Goal: Information Seeking & Learning: Learn about a topic

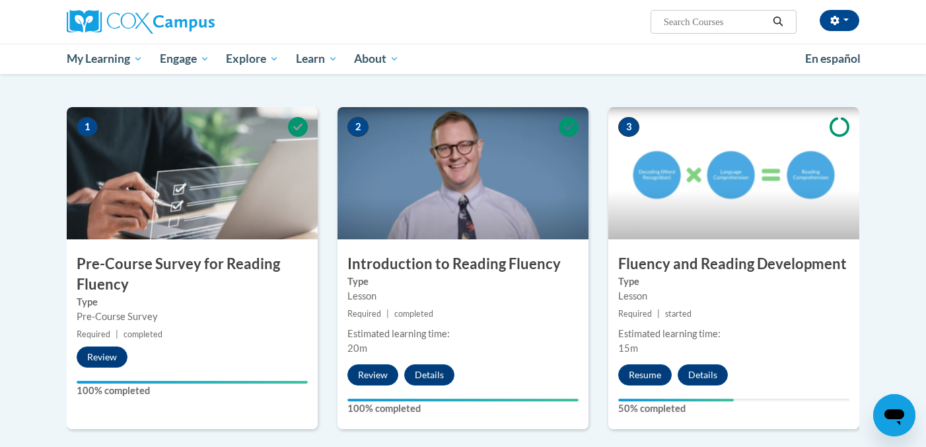
scroll to position [165, 0]
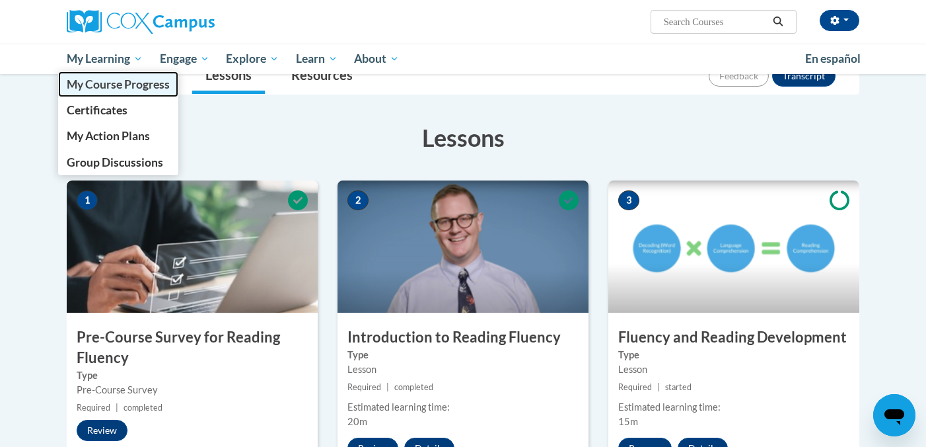
click at [98, 87] on span "My Course Progress" at bounding box center [118, 84] width 103 height 14
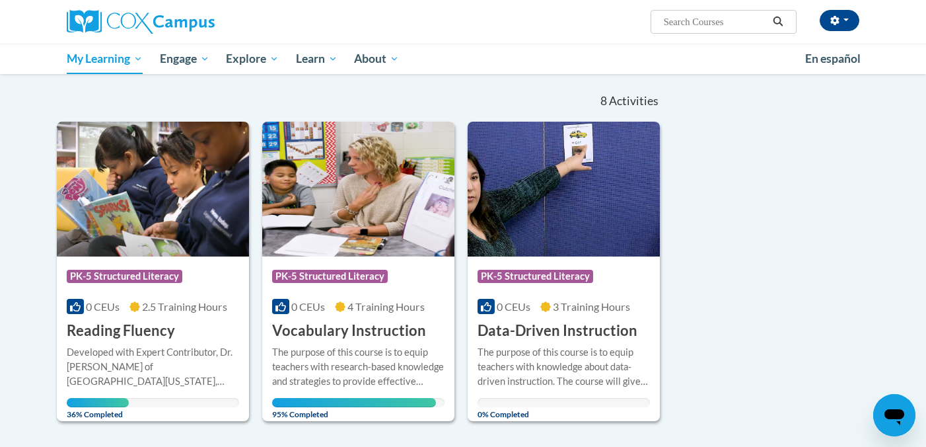
scroll to position [122, 0]
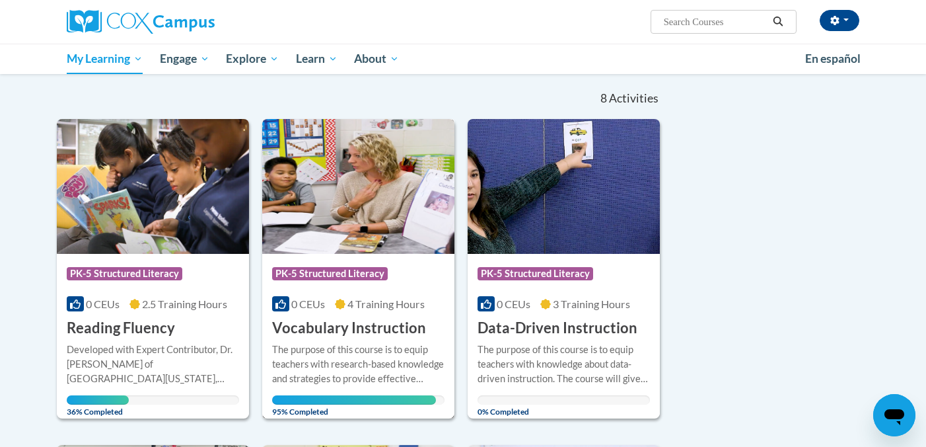
click at [351, 214] on img at bounding box center [358, 186] width 192 height 135
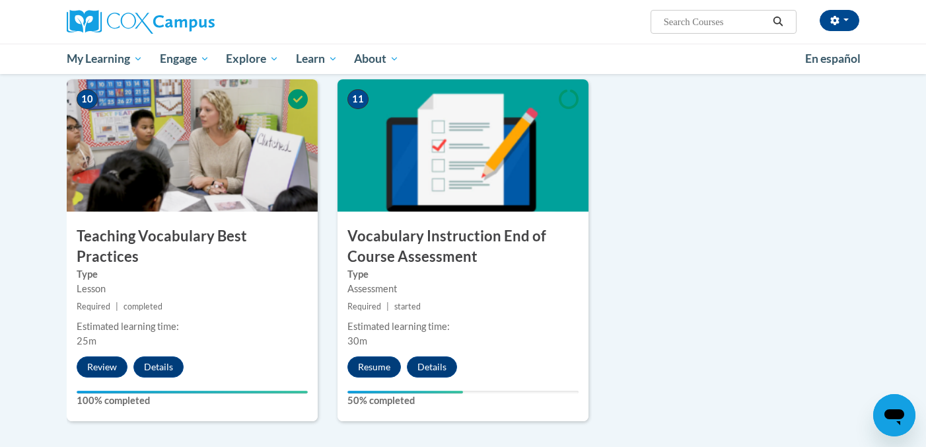
scroll to position [1362, 0]
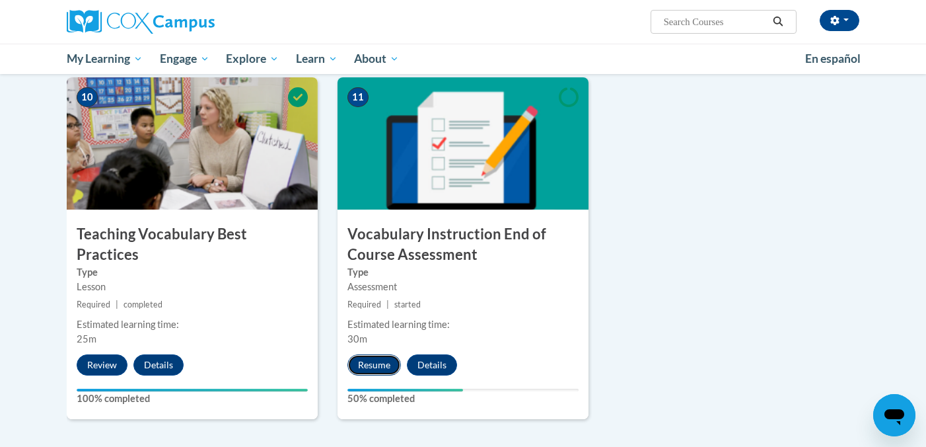
click at [375, 366] on button "Resume" at bounding box center [375, 364] width 54 height 21
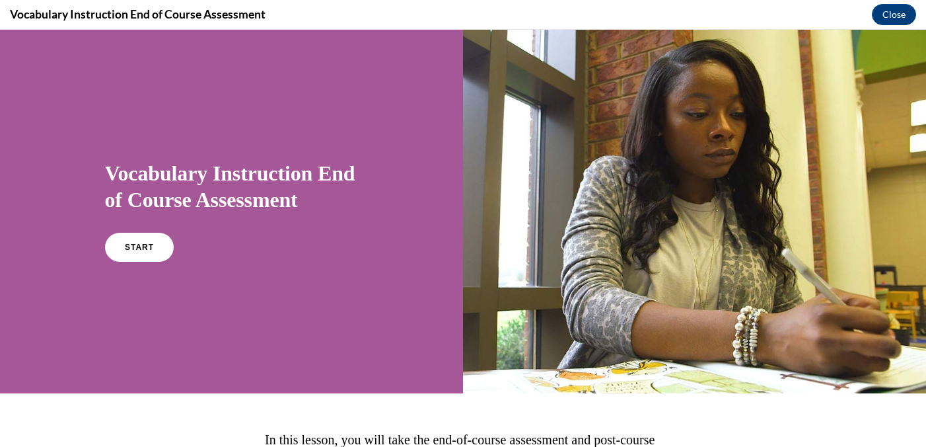
scroll to position [0, 0]
click at [118, 237] on link "START" at bounding box center [139, 247] width 72 height 30
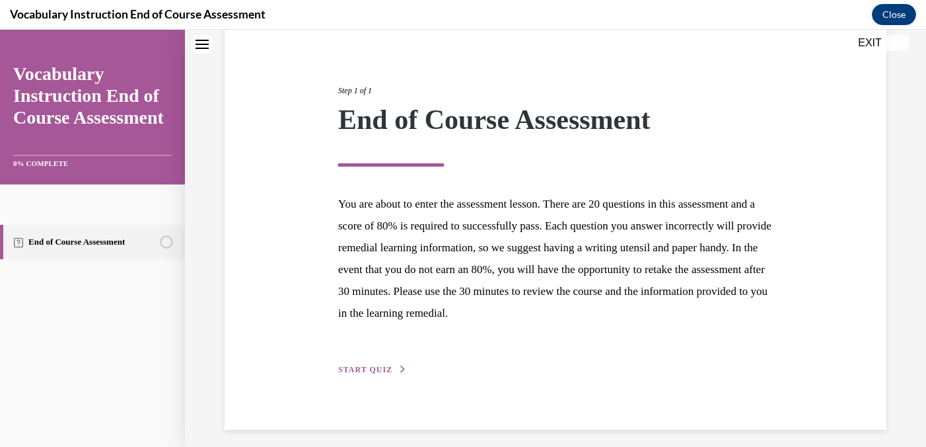
scroll to position [138, 0]
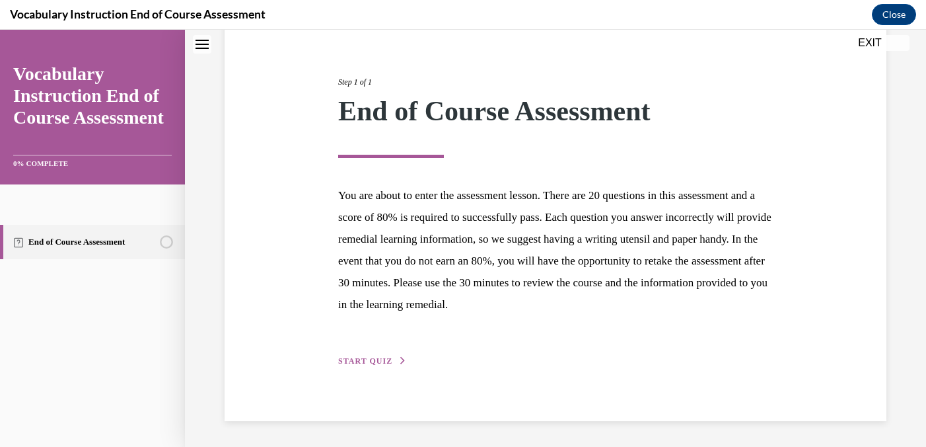
click at [378, 361] on span "START QUIZ" at bounding box center [365, 360] width 54 height 9
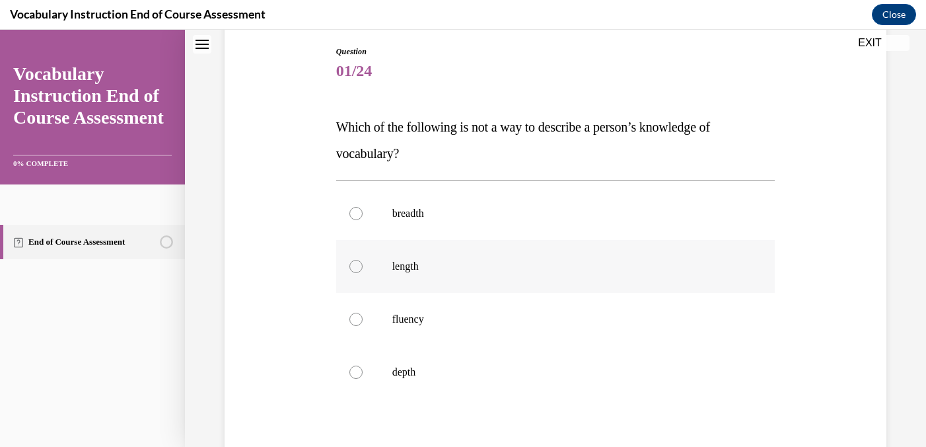
click at [353, 268] on div at bounding box center [356, 266] width 13 height 13
click at [353, 268] on input "length" at bounding box center [356, 266] width 13 height 13
radio input "true"
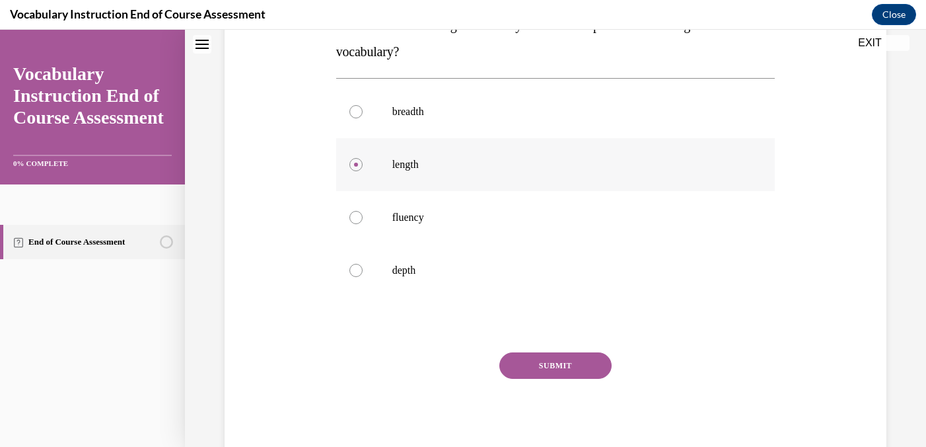
scroll to position [241, 0]
click at [546, 369] on button "SUBMIT" at bounding box center [556, 365] width 112 height 26
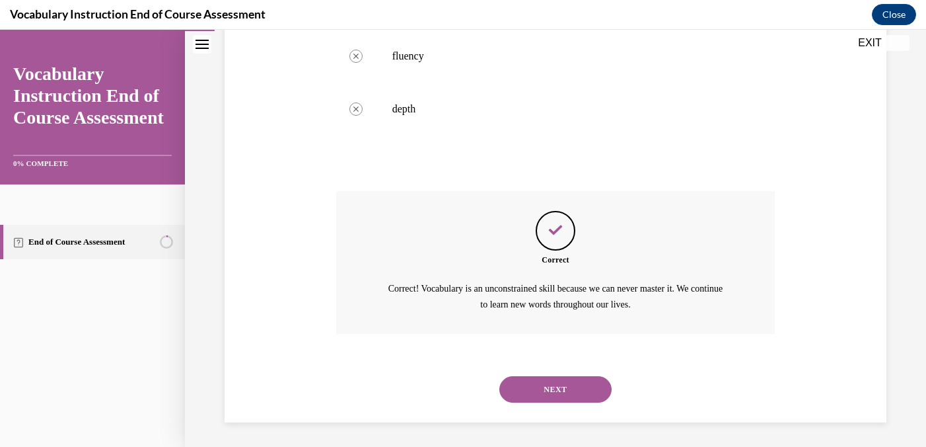
scroll to position [402, 0]
click at [549, 390] on button "NEXT" at bounding box center [556, 388] width 112 height 26
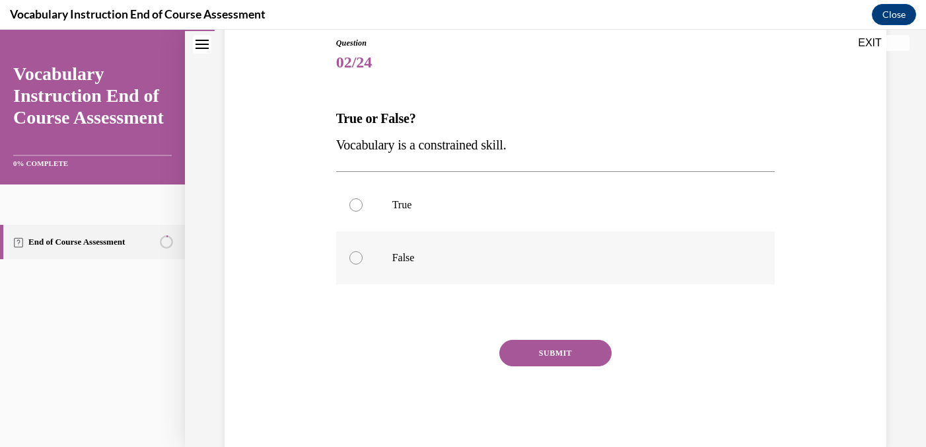
click at [356, 257] on div at bounding box center [356, 257] width 13 height 13
click at [356, 257] on input "False" at bounding box center [356, 257] width 13 height 13
radio input "true"
click at [540, 358] on button "SUBMIT" at bounding box center [556, 353] width 112 height 26
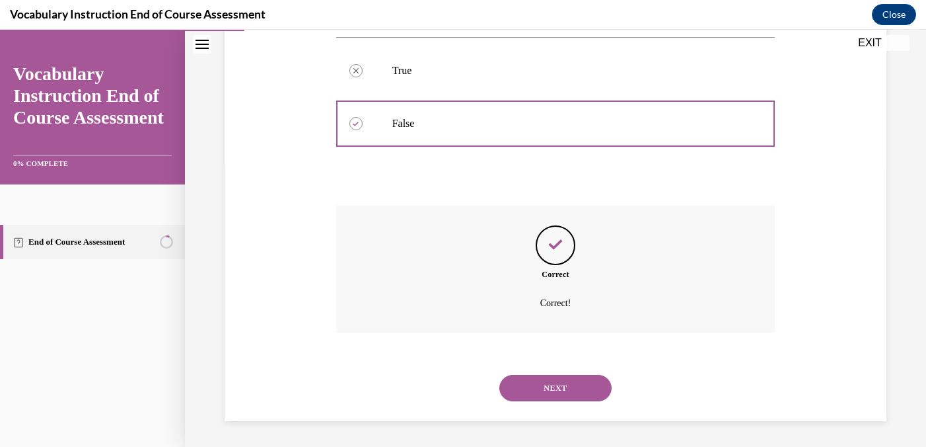
scroll to position [282, 0]
click at [553, 385] on button "NEXT" at bounding box center [556, 387] width 112 height 26
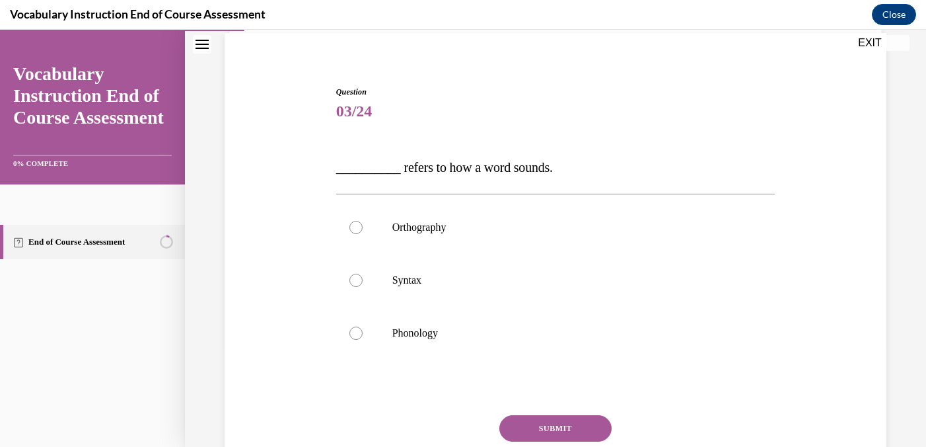
scroll to position [102, 0]
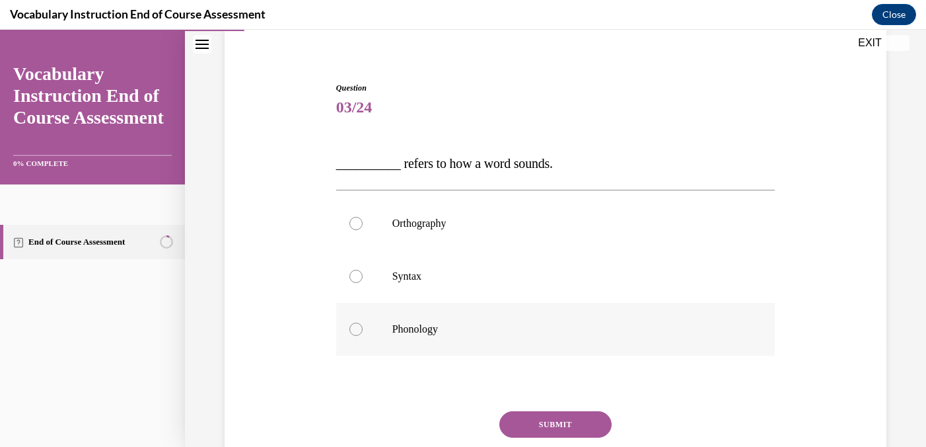
click at [357, 328] on div at bounding box center [356, 328] width 13 height 13
click at [357, 328] on input "Phonology" at bounding box center [356, 328] width 13 height 13
radio input "true"
click at [543, 426] on button "SUBMIT" at bounding box center [556, 424] width 112 height 26
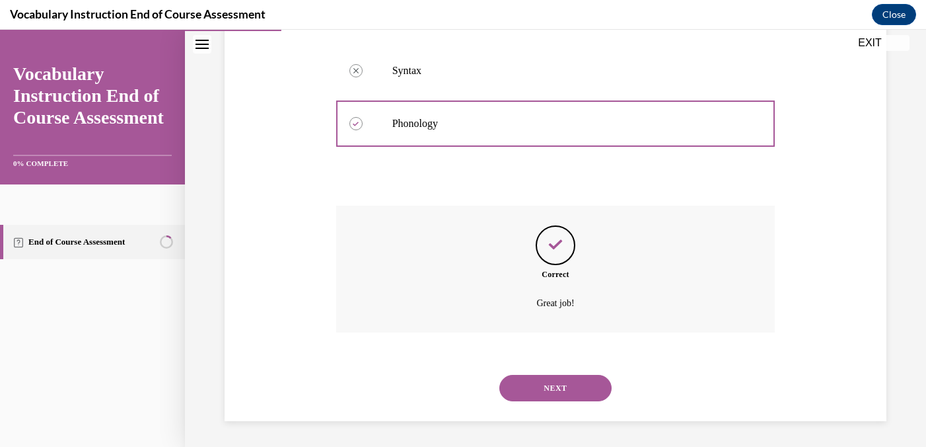
scroll to position [308, 0]
click at [554, 386] on button "NEXT" at bounding box center [556, 387] width 112 height 26
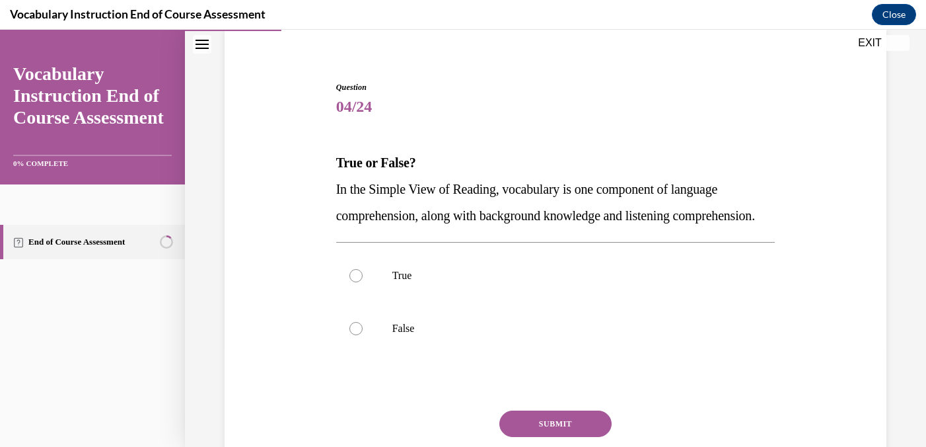
scroll to position [108, 0]
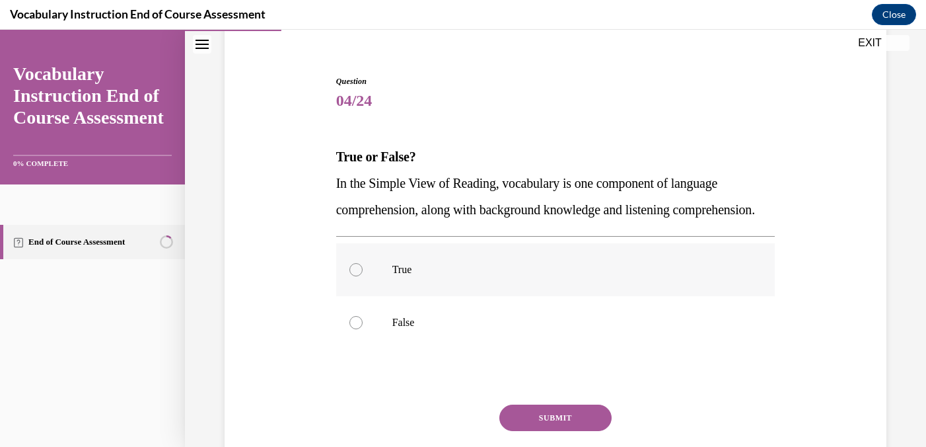
click at [364, 296] on label "True" at bounding box center [555, 269] width 439 height 53
click at [363, 276] on input "True" at bounding box center [356, 269] width 13 height 13
radio input "true"
click at [357, 329] on div at bounding box center [356, 322] width 13 height 13
click at [357, 329] on input "False" at bounding box center [356, 322] width 13 height 13
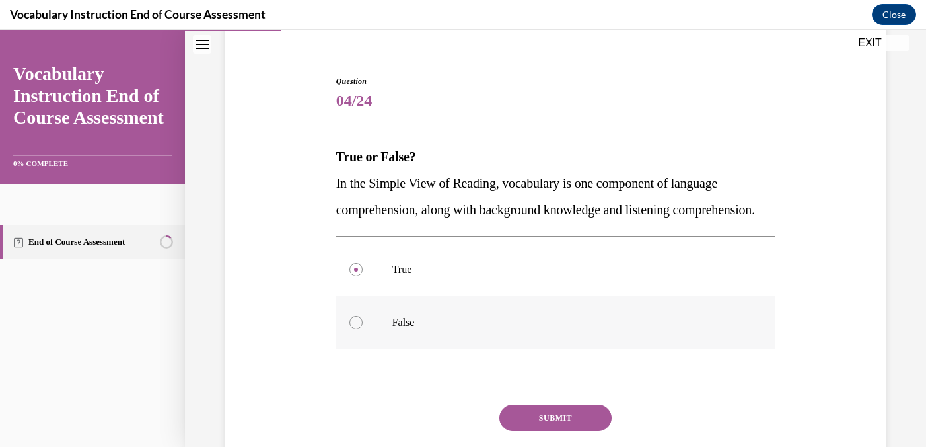
radio input "true"
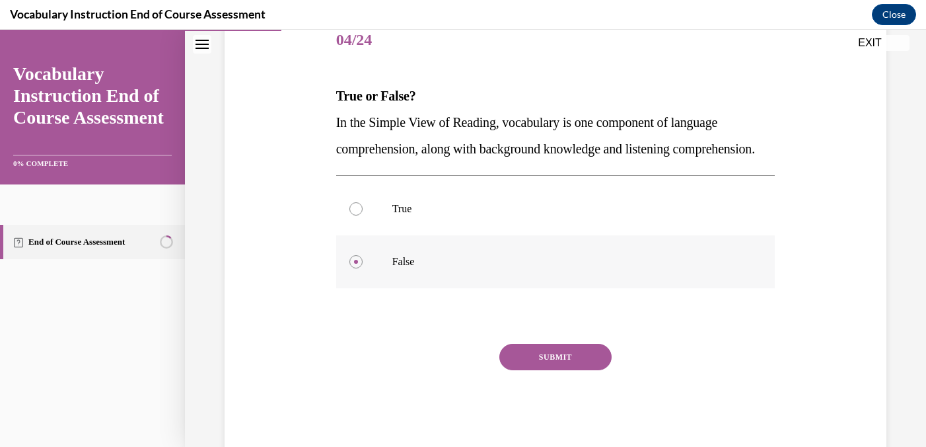
scroll to position [174, 0]
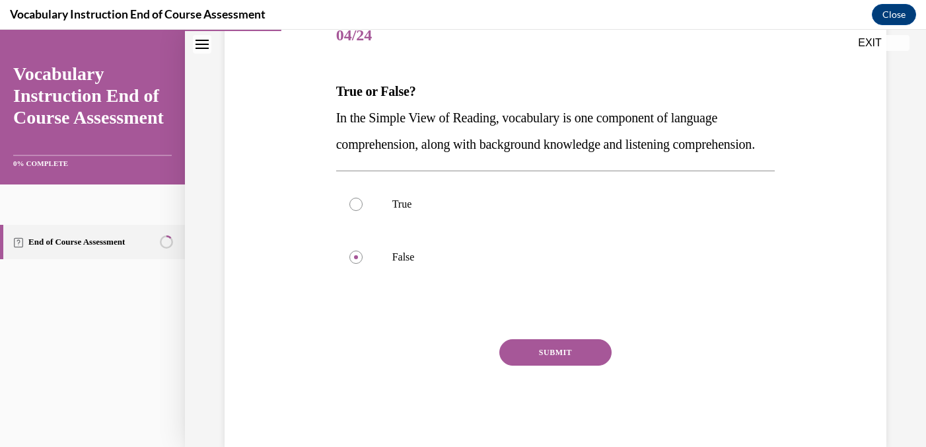
click at [564, 365] on button "SUBMIT" at bounding box center [556, 352] width 112 height 26
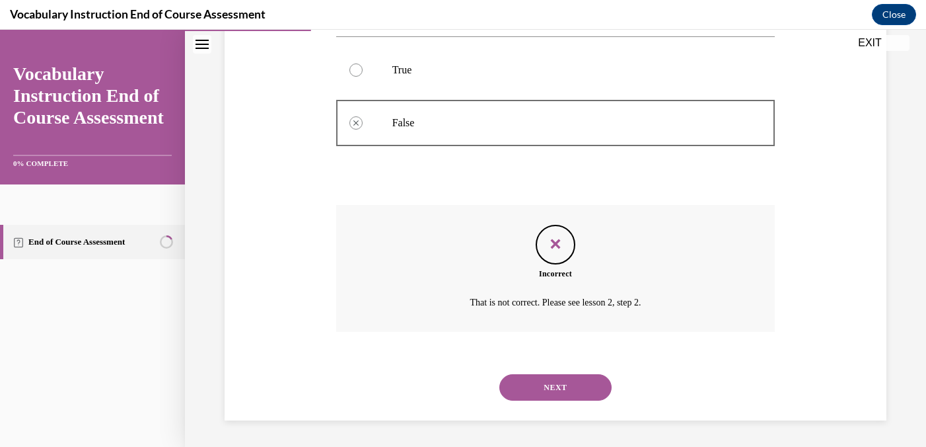
scroll to position [334, 0]
click at [558, 395] on button "NEXT" at bounding box center [556, 387] width 112 height 26
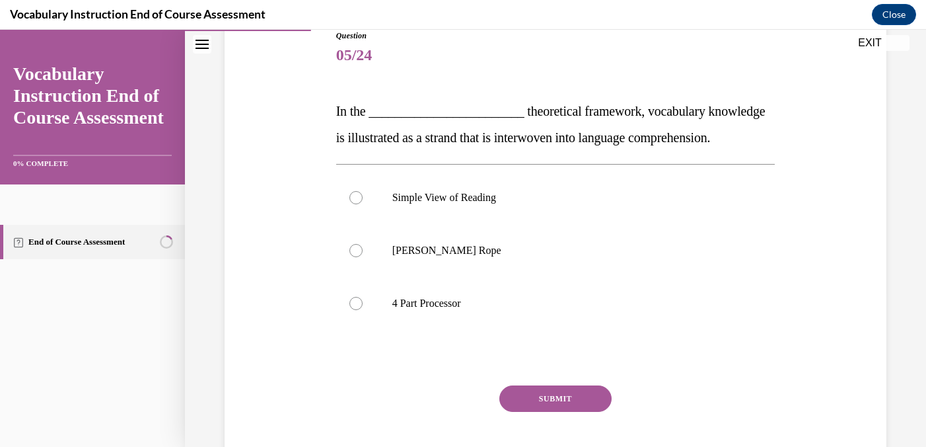
scroll to position [157, 0]
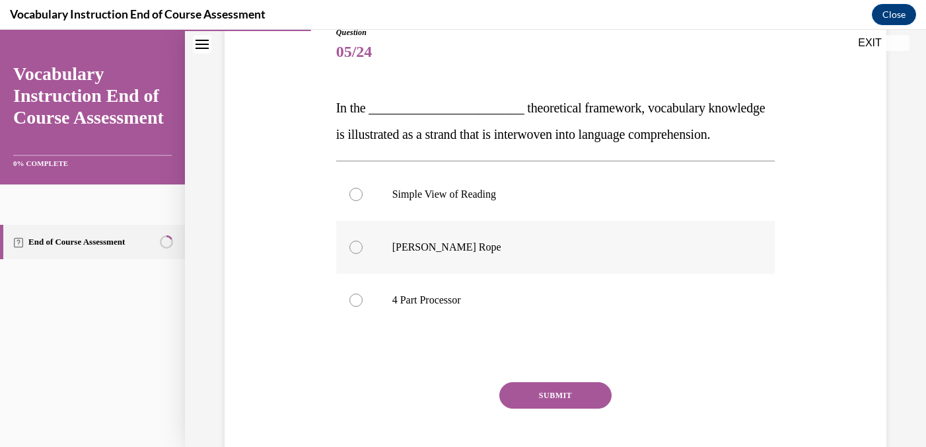
click at [359, 254] on div at bounding box center [356, 247] width 13 height 13
click at [359, 254] on input "Scarborough's Rope" at bounding box center [356, 247] width 13 height 13
radio input "true"
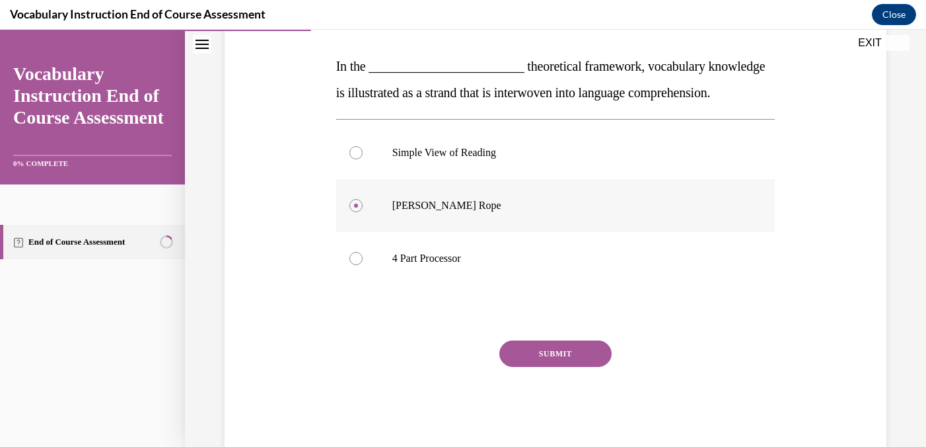
scroll to position [201, 0]
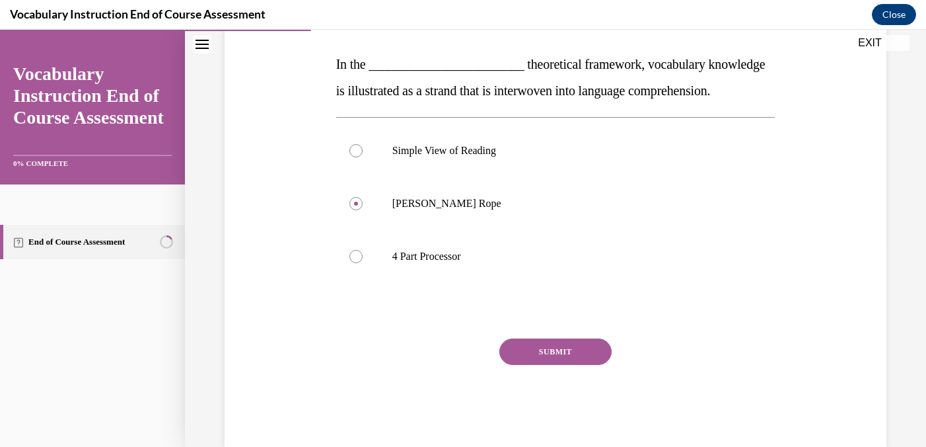
click at [540, 365] on button "SUBMIT" at bounding box center [556, 351] width 112 height 26
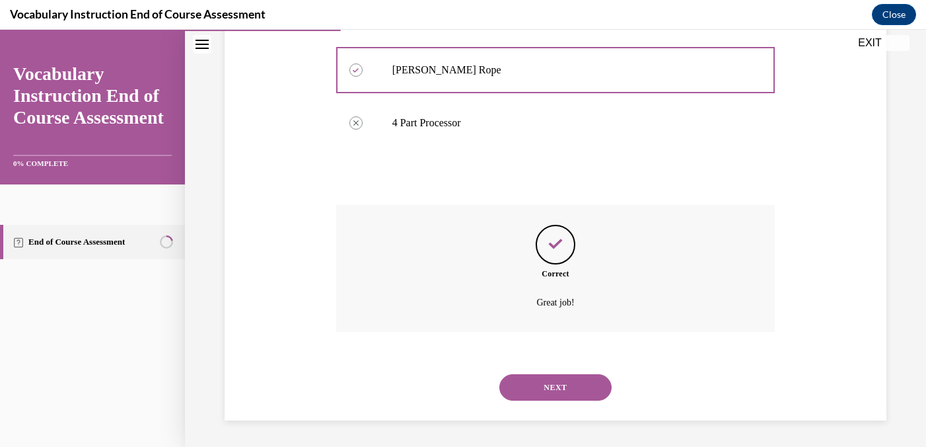
scroll to position [361, 0]
click at [548, 388] on button "NEXT" at bounding box center [556, 387] width 112 height 26
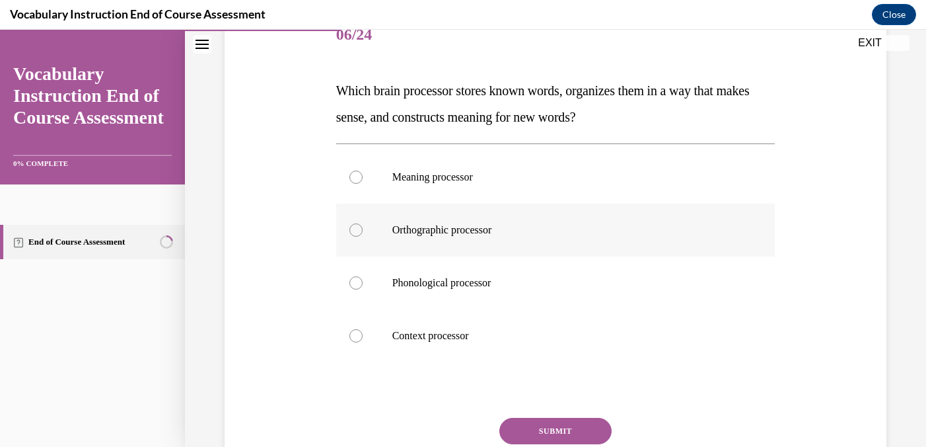
scroll to position [186, 0]
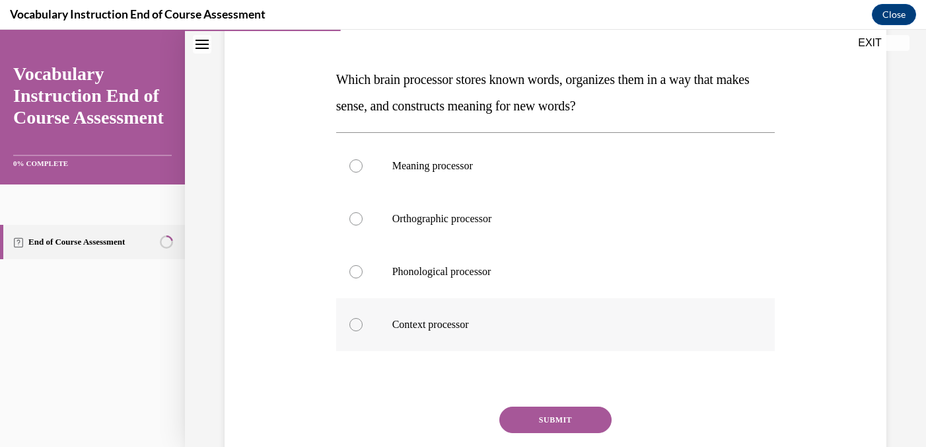
click at [353, 323] on div at bounding box center [356, 324] width 13 height 13
click at [353, 323] on input "Context processor" at bounding box center [356, 324] width 13 height 13
radio input "true"
click at [546, 414] on button "SUBMIT" at bounding box center [556, 419] width 112 height 26
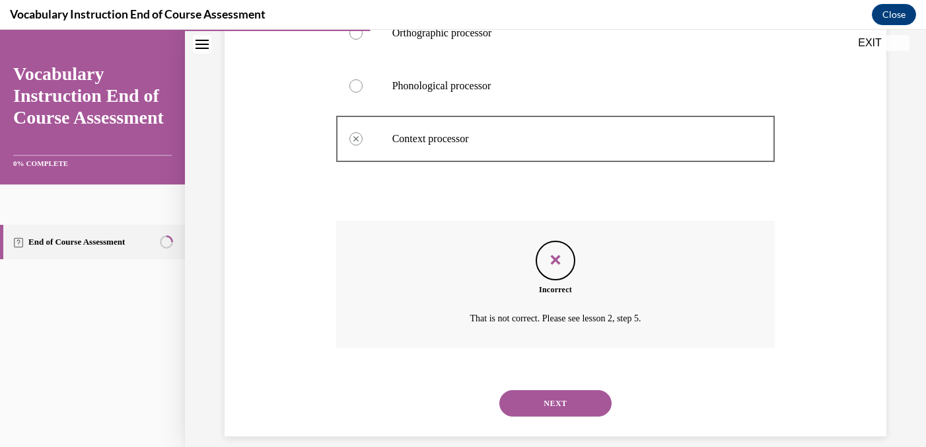
scroll to position [387, 0]
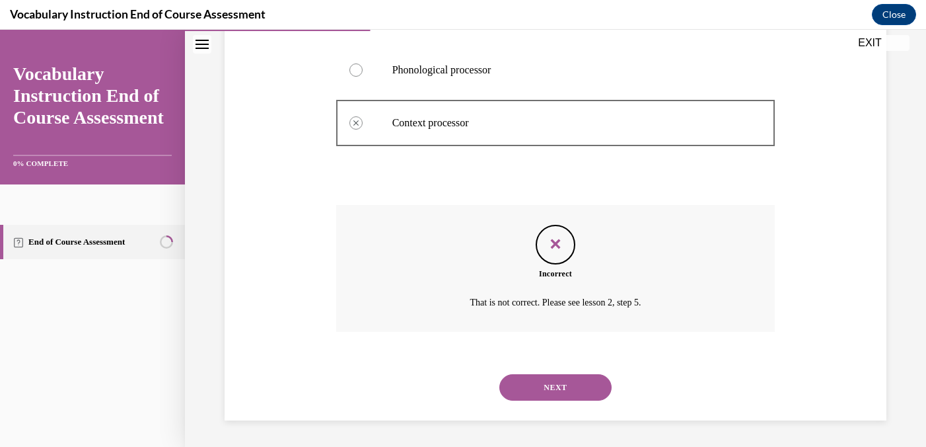
click at [581, 391] on button "NEXT" at bounding box center [556, 387] width 112 height 26
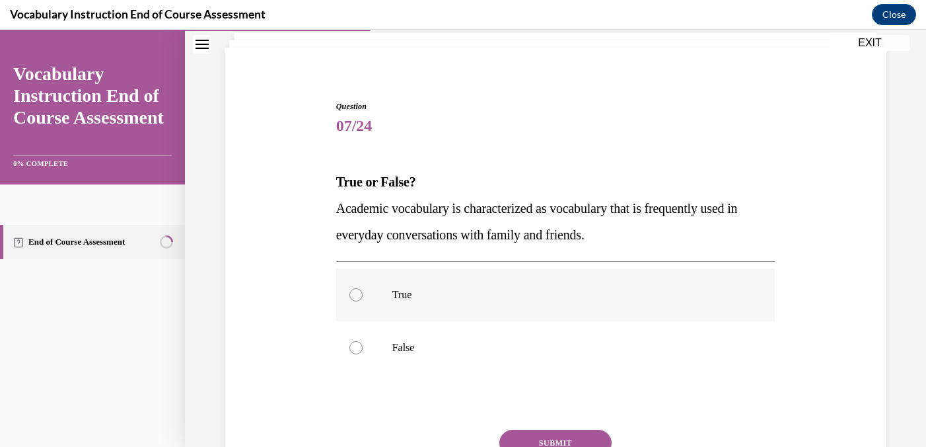
scroll to position [85, 0]
click at [357, 346] on div at bounding box center [356, 346] width 13 height 13
click at [357, 346] on input "False" at bounding box center [356, 346] width 13 height 13
radio input "true"
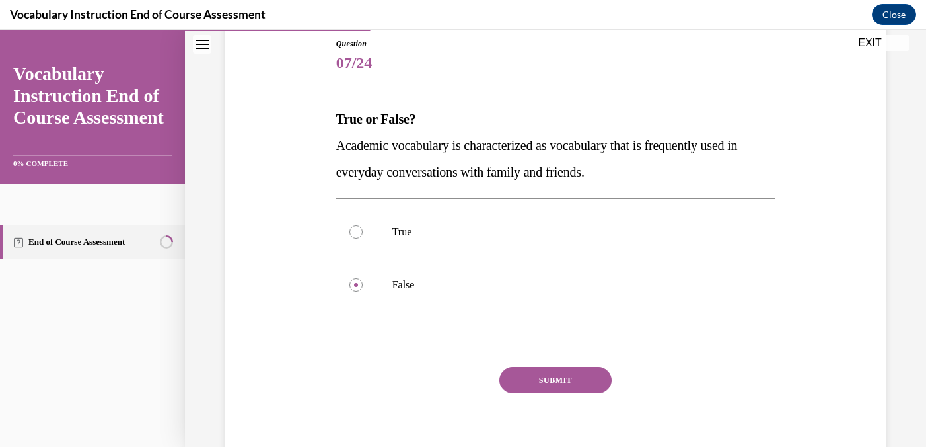
click at [544, 381] on button "SUBMIT" at bounding box center [556, 380] width 112 height 26
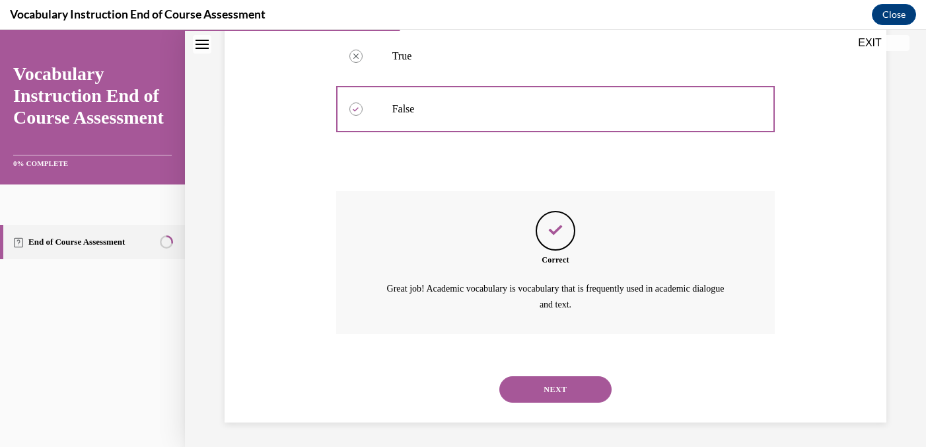
scroll to position [323, 0]
click at [553, 384] on button "NEXT" at bounding box center [556, 388] width 112 height 26
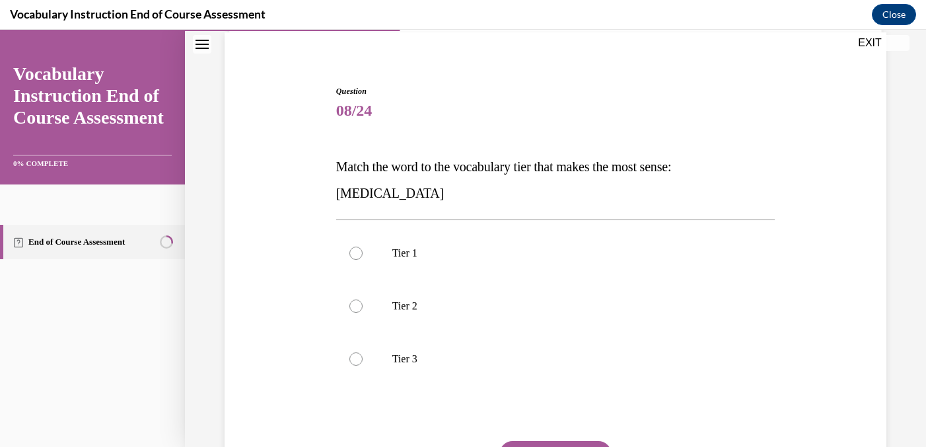
scroll to position [104, 0]
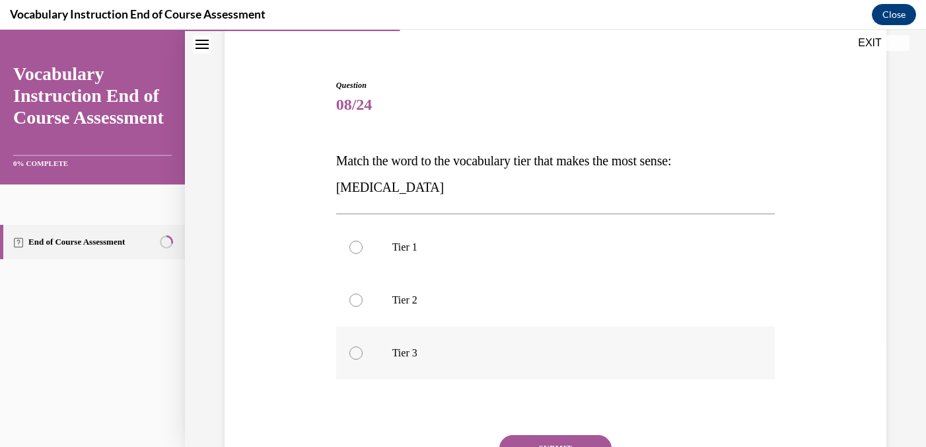
click at [359, 354] on div at bounding box center [356, 352] width 13 height 13
click at [359, 354] on input "Tier 3" at bounding box center [356, 352] width 13 height 13
radio input "true"
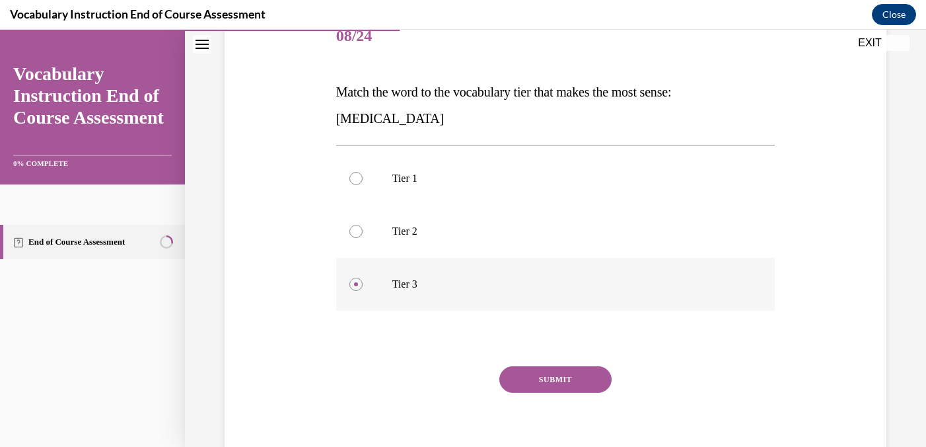
scroll to position [179, 0]
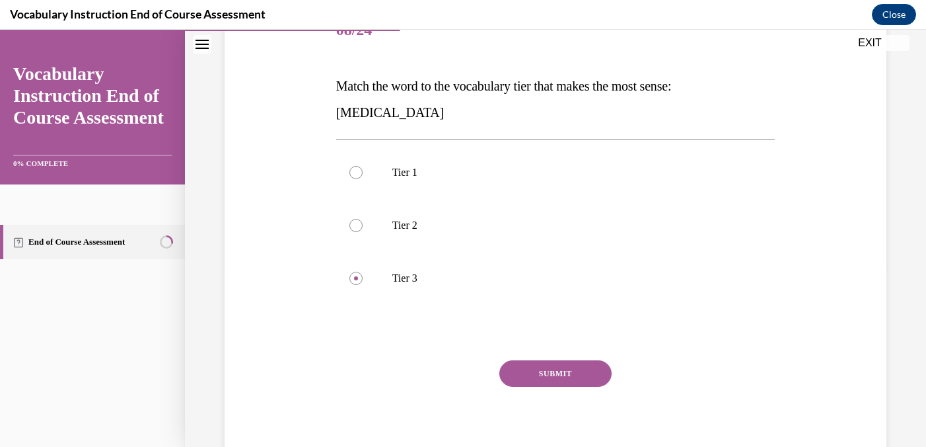
click at [550, 374] on button "SUBMIT" at bounding box center [556, 373] width 112 height 26
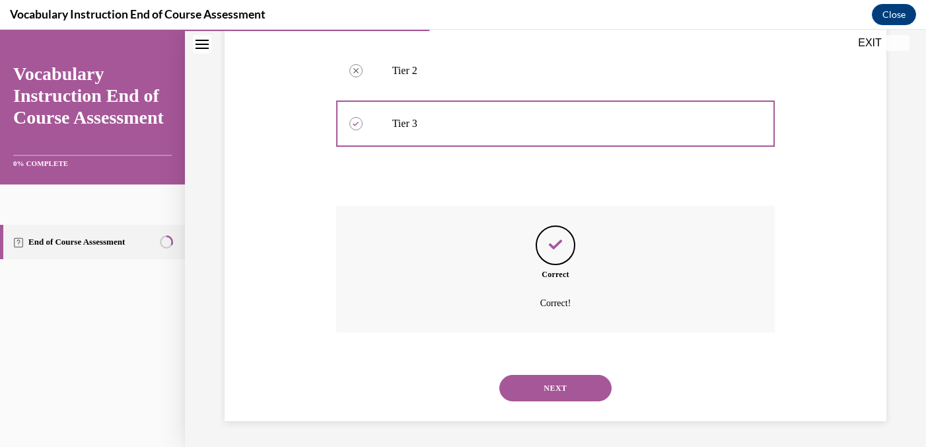
scroll to position [334, 0]
click at [550, 391] on button "NEXT" at bounding box center [556, 387] width 112 height 26
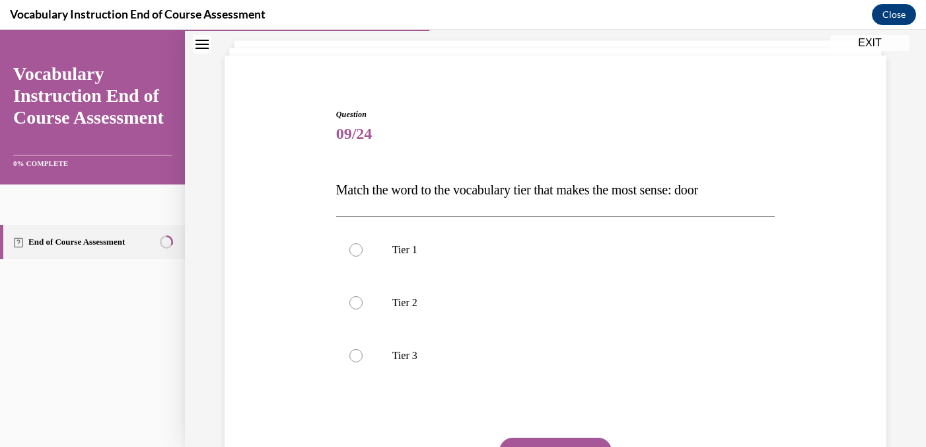
scroll to position [76, 0]
click at [405, 255] on p "Tier 1" at bounding box center [568, 249] width 350 height 13
click at [363, 255] on input "Tier 1" at bounding box center [356, 249] width 13 height 13
radio input "true"
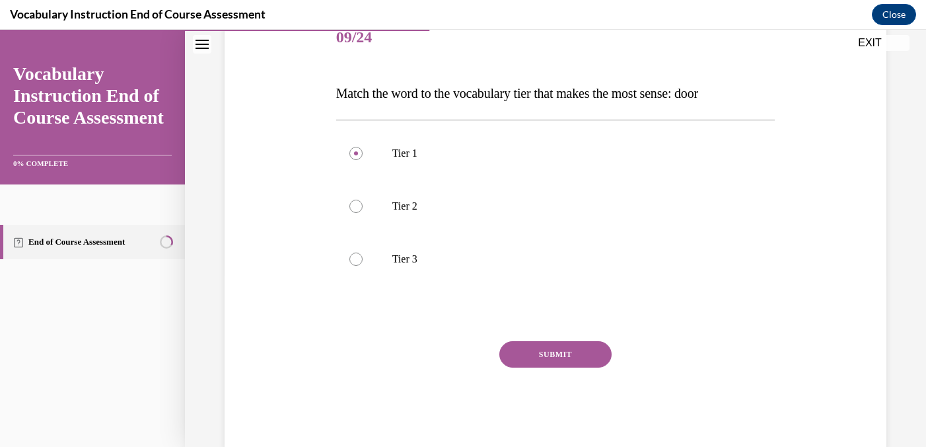
click at [561, 356] on button "SUBMIT" at bounding box center [556, 354] width 112 height 26
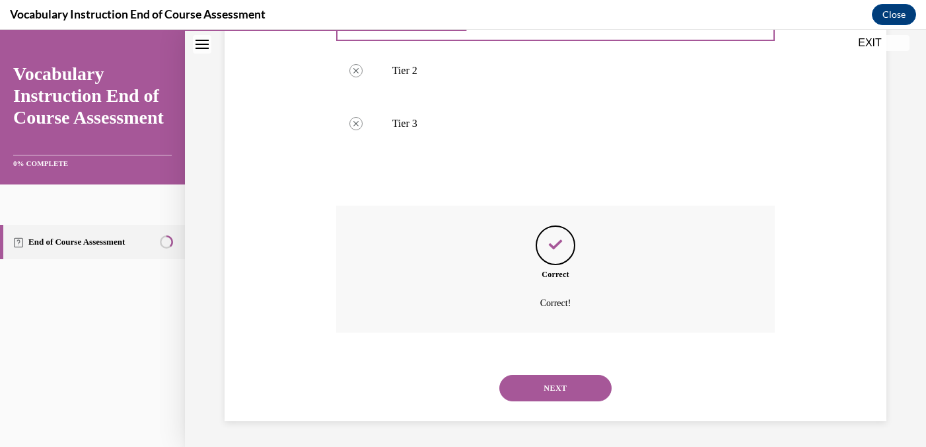
scroll to position [308, 0]
click at [560, 385] on button "NEXT" at bounding box center [556, 387] width 112 height 26
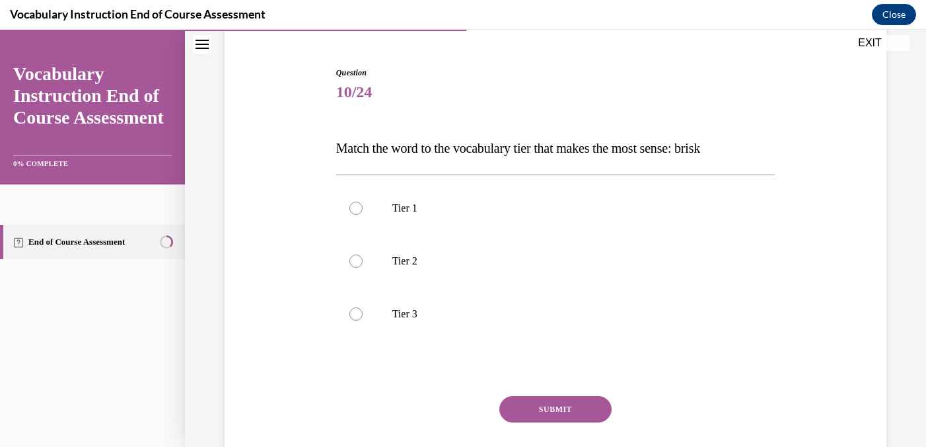
scroll to position [119, 0]
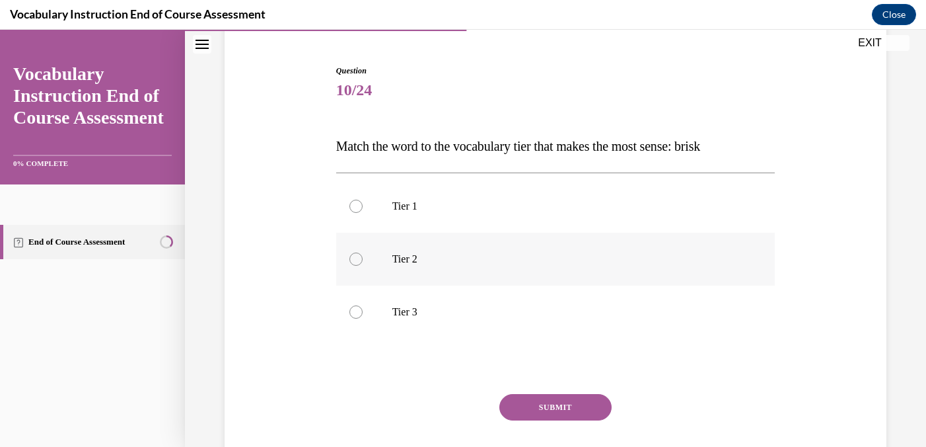
click at [358, 264] on div at bounding box center [356, 258] width 13 height 13
click at [358, 264] on input "Tier 2" at bounding box center [356, 258] width 13 height 13
radio input "true"
click at [519, 405] on button "SUBMIT" at bounding box center [556, 407] width 112 height 26
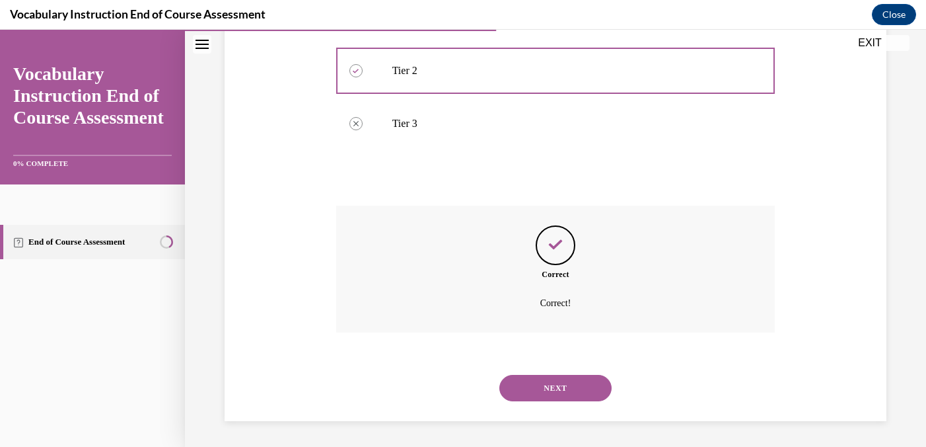
scroll to position [308, 0]
click at [560, 393] on button "NEXT" at bounding box center [556, 387] width 112 height 26
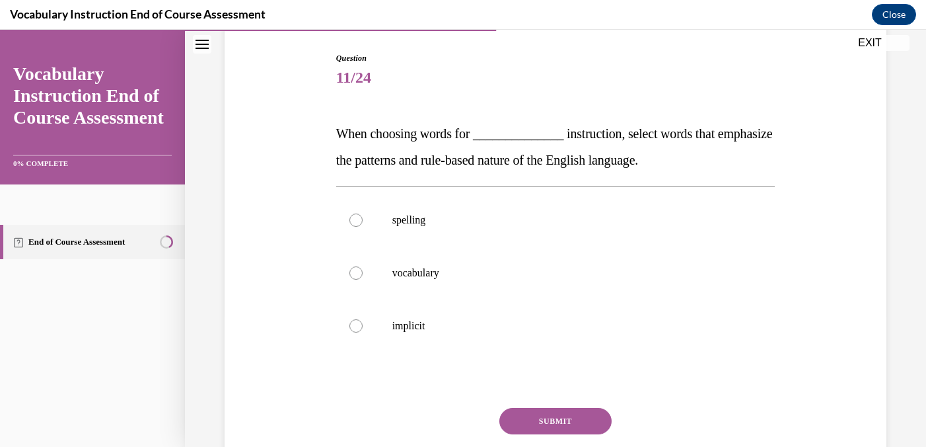
scroll to position [137, 0]
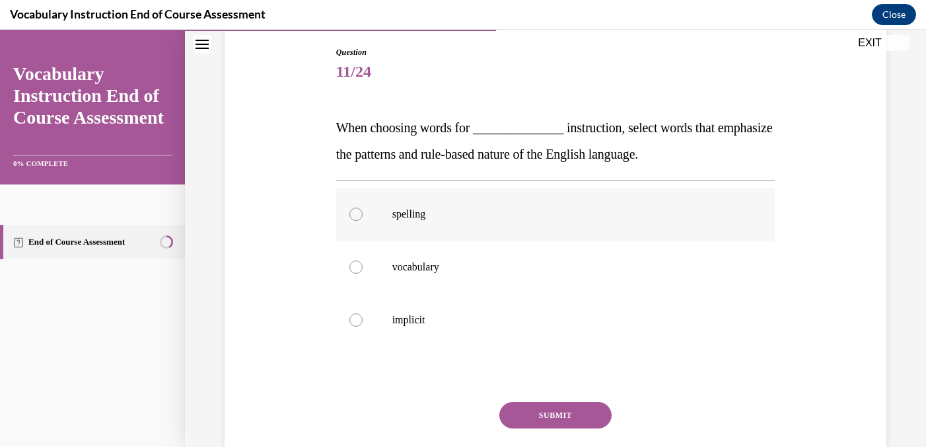
click at [359, 215] on div at bounding box center [356, 213] width 13 height 13
click at [359, 215] on input "spelling" at bounding box center [356, 213] width 13 height 13
radio input "true"
click at [542, 415] on button "SUBMIT" at bounding box center [556, 415] width 112 height 26
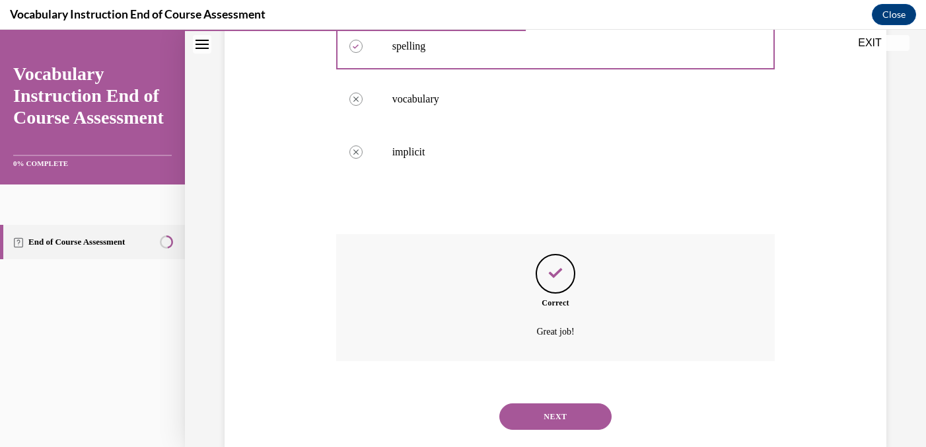
scroll to position [322, 0]
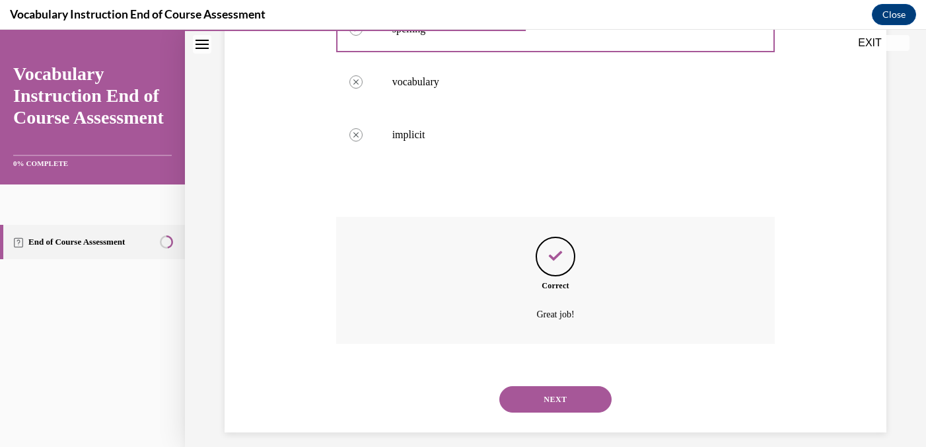
click at [556, 393] on button "NEXT" at bounding box center [556, 399] width 112 height 26
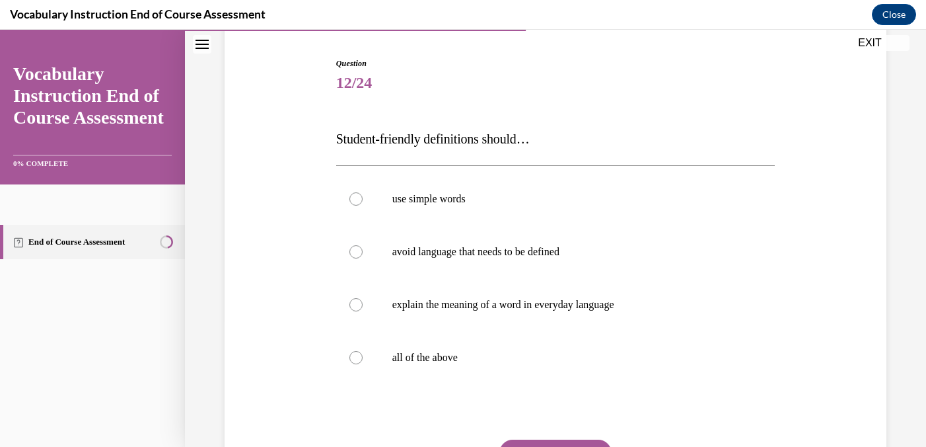
scroll to position [128, 0]
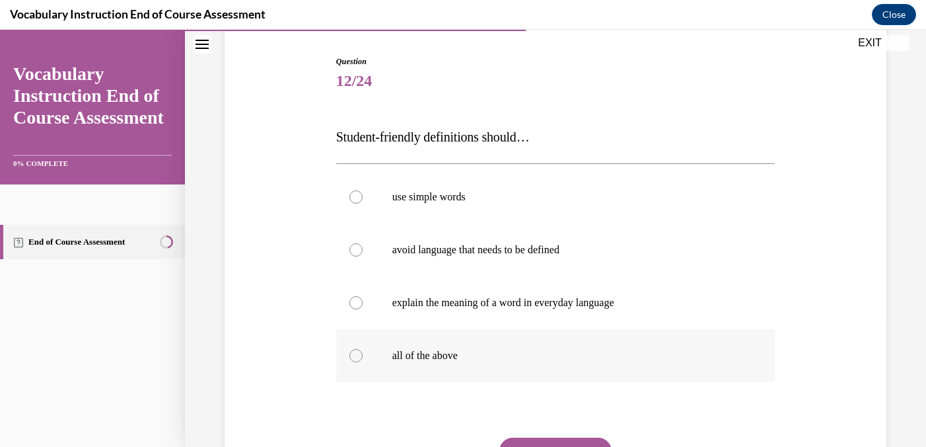
click at [358, 357] on div at bounding box center [356, 355] width 13 height 13
click at [358, 357] on input "all of the above" at bounding box center [356, 355] width 13 height 13
radio input "true"
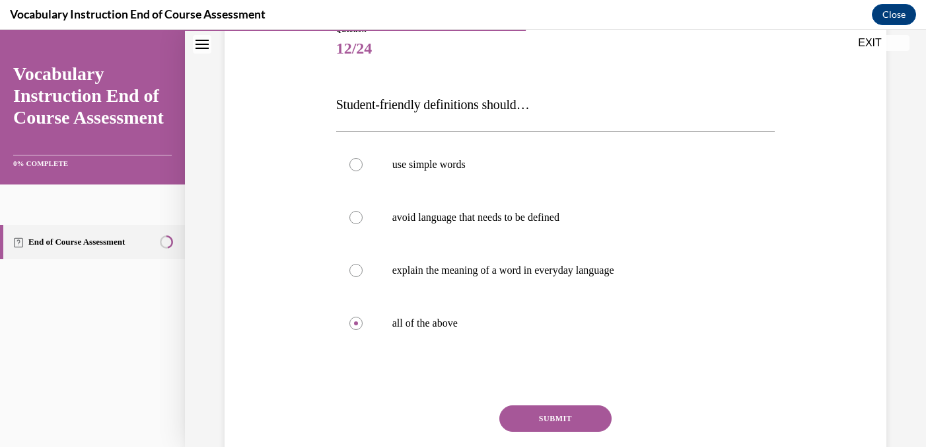
click at [543, 418] on button "SUBMIT" at bounding box center [556, 418] width 112 height 26
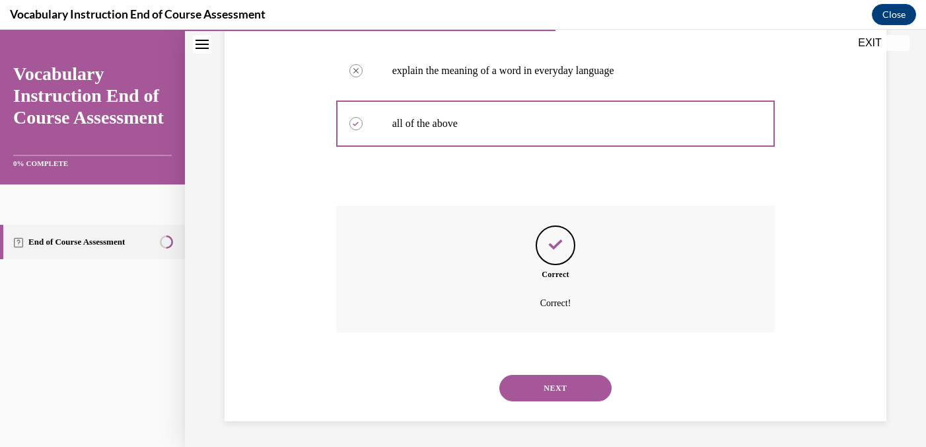
scroll to position [361, 0]
click at [558, 389] on button "NEXT" at bounding box center [556, 387] width 112 height 26
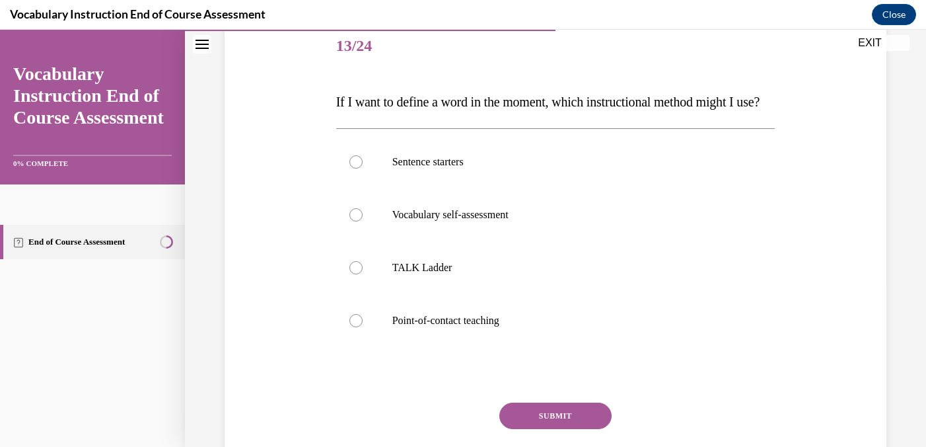
scroll to position [165, 0]
click at [358, 326] on div at bounding box center [356, 319] width 13 height 13
click at [358, 326] on input "Point-of-contact teaching" at bounding box center [356, 319] width 13 height 13
radio input "true"
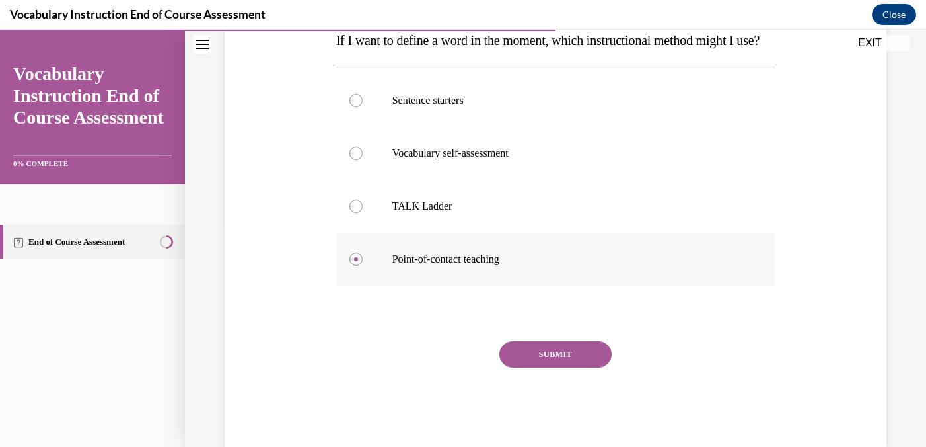
scroll to position [226, 0]
click at [539, 366] on button "SUBMIT" at bounding box center [556, 353] width 112 height 26
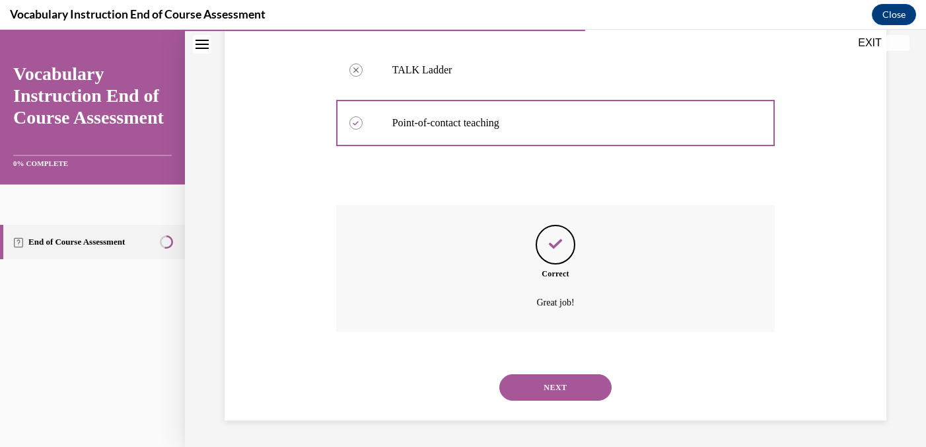
scroll to position [387, 0]
click at [550, 388] on button "NEXT" at bounding box center [556, 387] width 112 height 26
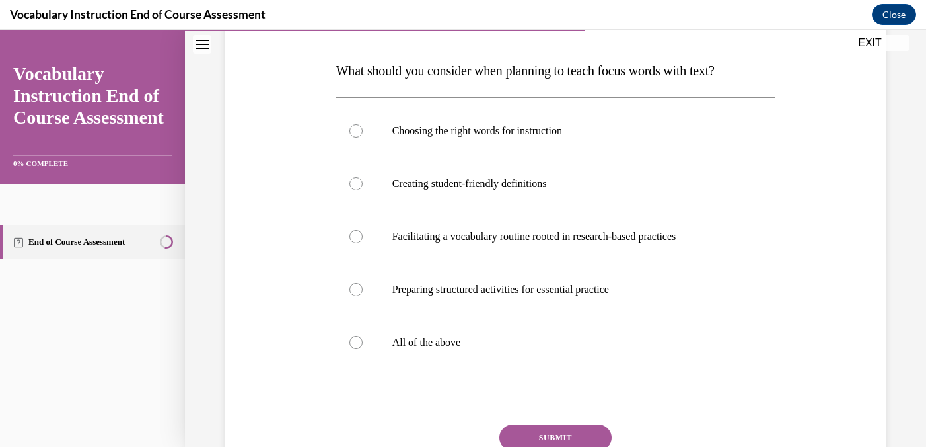
scroll to position [195, 0]
click at [358, 346] on div at bounding box center [356, 341] width 13 height 13
click at [358, 346] on input "All of the above" at bounding box center [356, 341] width 13 height 13
radio input "true"
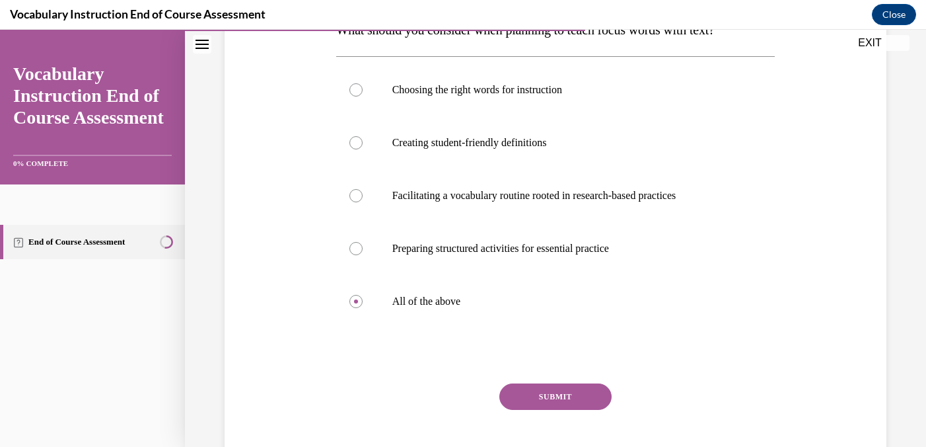
scroll to position [236, 0]
click at [545, 396] on button "SUBMIT" at bounding box center [556, 396] width 112 height 26
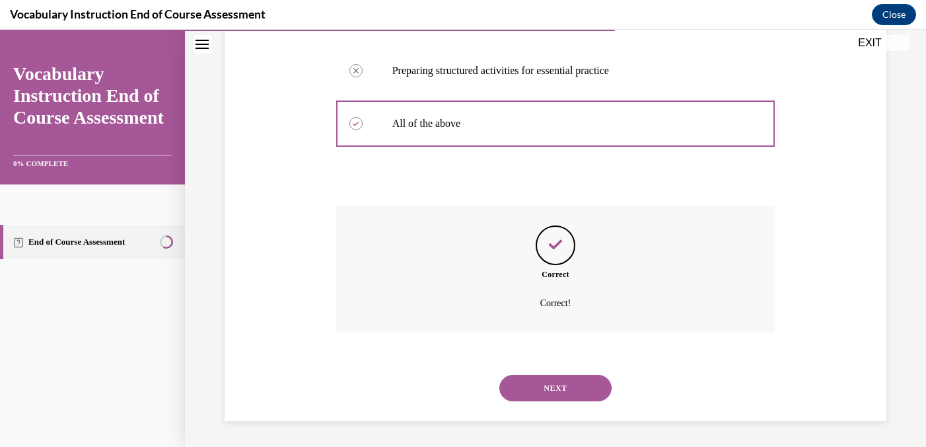
scroll to position [414, 0]
click at [550, 393] on button "NEXT" at bounding box center [556, 387] width 112 height 26
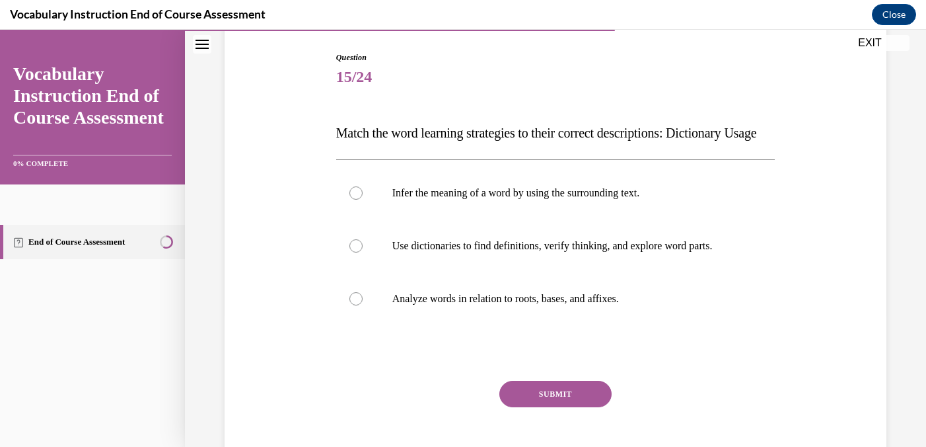
scroll to position [139, 0]
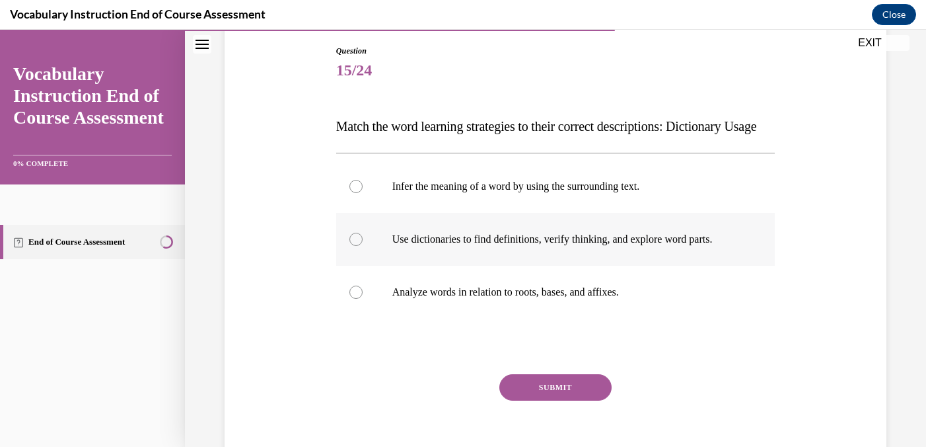
click at [356, 246] on div at bounding box center [356, 239] width 13 height 13
click at [356, 246] on input "Use dictionaries to find definitions, verify thinking, and explore word parts." at bounding box center [356, 239] width 13 height 13
radio input "true"
click at [547, 400] on button "SUBMIT" at bounding box center [556, 387] width 112 height 26
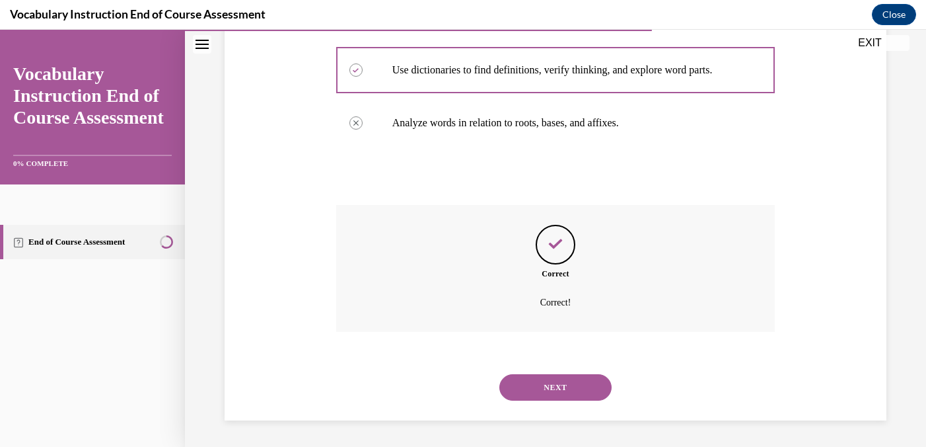
scroll to position [334, 0]
click at [552, 388] on button "NEXT" at bounding box center [556, 387] width 112 height 26
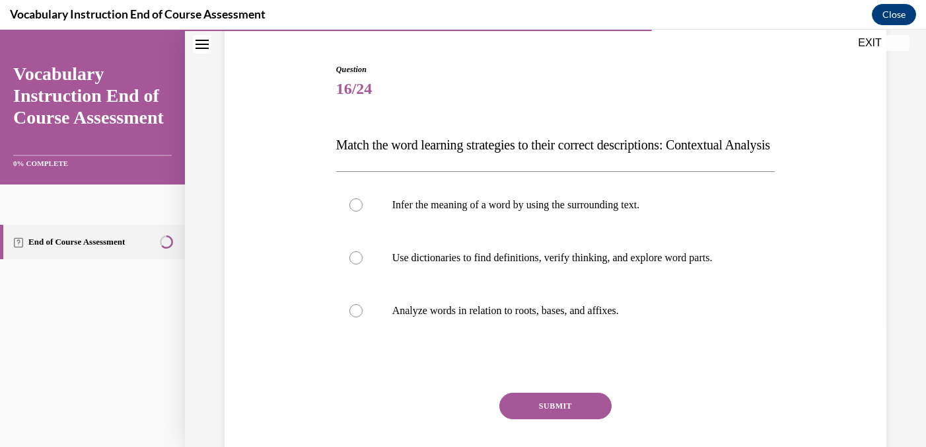
scroll to position [124, 0]
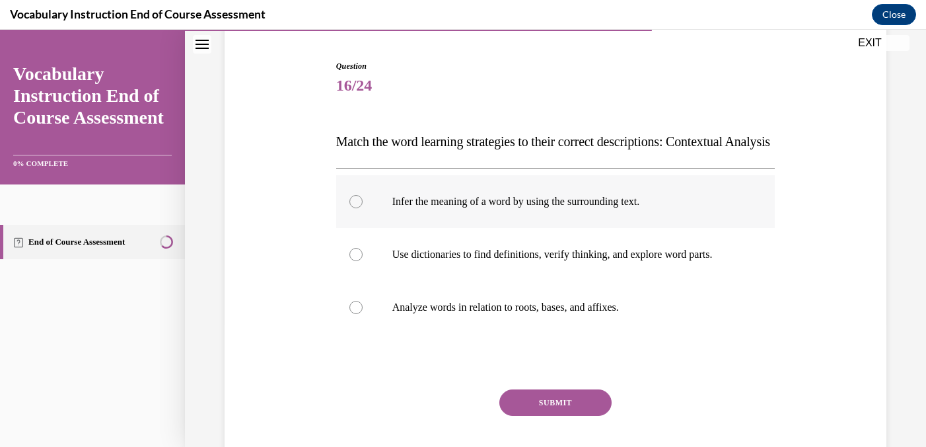
click at [359, 208] on div at bounding box center [356, 201] width 13 height 13
click at [359, 208] on input "Infer the meaning of a word by using the surrounding text." at bounding box center [356, 201] width 13 height 13
radio input "true"
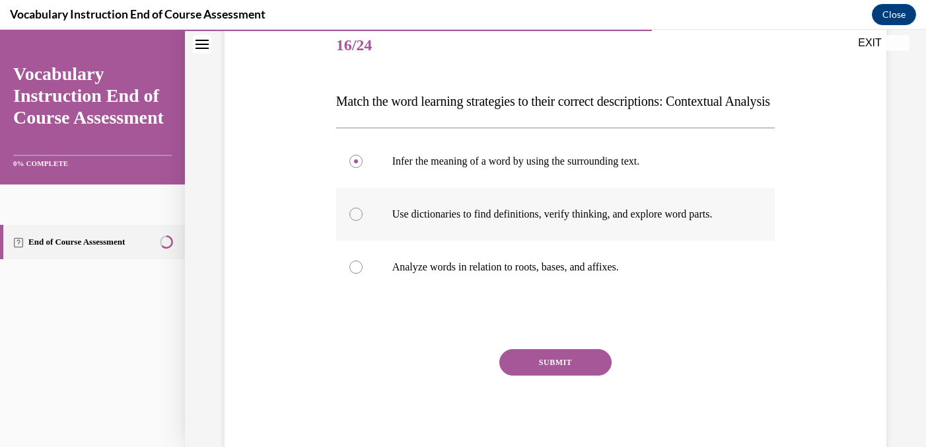
scroll to position [178, 0]
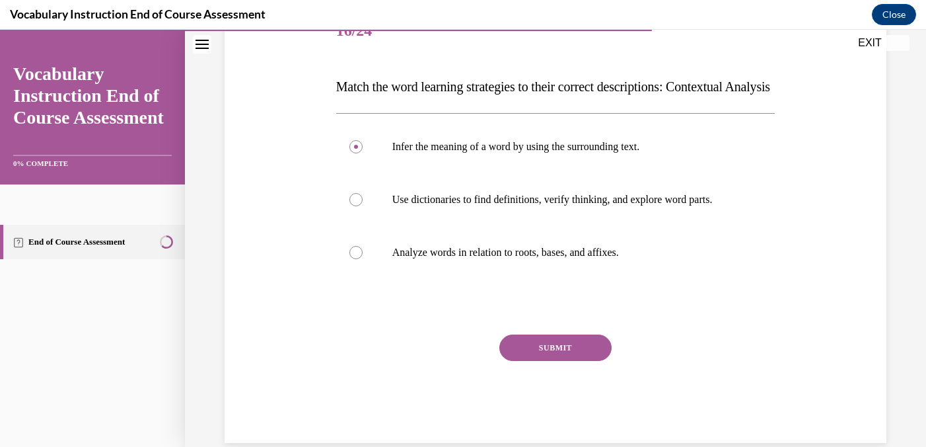
click at [534, 361] on button "SUBMIT" at bounding box center [556, 347] width 112 height 26
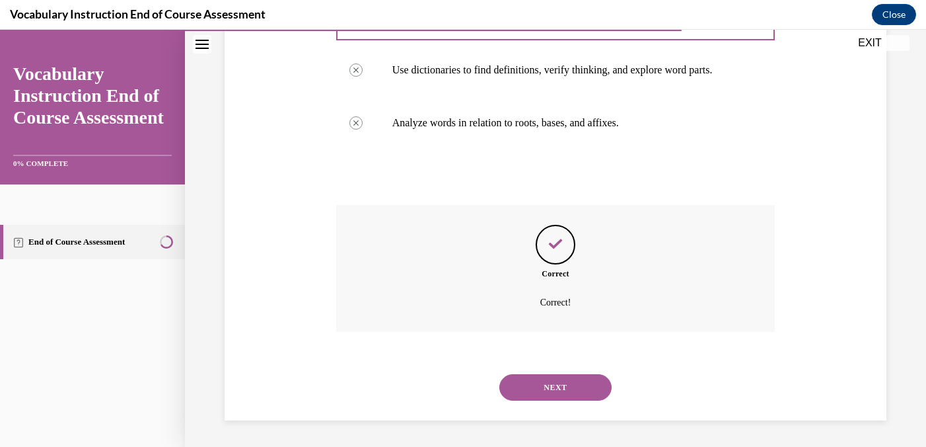
scroll to position [334, 0]
click at [547, 387] on button "NEXT" at bounding box center [556, 387] width 112 height 26
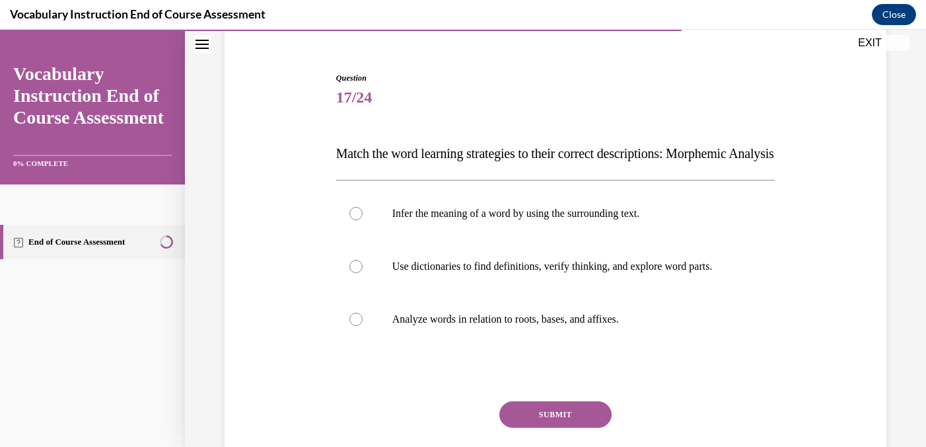
scroll to position [122, 0]
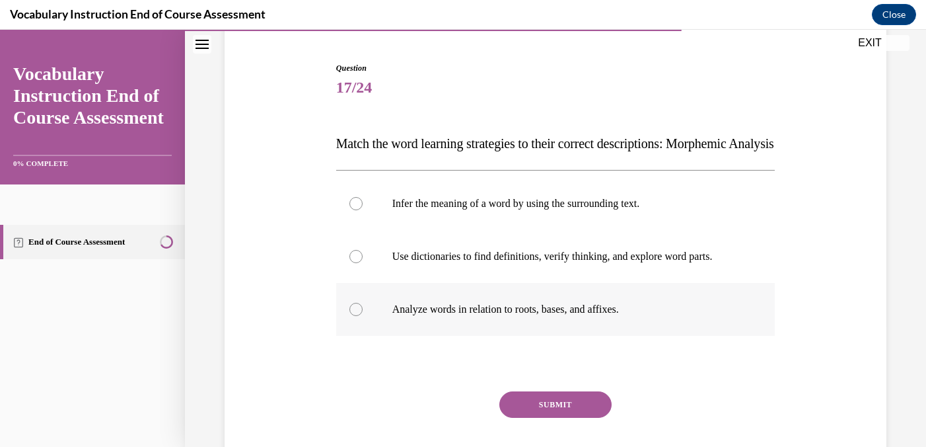
click at [356, 316] on div at bounding box center [356, 309] width 13 height 13
click at [356, 316] on input "Analyze words in relation to roots, bases, and affixes." at bounding box center [356, 309] width 13 height 13
radio input "true"
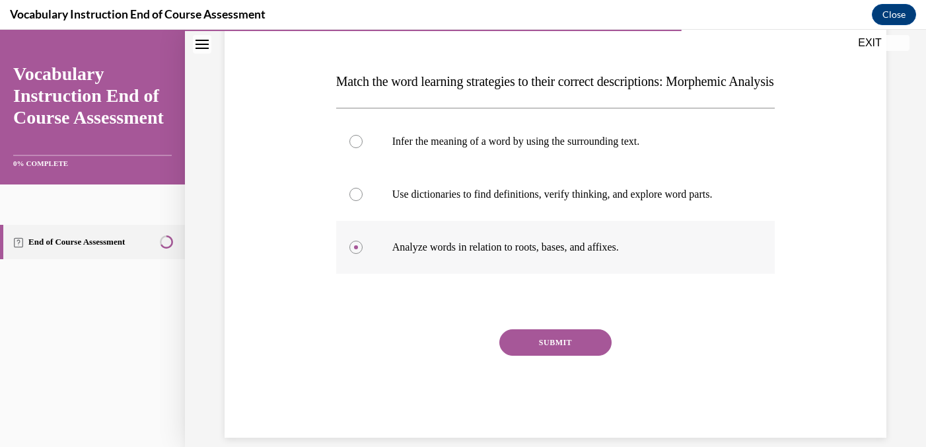
scroll to position [190, 0]
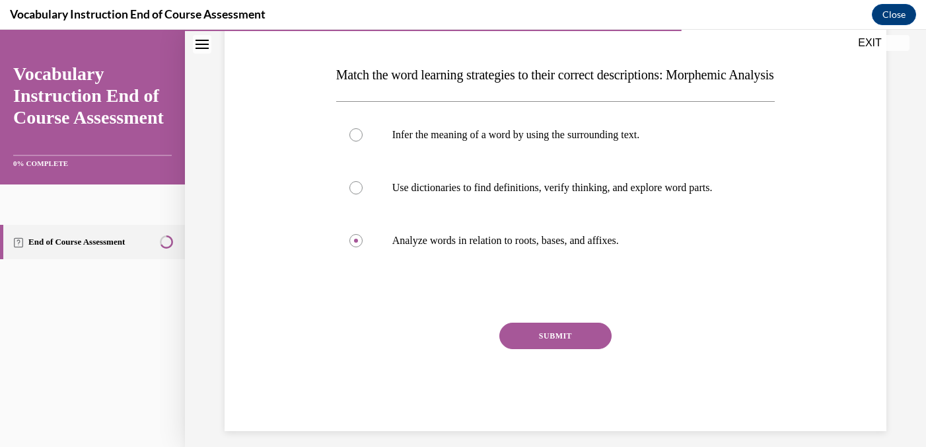
click at [556, 349] on button "SUBMIT" at bounding box center [556, 335] width 112 height 26
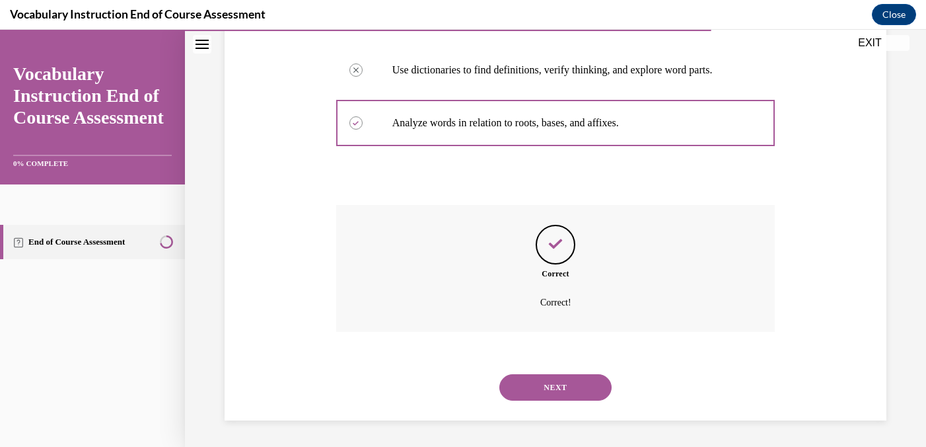
scroll to position [334, 0]
click at [557, 384] on button "NEXT" at bounding box center [556, 387] width 112 height 26
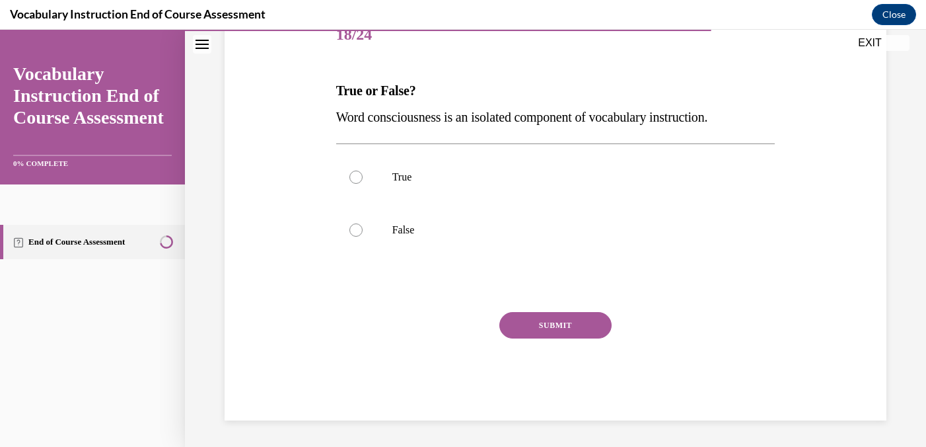
scroll to position [147, 0]
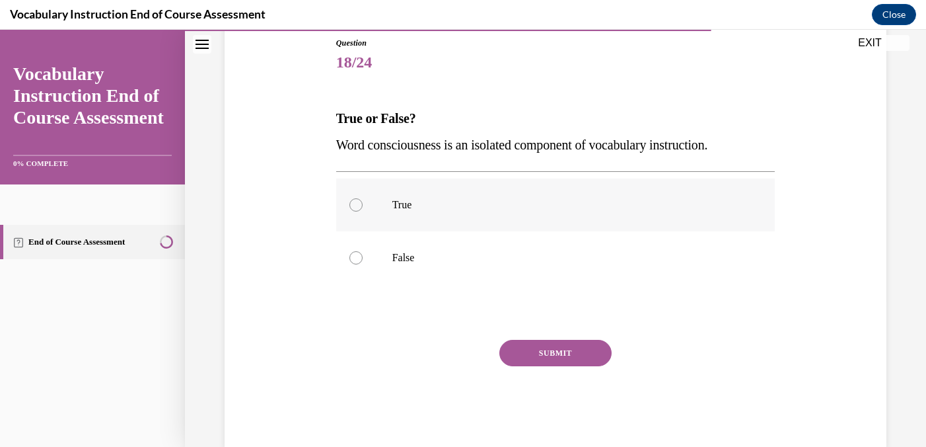
click at [358, 206] on div at bounding box center [356, 204] width 13 height 13
click at [358, 206] on input "True" at bounding box center [356, 204] width 13 height 13
radio input "true"
click at [558, 357] on button "SUBMIT" at bounding box center [556, 353] width 112 height 26
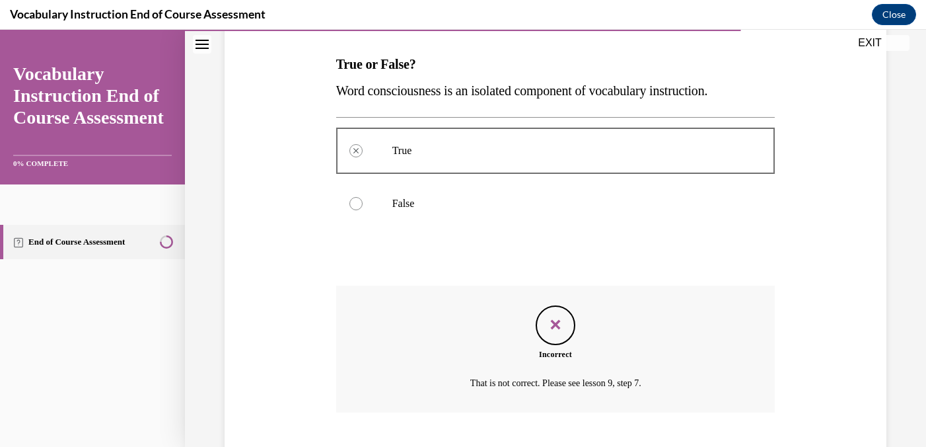
scroll to position [282, 0]
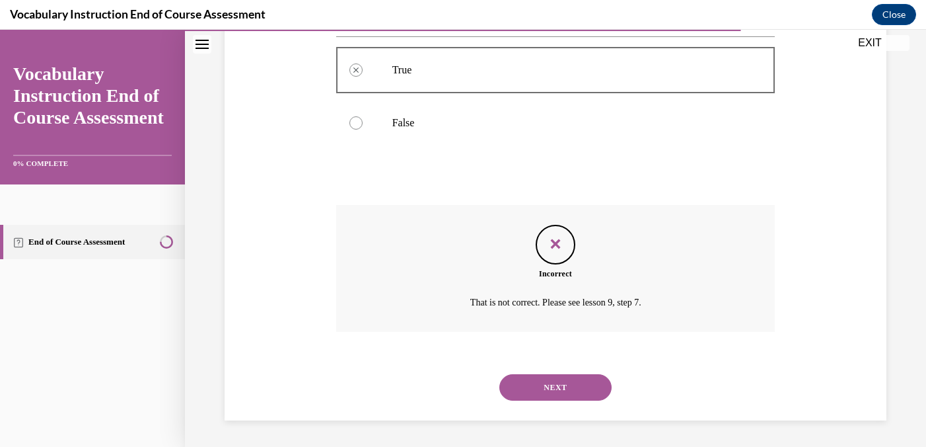
click at [554, 390] on button "NEXT" at bounding box center [556, 387] width 112 height 26
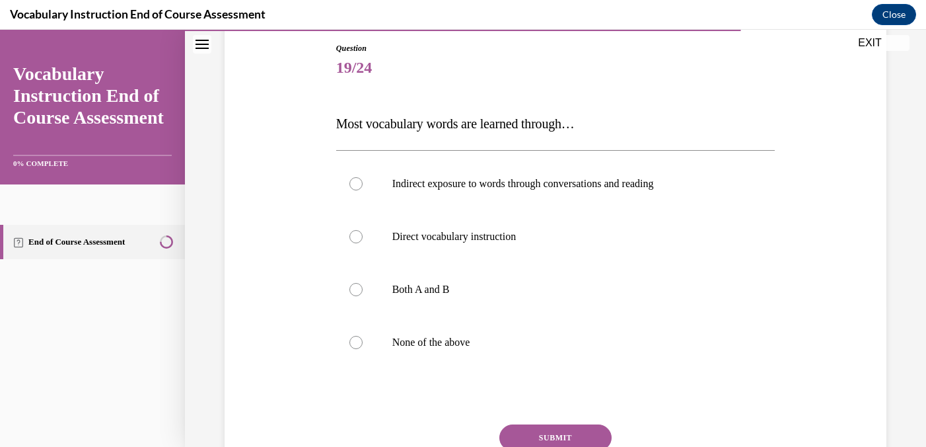
scroll to position [144, 0]
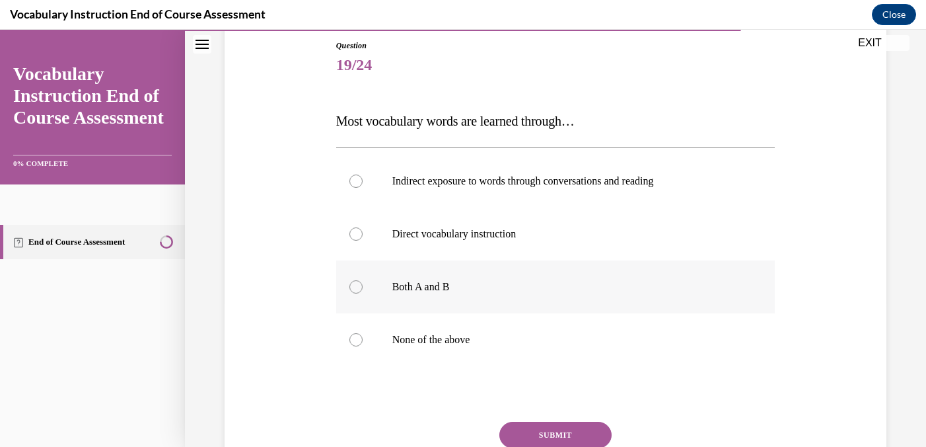
click at [357, 286] on div at bounding box center [356, 286] width 13 height 13
click at [357, 286] on input "Both A and B" at bounding box center [356, 286] width 13 height 13
radio input "true"
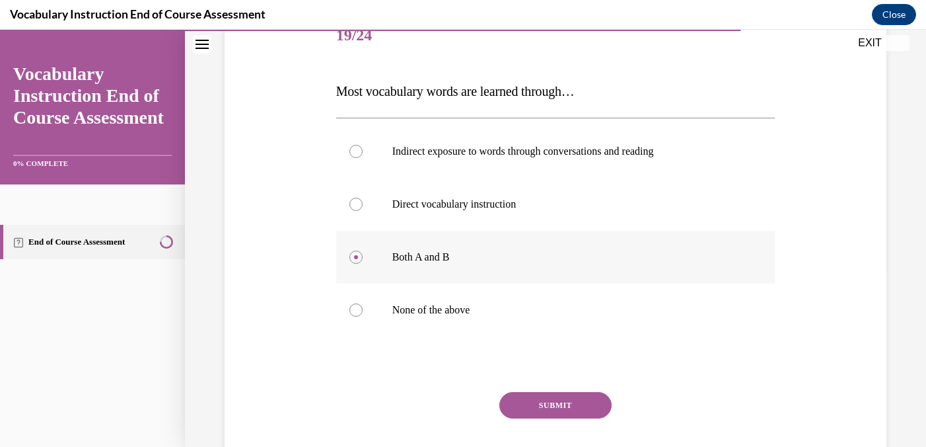
scroll to position [195, 0]
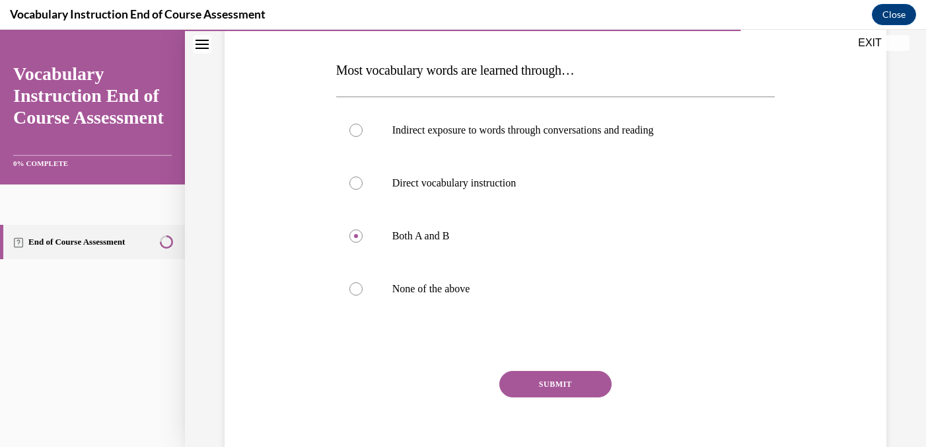
click at [532, 385] on button "SUBMIT" at bounding box center [556, 384] width 112 height 26
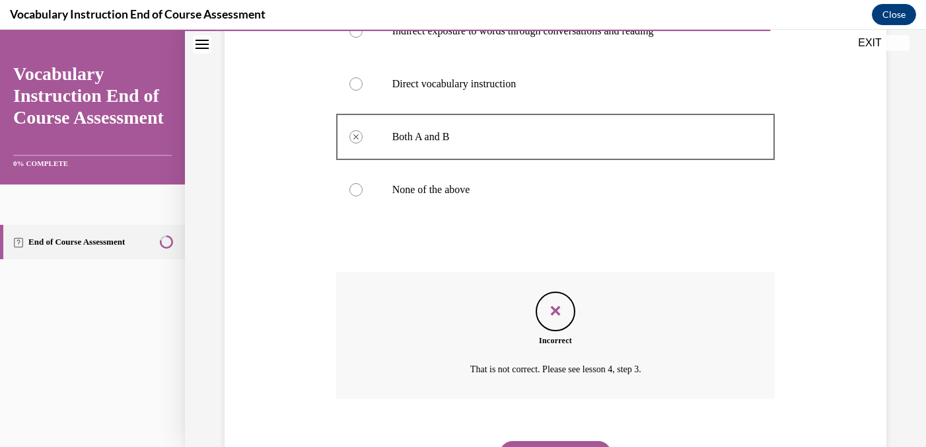
scroll to position [361, 0]
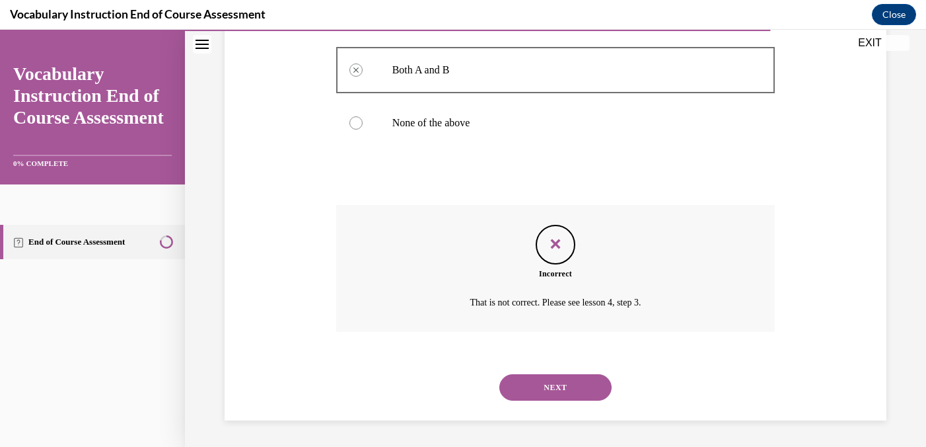
click at [562, 387] on button "NEXT" at bounding box center [556, 387] width 112 height 26
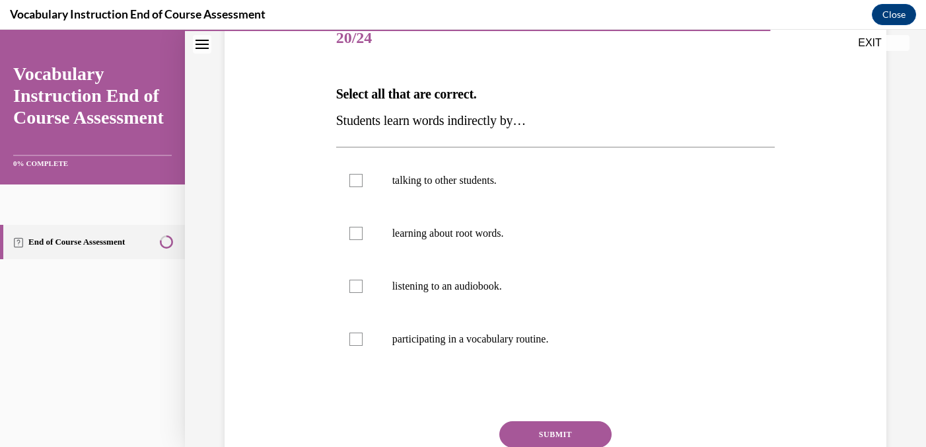
scroll to position [172, 0]
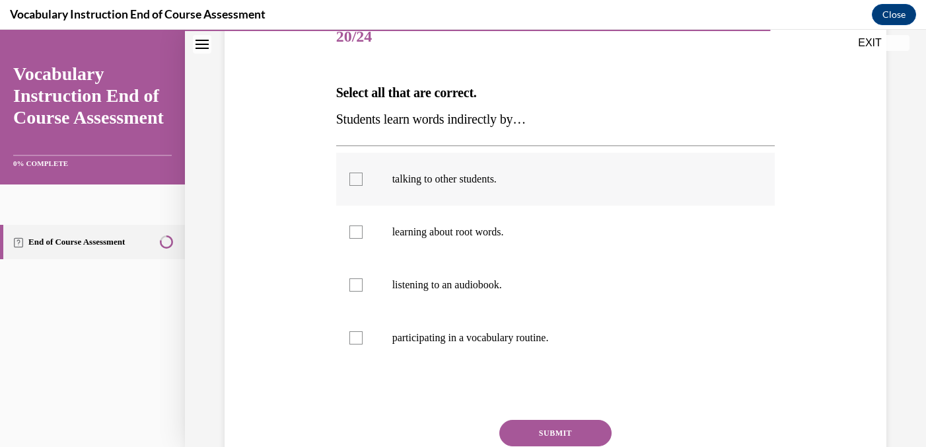
click at [358, 179] on div at bounding box center [356, 178] width 13 height 13
click at [358, 179] on input "talking to other students." at bounding box center [356, 178] width 13 height 13
checkbox input "true"
click at [358, 286] on div at bounding box center [356, 284] width 13 height 13
click at [358, 286] on input "listening to an audiobook." at bounding box center [356, 284] width 13 height 13
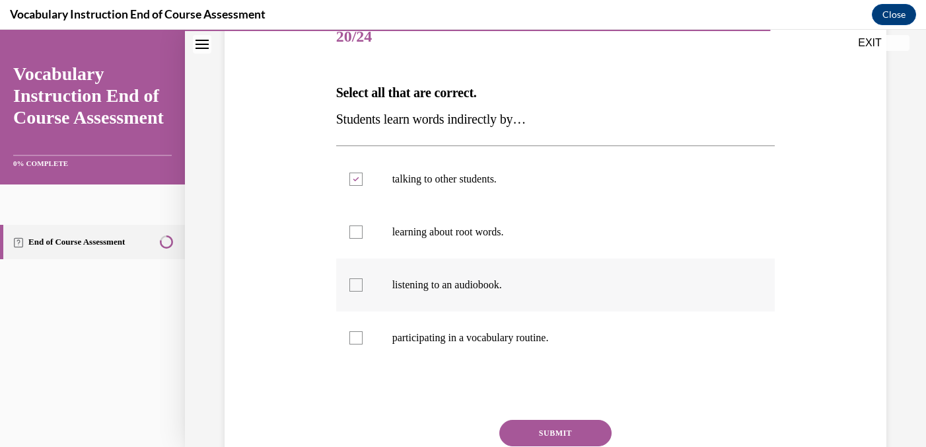
checkbox input "true"
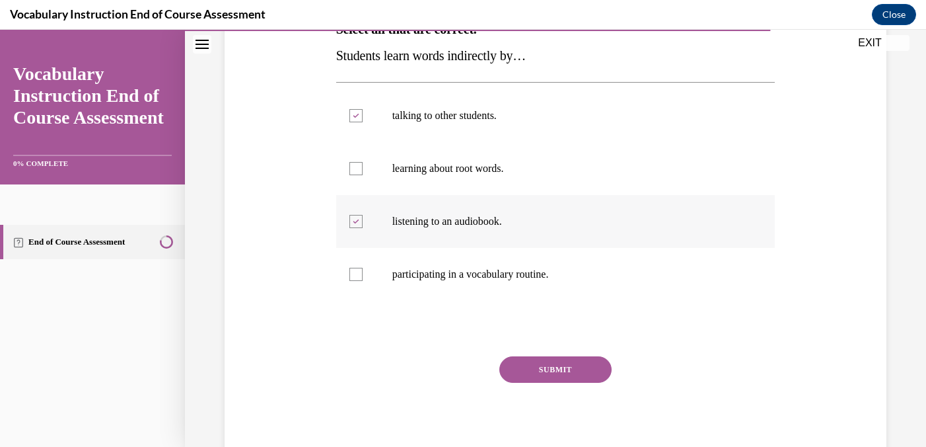
scroll to position [243, 0]
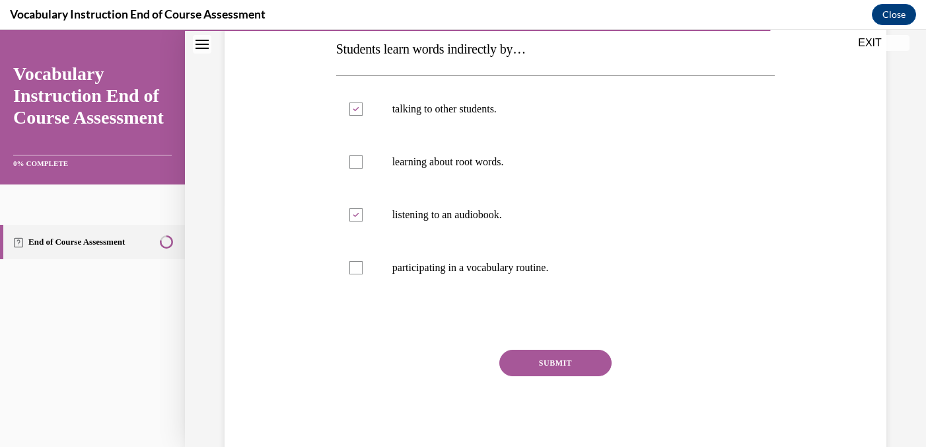
click at [545, 368] on button "SUBMIT" at bounding box center [556, 363] width 112 height 26
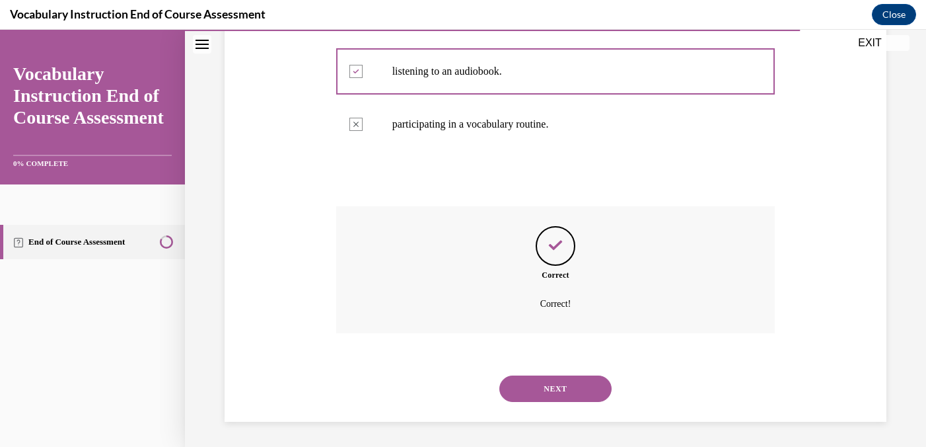
scroll to position [387, 0]
click at [554, 390] on button "NEXT" at bounding box center [556, 387] width 112 height 26
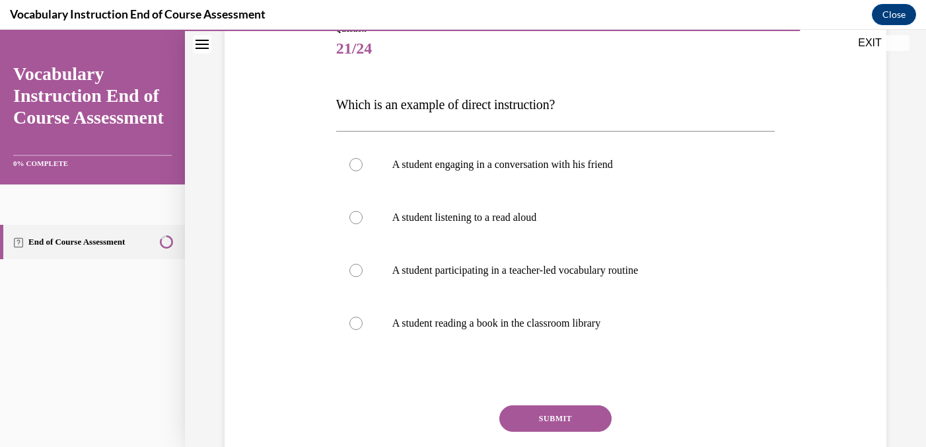
scroll to position [161, 0]
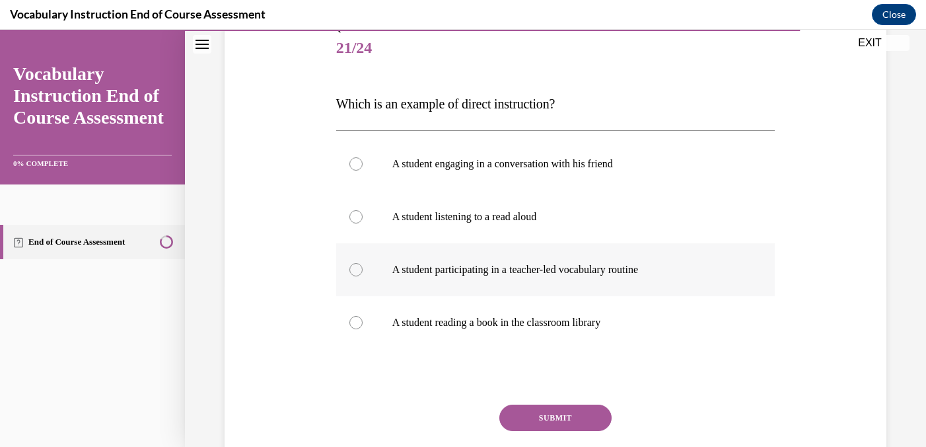
click at [356, 271] on div at bounding box center [356, 269] width 13 height 13
click at [356, 271] on input "A student participating in a teacher-led vocabulary routine" at bounding box center [356, 269] width 13 height 13
radio input "true"
click at [537, 420] on button "SUBMIT" at bounding box center [556, 417] width 112 height 26
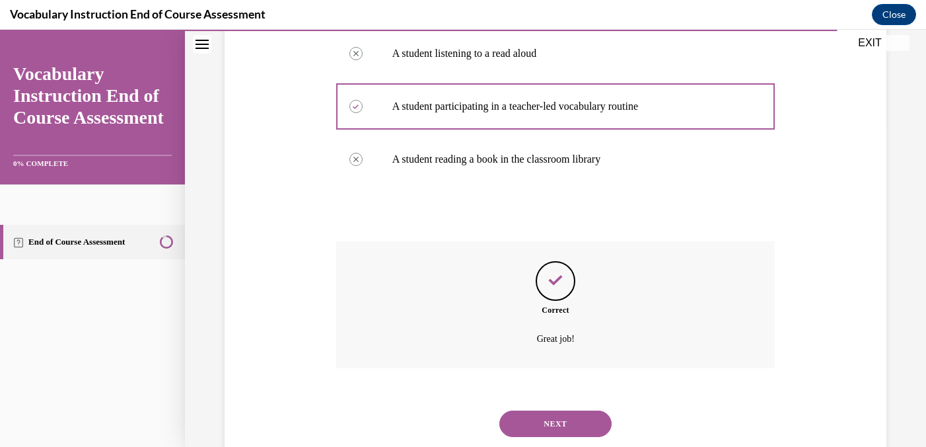
scroll to position [361, 0]
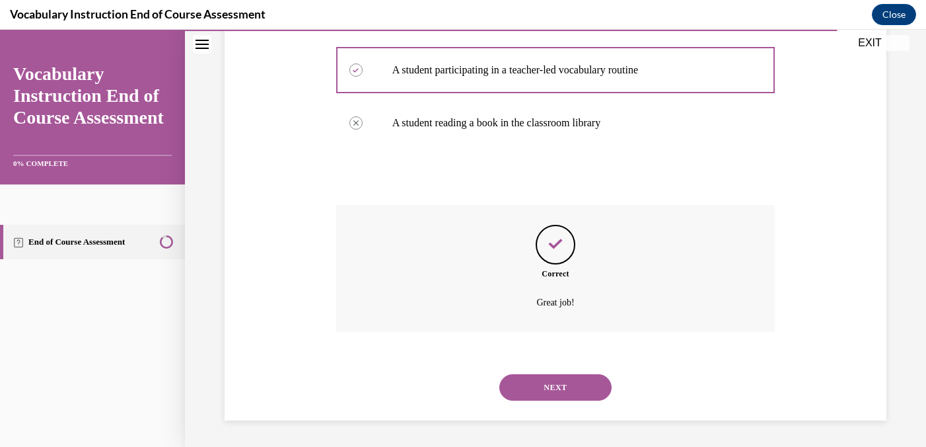
click at [551, 389] on button "NEXT" at bounding box center [556, 387] width 112 height 26
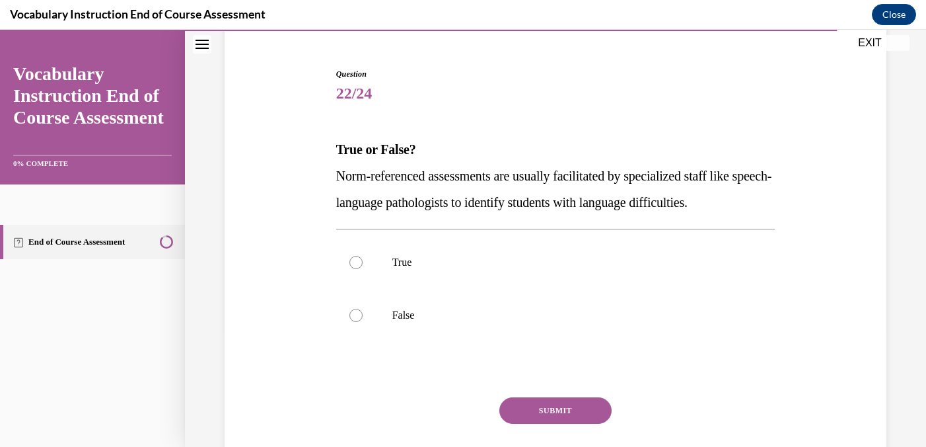
scroll to position [117, 0]
click at [410, 315] on p "False" at bounding box center [568, 313] width 350 height 13
click at [363, 315] on input "False" at bounding box center [356, 313] width 13 height 13
radio input "true"
click at [541, 408] on button "SUBMIT" at bounding box center [556, 409] width 112 height 26
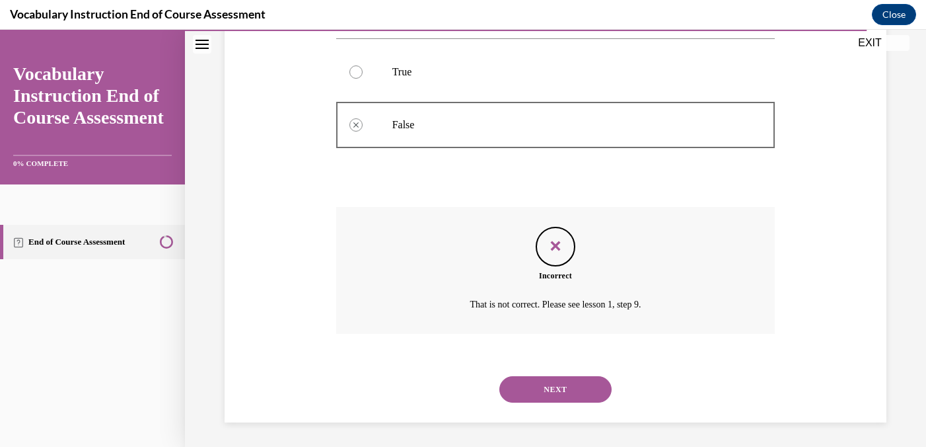
scroll to position [307, 0]
click at [556, 390] on button "NEXT" at bounding box center [556, 388] width 112 height 26
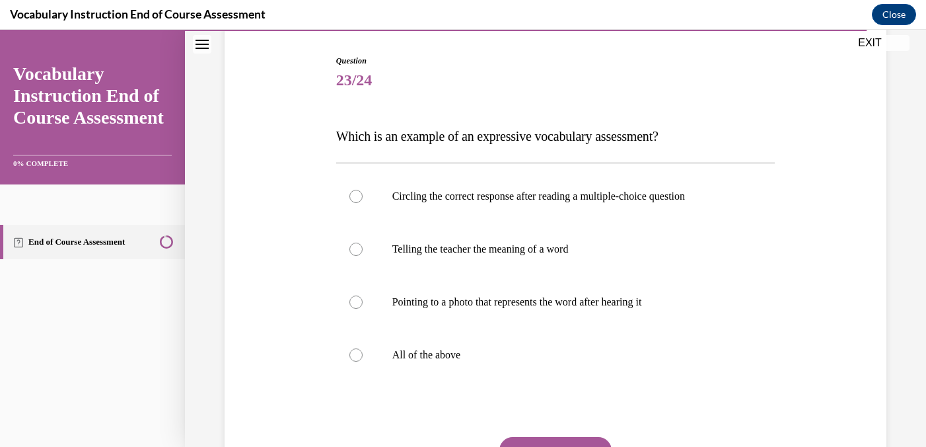
scroll to position [133, 0]
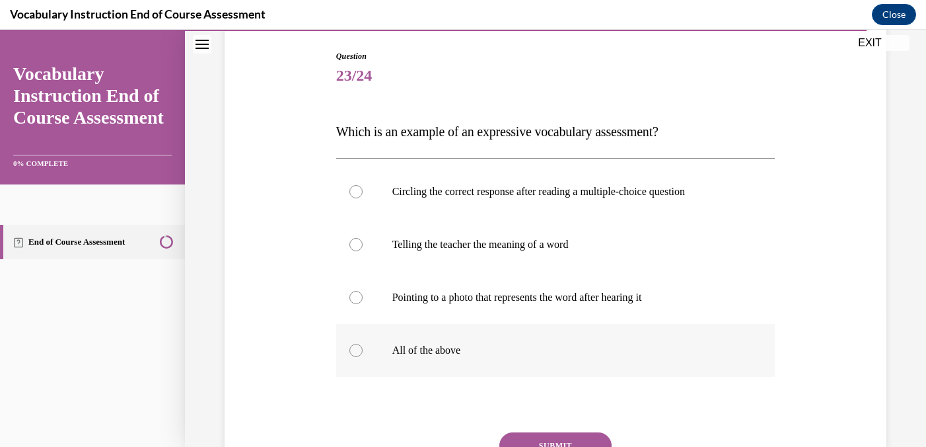
click at [354, 359] on label "All of the above" at bounding box center [555, 350] width 439 height 53
click at [354, 357] on input "All of the above" at bounding box center [356, 350] width 13 height 13
radio input "true"
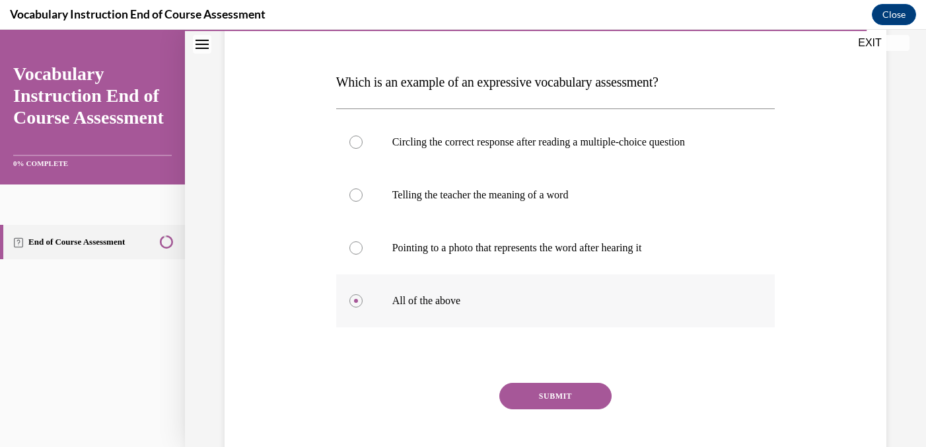
scroll to position [199, 0]
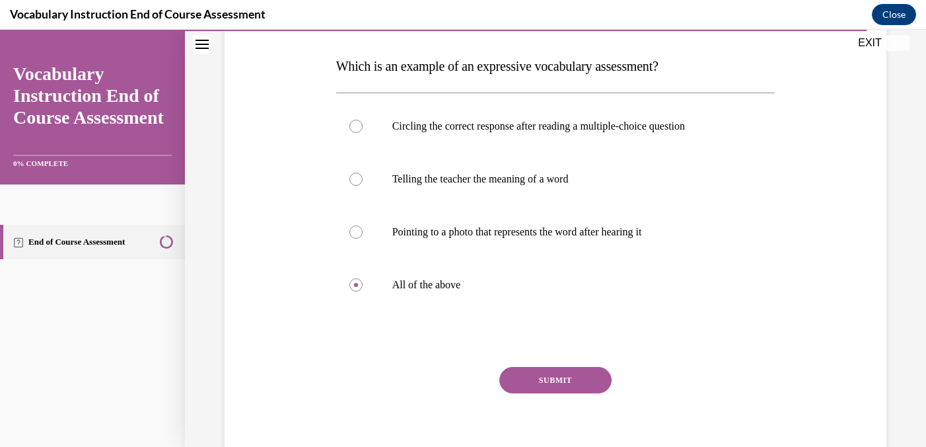
click at [550, 381] on button "SUBMIT" at bounding box center [556, 380] width 112 height 26
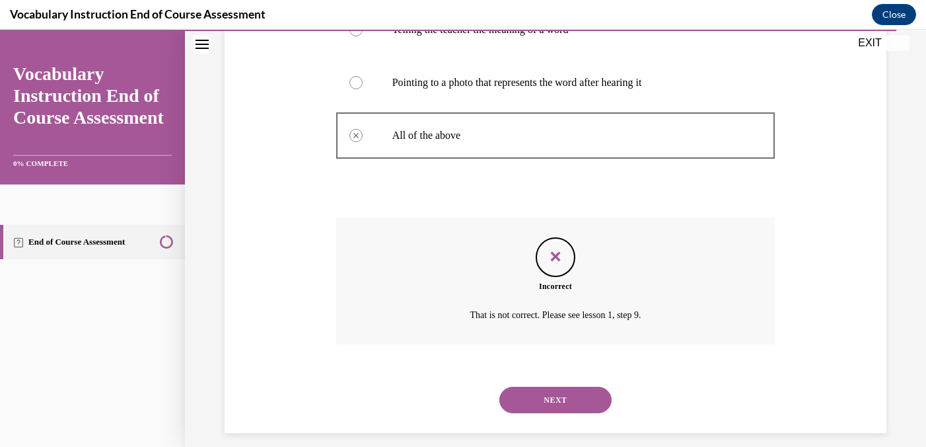
scroll to position [349, 0]
click at [553, 397] on button "NEXT" at bounding box center [556, 399] width 112 height 26
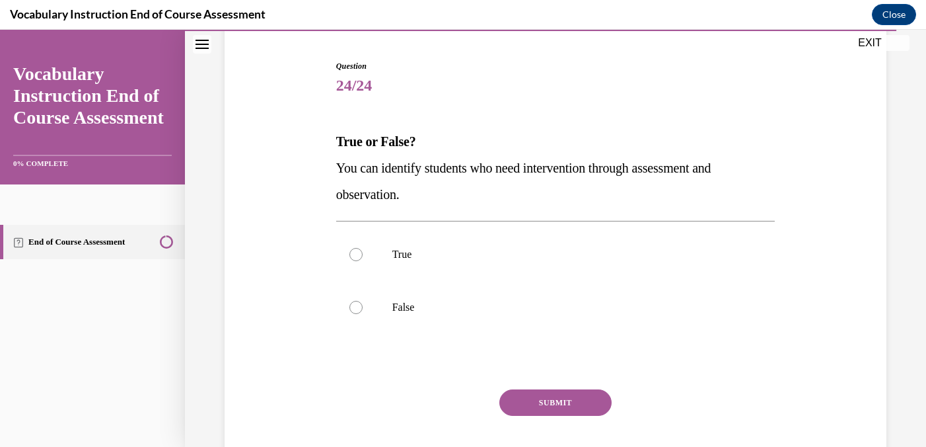
scroll to position [124, 0]
click at [426, 260] on p "True" at bounding box center [568, 253] width 350 height 13
click at [363, 260] on input "True" at bounding box center [356, 253] width 13 height 13
radio input "true"
click at [540, 403] on button "SUBMIT" at bounding box center [556, 402] width 112 height 26
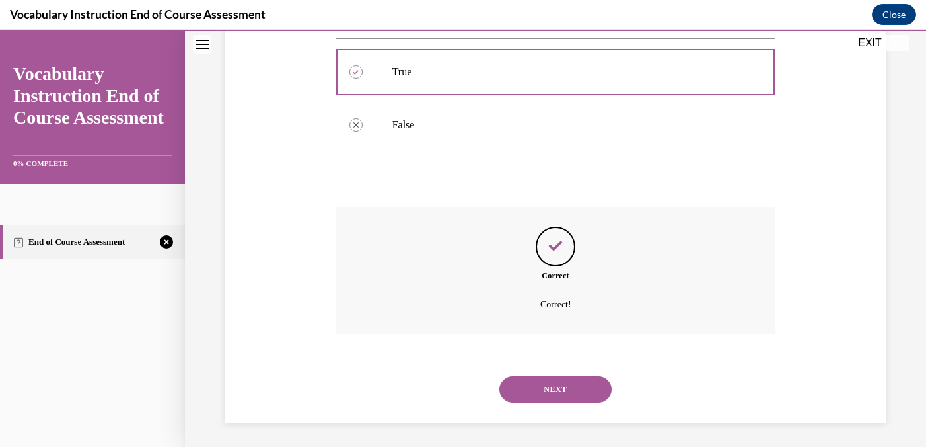
scroll to position [308, 0]
click at [552, 391] on button "NEXT" at bounding box center [556, 387] width 112 height 26
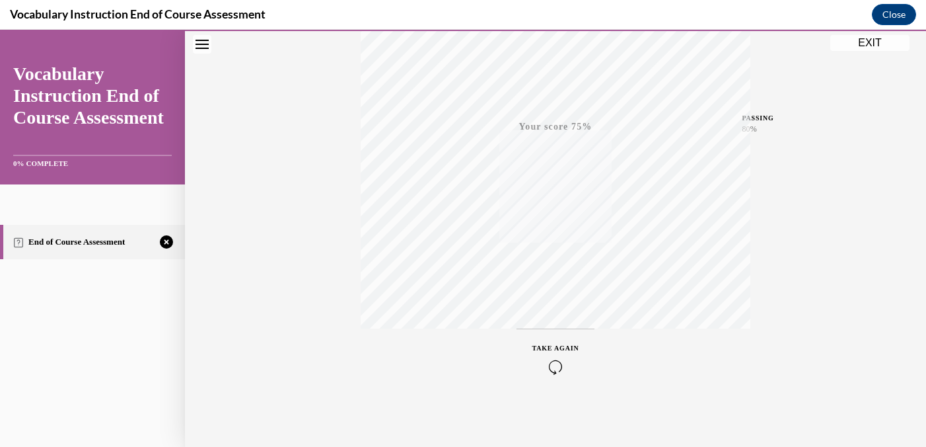
scroll to position [260, 0]
click at [555, 361] on icon "button" at bounding box center [556, 366] width 47 height 15
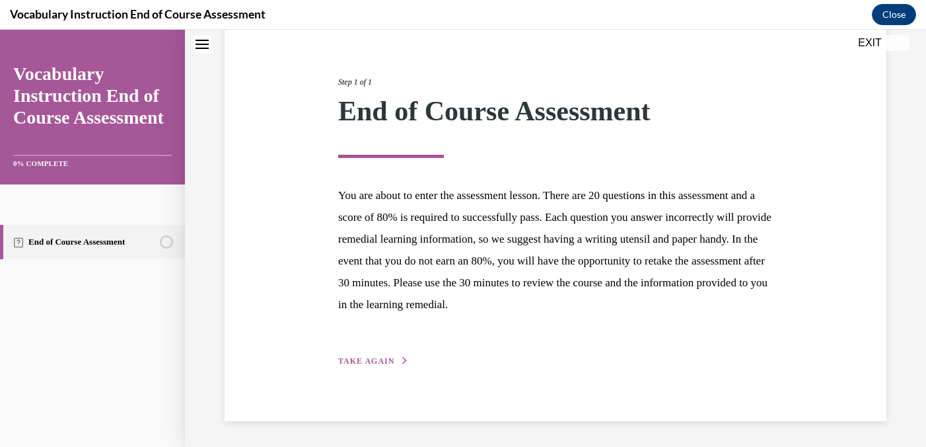
click at [383, 356] on span "TAKE AGAIN" at bounding box center [366, 360] width 56 height 9
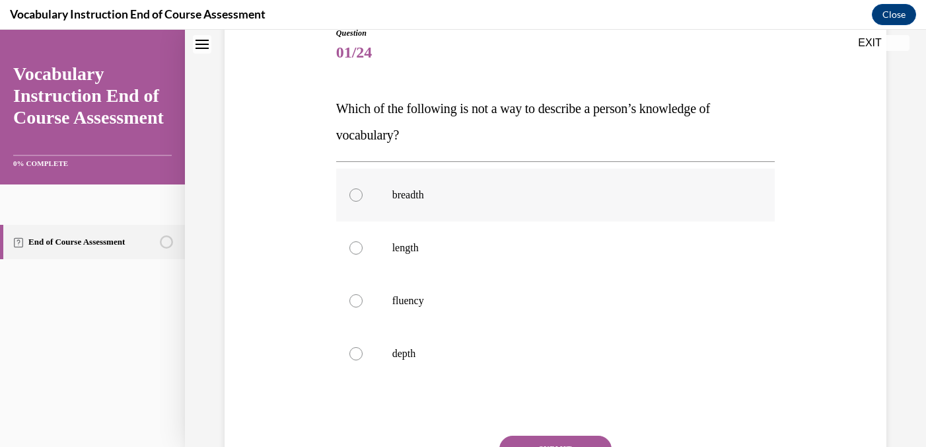
scroll to position [163, 0]
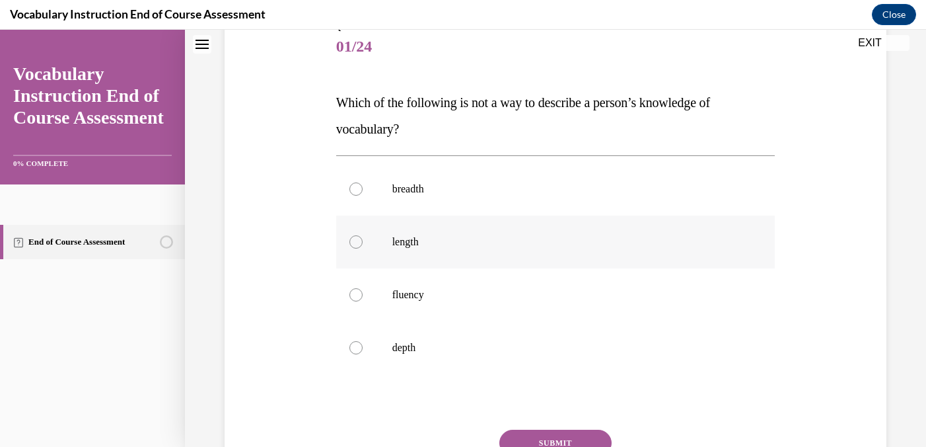
click at [358, 244] on div at bounding box center [356, 241] width 13 height 13
click at [358, 244] on input "length" at bounding box center [356, 241] width 13 height 13
radio input "true"
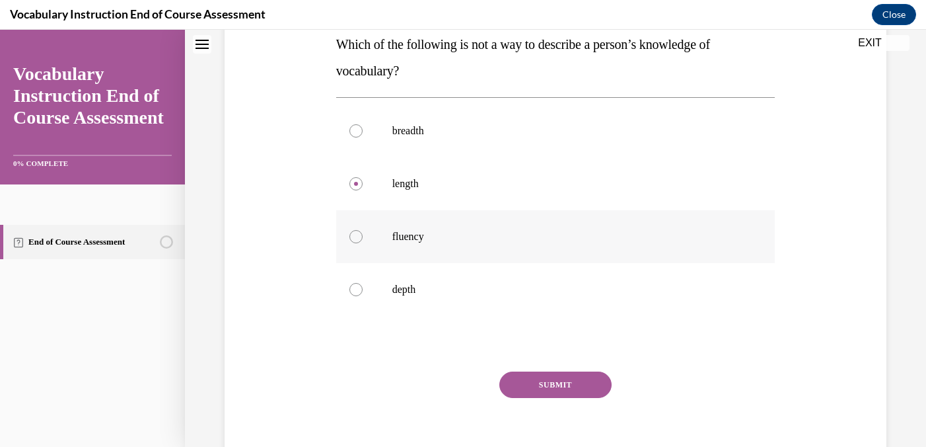
scroll to position [225, 0]
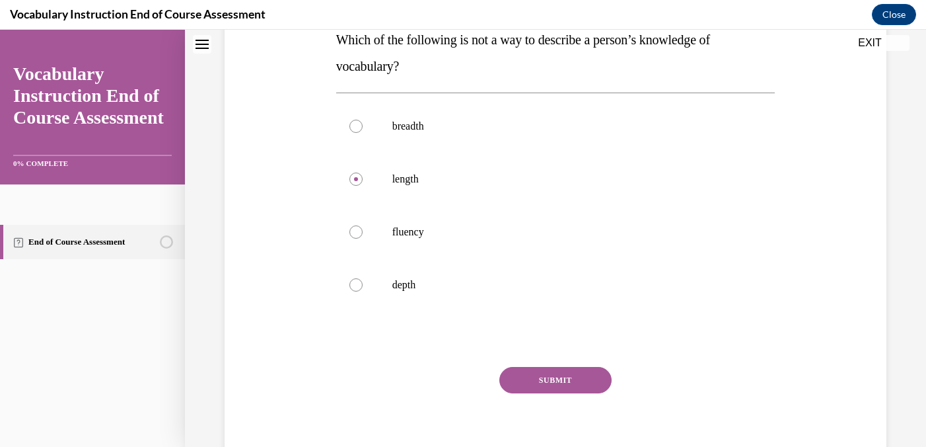
click at [544, 377] on button "SUBMIT" at bounding box center [556, 380] width 112 height 26
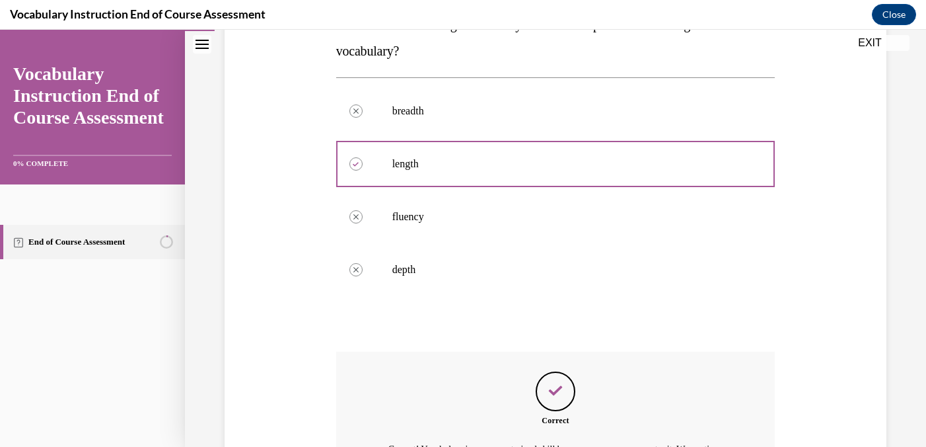
scroll to position [402, 0]
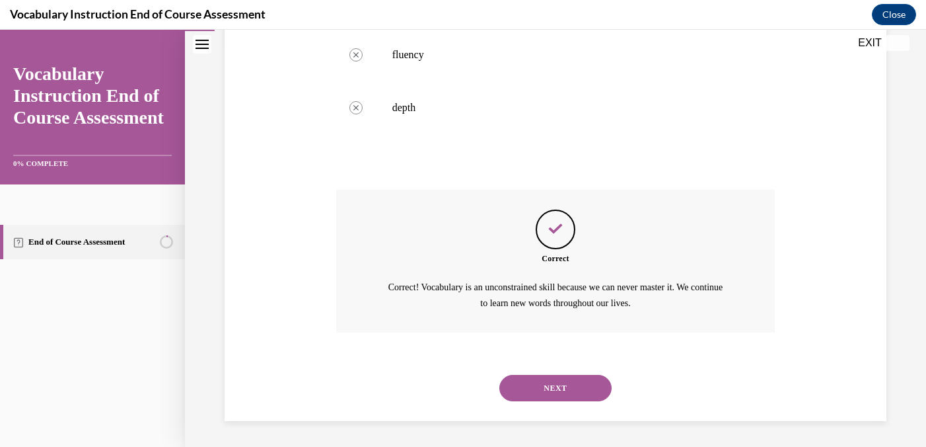
click at [550, 388] on button "NEXT" at bounding box center [556, 388] width 112 height 26
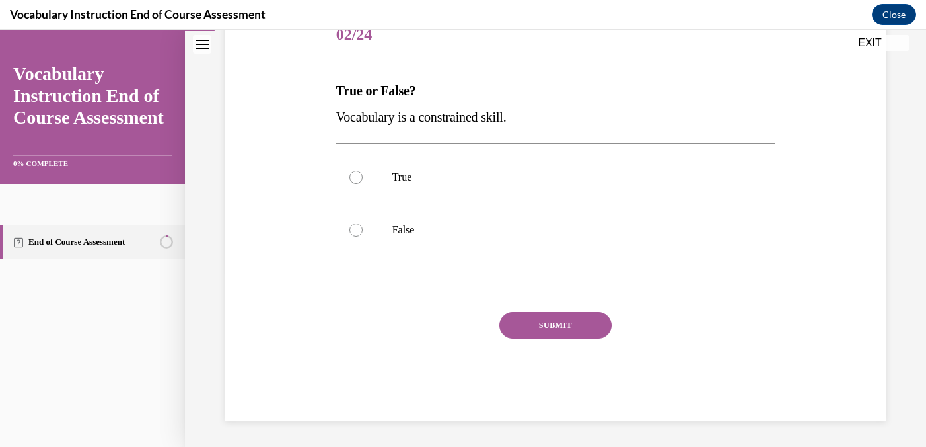
scroll to position [147, 0]
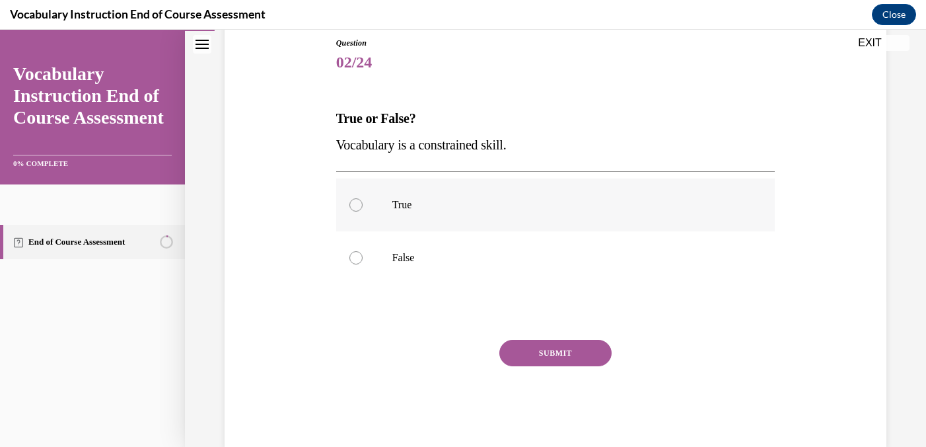
click at [358, 209] on div at bounding box center [356, 204] width 13 height 13
click at [358, 209] on input "True" at bounding box center [356, 204] width 13 height 13
radio input "true"
click at [537, 356] on button "SUBMIT" at bounding box center [556, 353] width 112 height 26
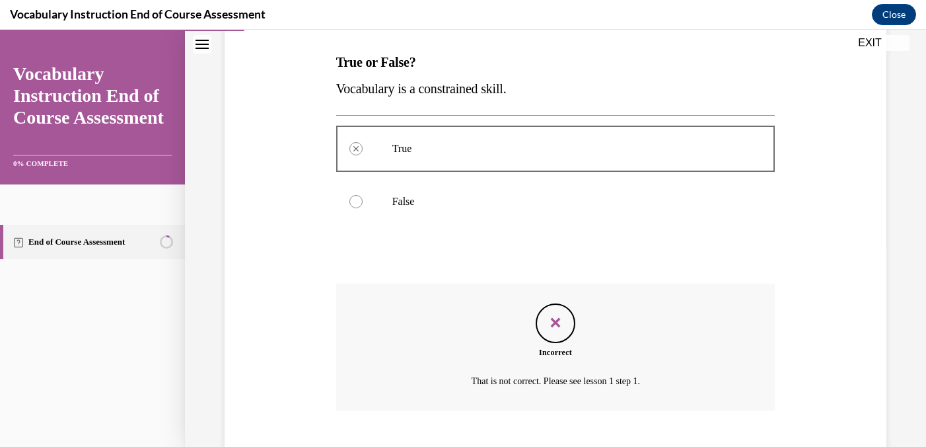
scroll to position [270, 0]
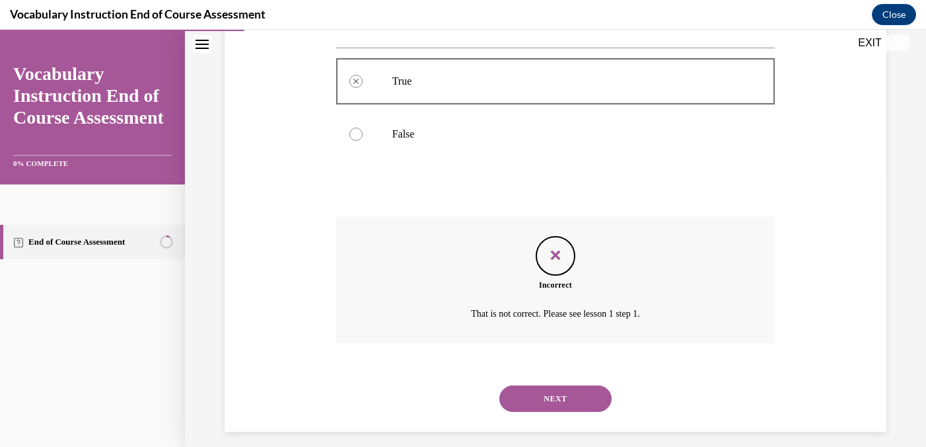
click at [553, 257] on icon "Feedback" at bounding box center [556, 255] width 20 height 20
click at [552, 396] on button "NEXT" at bounding box center [556, 398] width 112 height 26
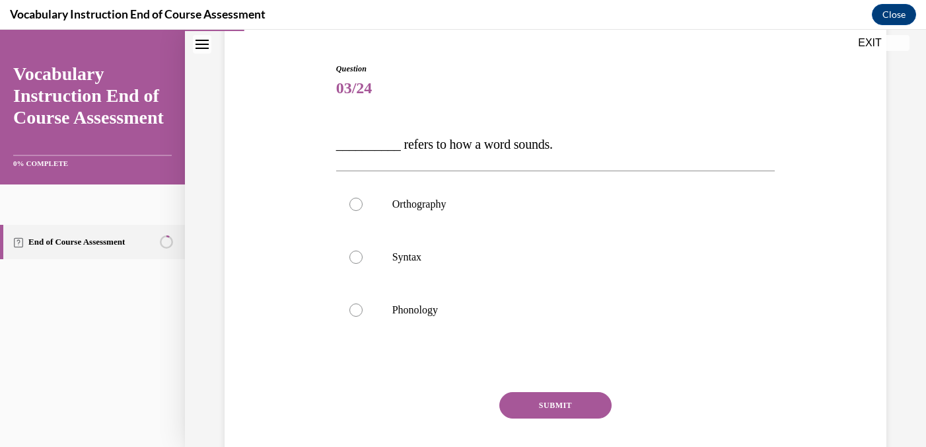
scroll to position [124, 0]
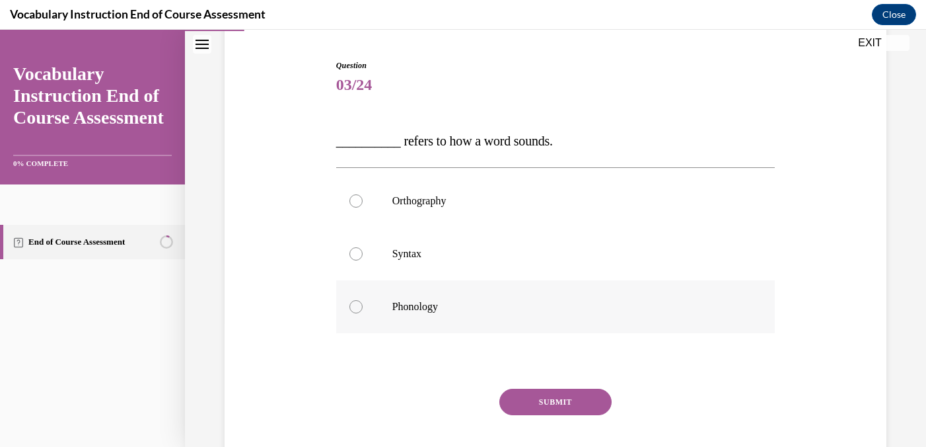
click at [357, 301] on div at bounding box center [356, 306] width 13 height 13
click at [357, 301] on input "Phonology" at bounding box center [356, 306] width 13 height 13
radio input "true"
click at [550, 399] on button "SUBMIT" at bounding box center [556, 402] width 112 height 26
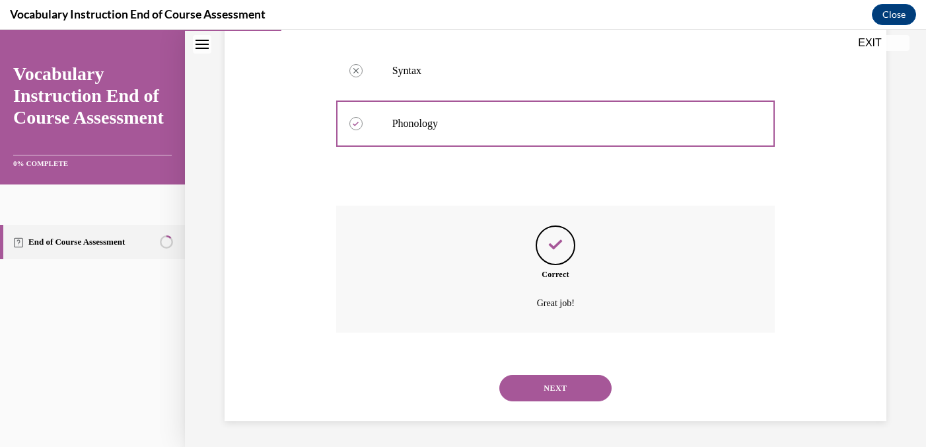
scroll to position [308, 0]
click at [552, 386] on button "NEXT" at bounding box center [556, 387] width 112 height 26
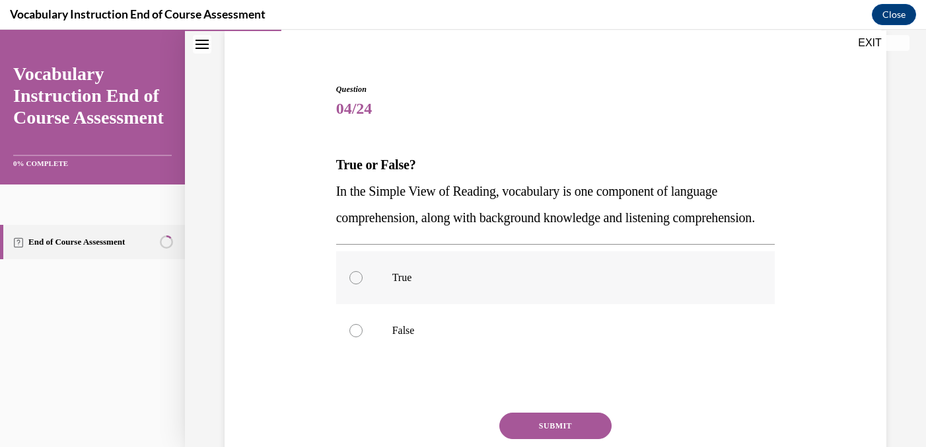
scroll to position [104, 0]
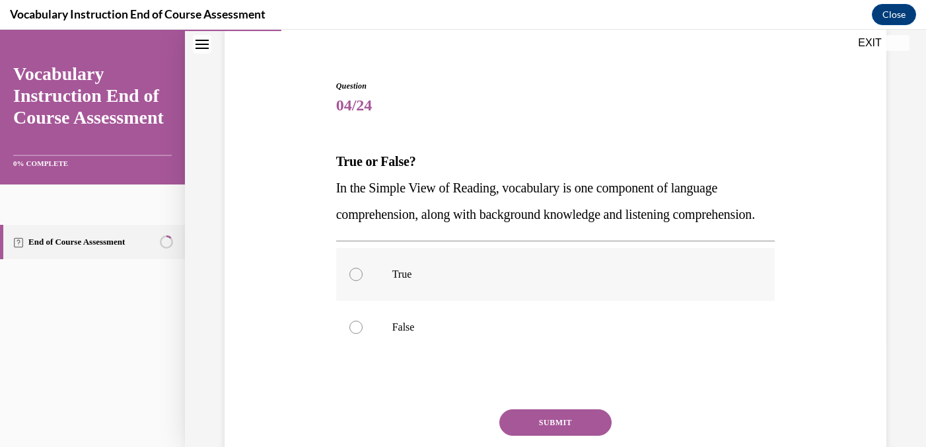
click at [358, 281] on div at bounding box center [356, 274] width 13 height 13
click at [358, 281] on input "True" at bounding box center [356, 274] width 13 height 13
radio input "true"
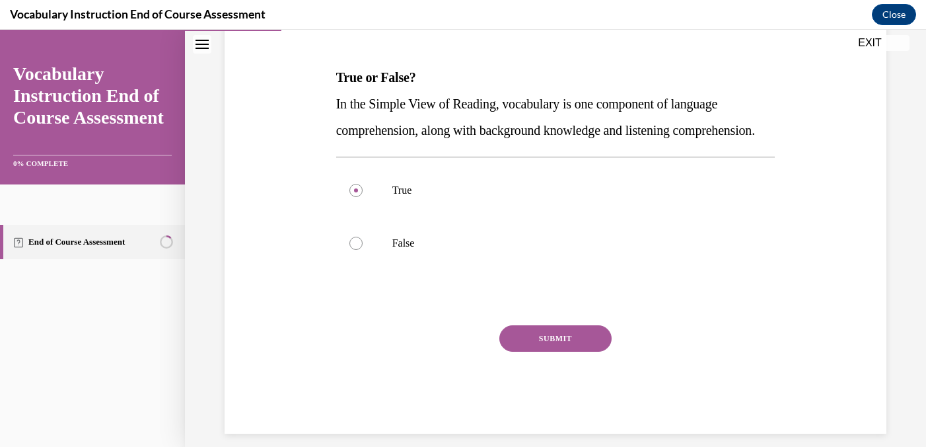
click at [546, 352] on button "SUBMIT" at bounding box center [556, 338] width 112 height 26
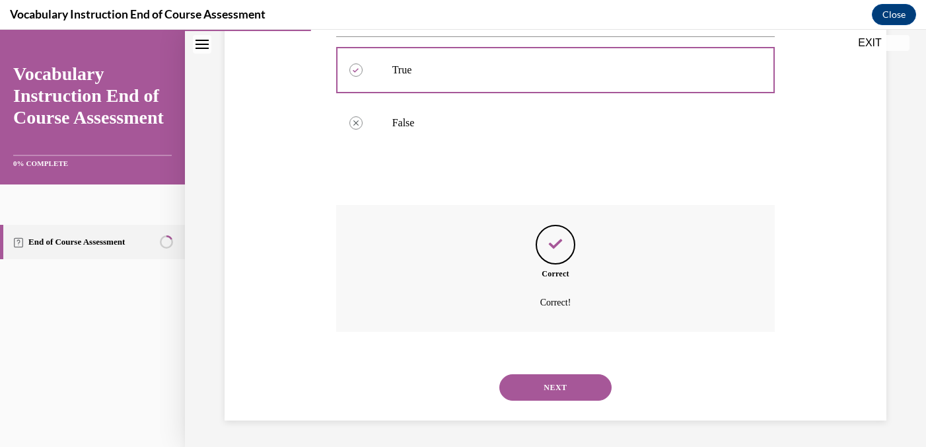
scroll to position [334, 0]
click at [549, 384] on button "NEXT" at bounding box center [556, 387] width 112 height 26
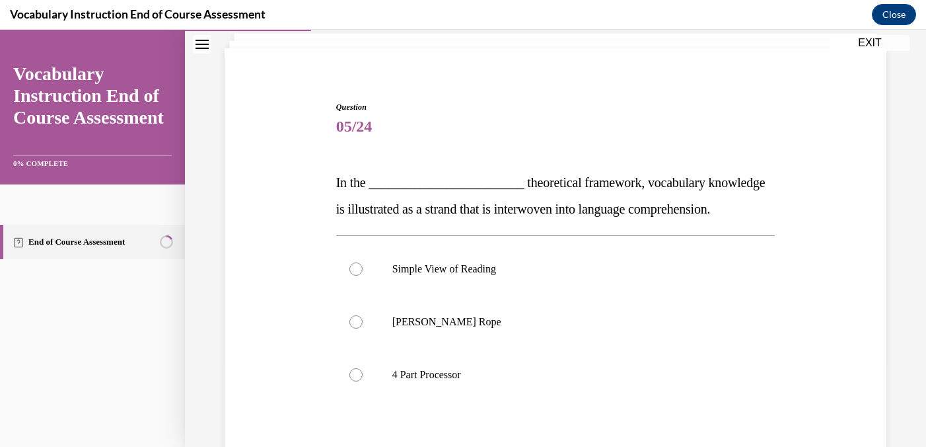
scroll to position [94, 0]
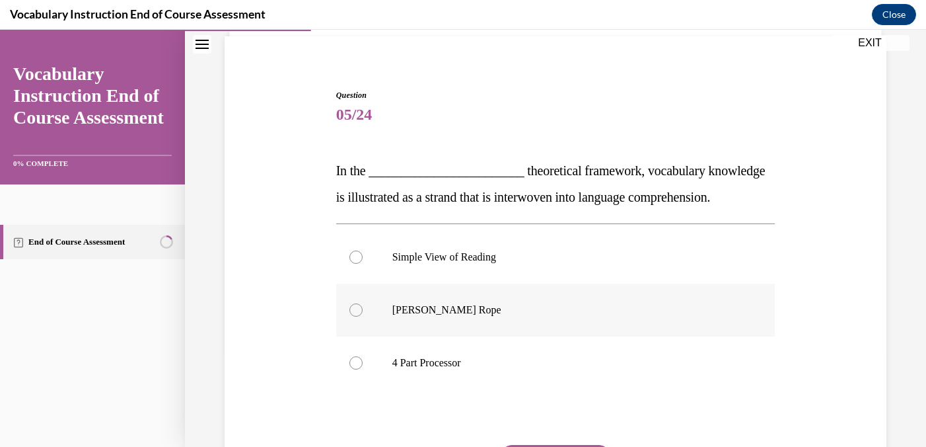
click at [353, 317] on div at bounding box center [356, 309] width 13 height 13
click at [353, 317] on input "Scarborough's Rope" at bounding box center [356, 309] width 13 height 13
radio input "true"
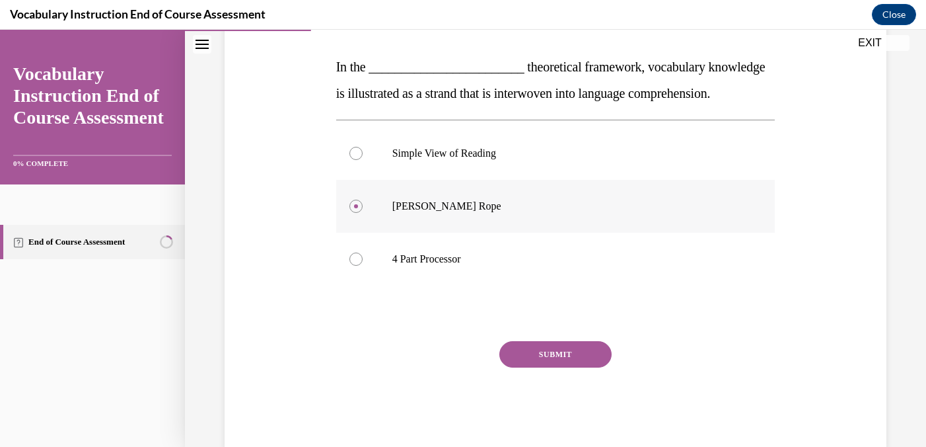
scroll to position [201, 0]
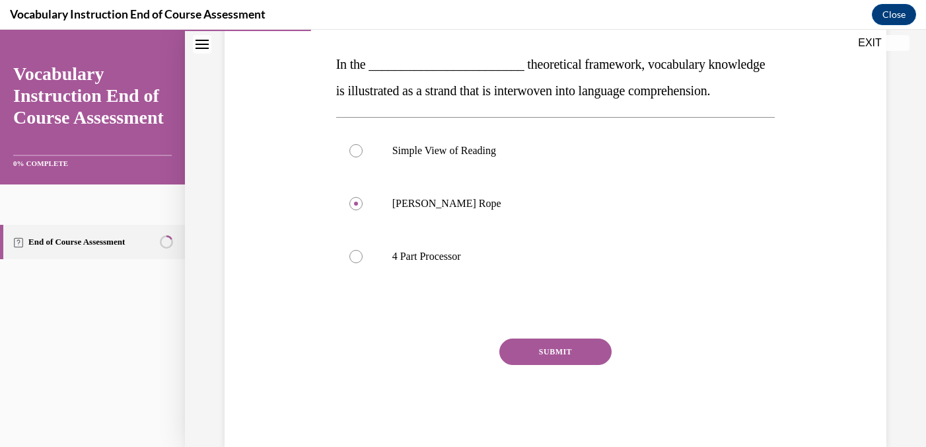
click at [551, 365] on button "SUBMIT" at bounding box center [556, 351] width 112 height 26
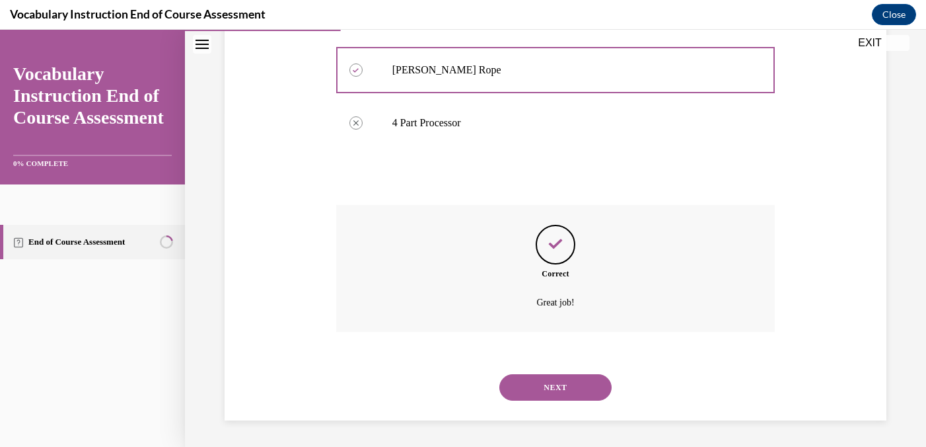
scroll to position [361, 0]
click at [554, 390] on button "NEXT" at bounding box center [556, 387] width 112 height 26
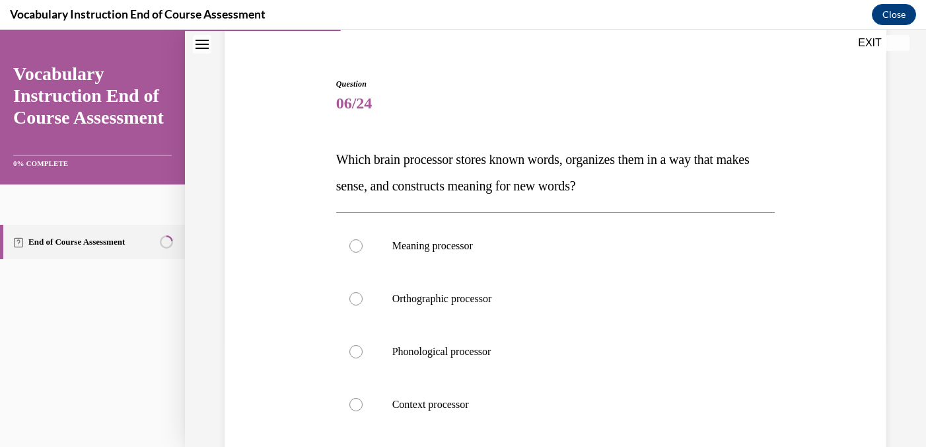
scroll to position [121, 0]
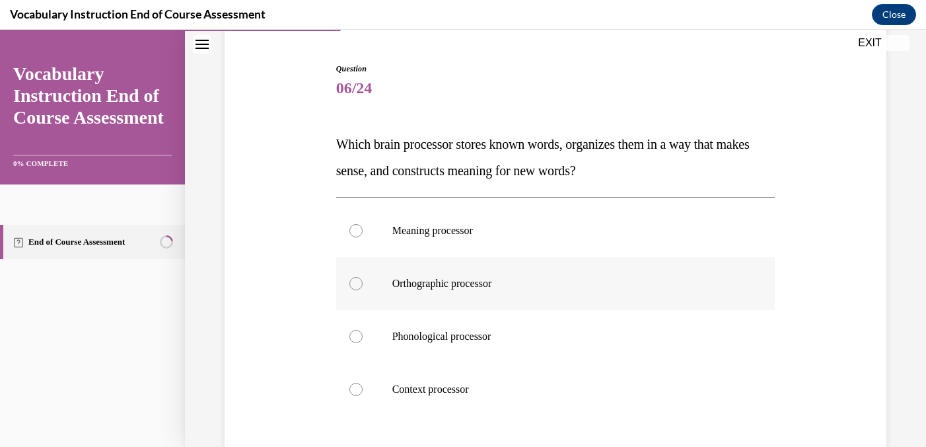
click at [356, 282] on div at bounding box center [356, 283] width 13 height 13
click at [356, 282] on input "Orthographic processor" at bounding box center [356, 283] width 13 height 13
radio input "true"
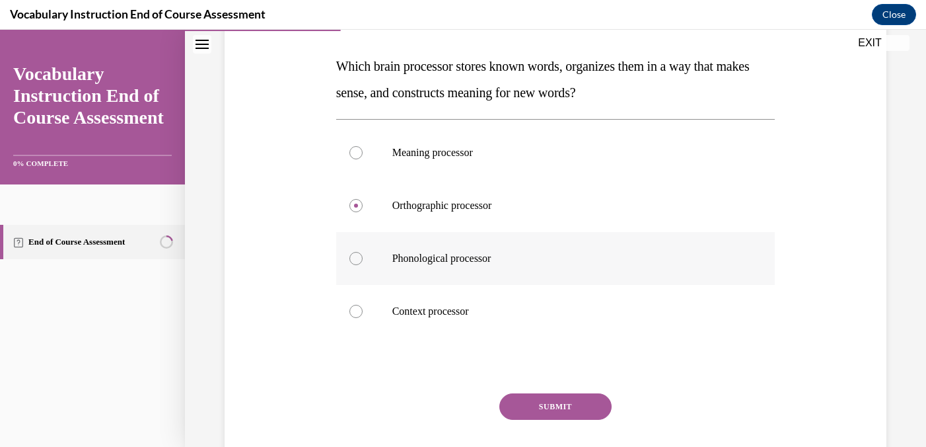
scroll to position [203, 0]
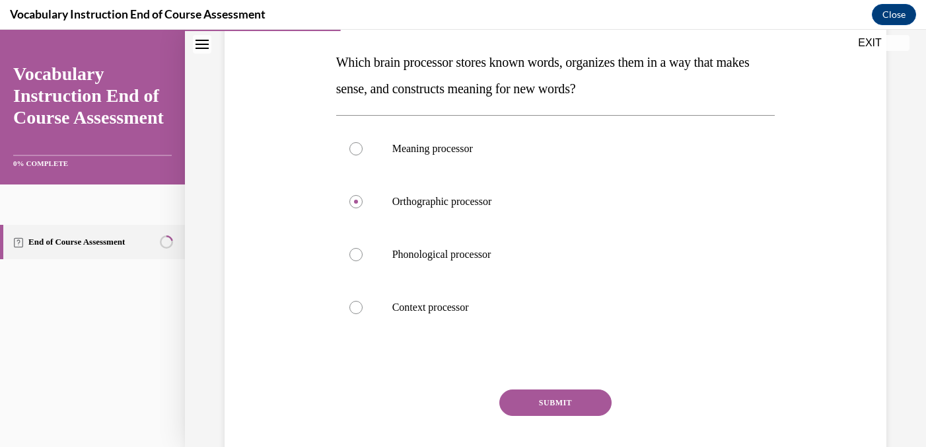
click at [553, 404] on button "SUBMIT" at bounding box center [556, 402] width 112 height 26
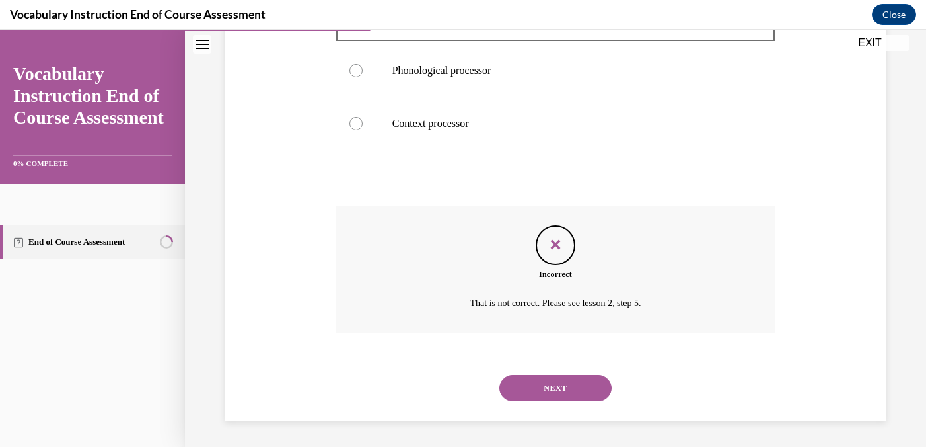
scroll to position [387, 0]
click at [554, 395] on button "NEXT" at bounding box center [556, 387] width 112 height 26
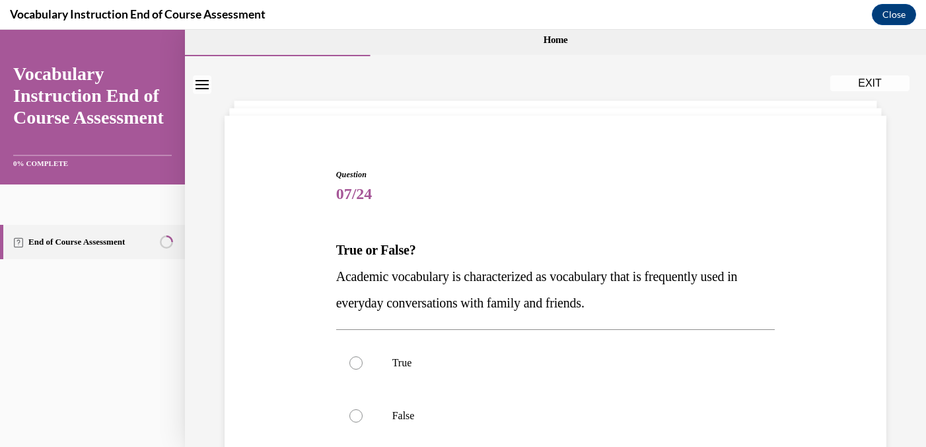
scroll to position [44, 0]
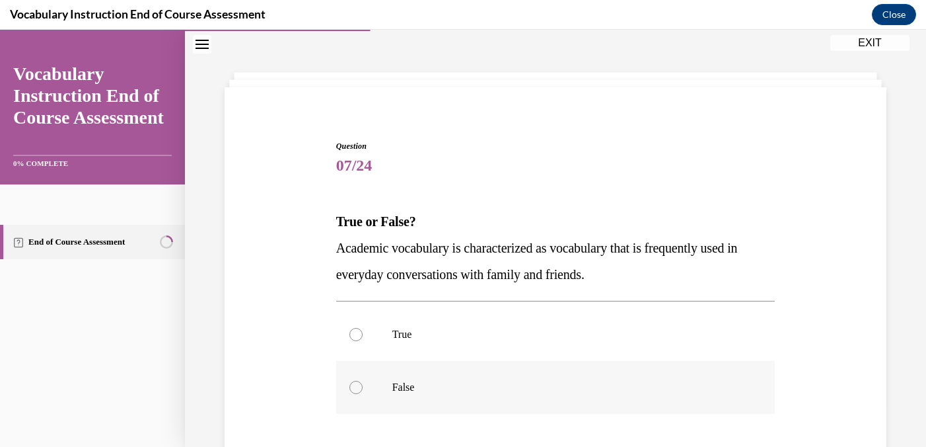
click at [352, 385] on div at bounding box center [356, 387] width 13 height 13
click at [352, 385] on input "False" at bounding box center [356, 387] width 13 height 13
radio input "true"
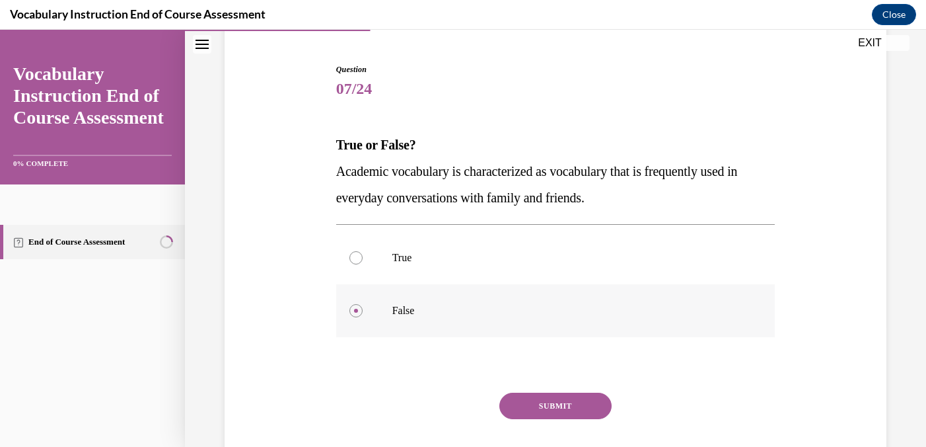
scroll to position [122, 0]
click at [547, 406] on button "SUBMIT" at bounding box center [556, 404] width 112 height 26
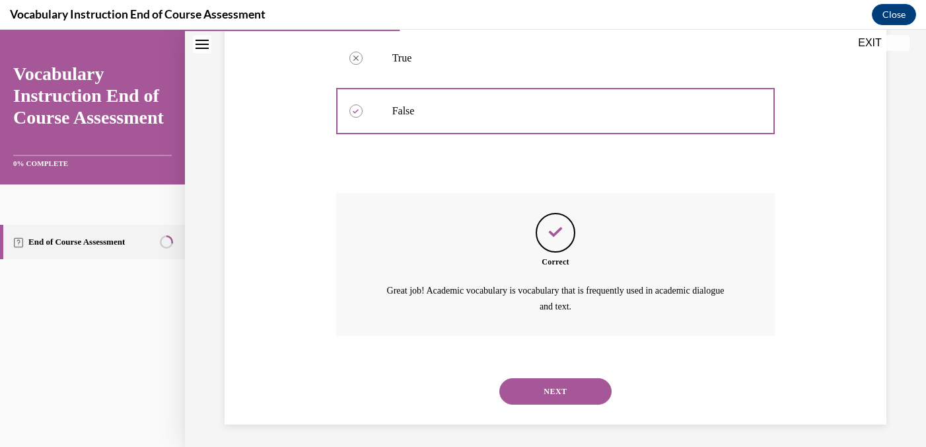
scroll to position [323, 0]
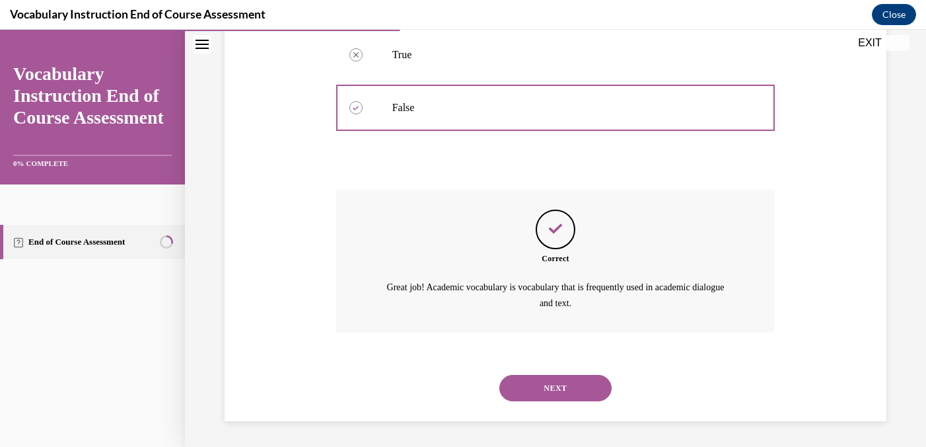
click at [548, 392] on button "NEXT" at bounding box center [556, 388] width 112 height 26
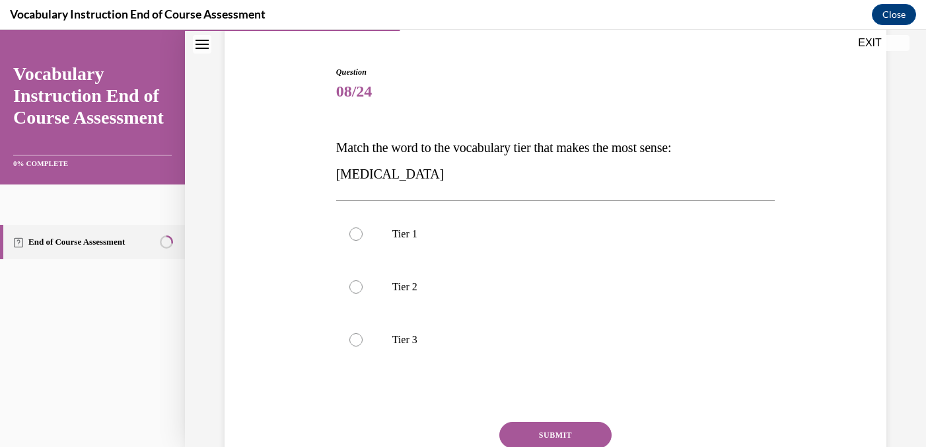
scroll to position [118, 0]
click at [353, 340] on div at bounding box center [356, 338] width 13 height 13
click at [353, 340] on input "Tier 3" at bounding box center [356, 338] width 13 height 13
radio input "true"
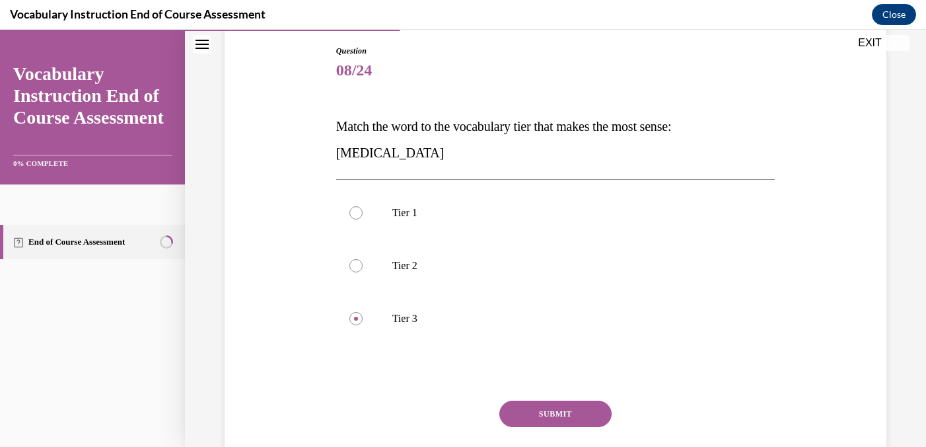
click at [546, 410] on button "SUBMIT" at bounding box center [556, 413] width 112 height 26
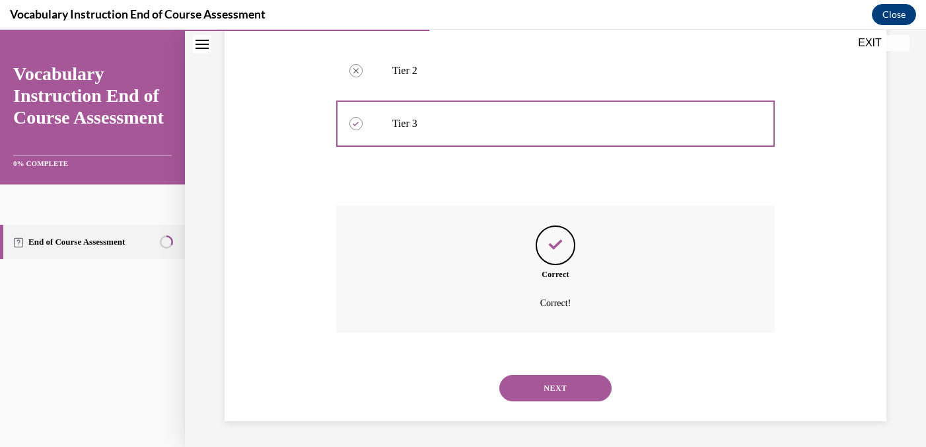
scroll to position [334, 0]
click at [554, 388] on button "NEXT" at bounding box center [556, 387] width 112 height 26
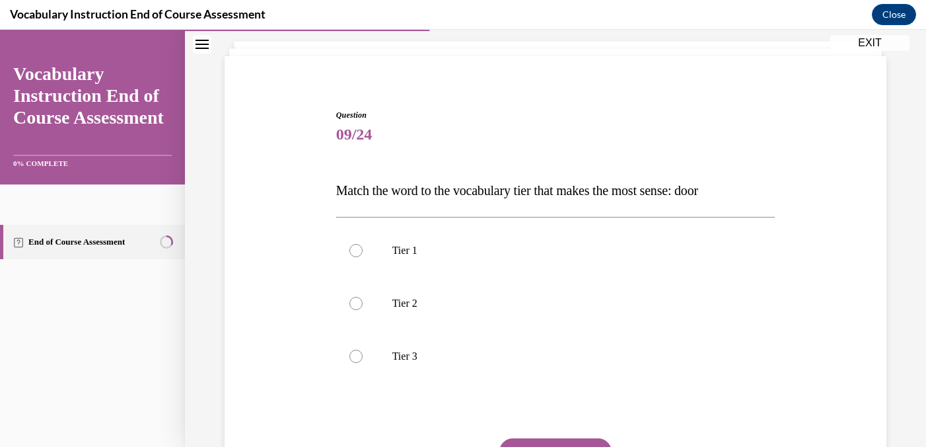
scroll to position [77, 0]
click at [393, 252] on p "Tier 1" at bounding box center [568, 248] width 350 height 13
click at [363, 252] on input "Tier 1" at bounding box center [356, 248] width 13 height 13
radio input "true"
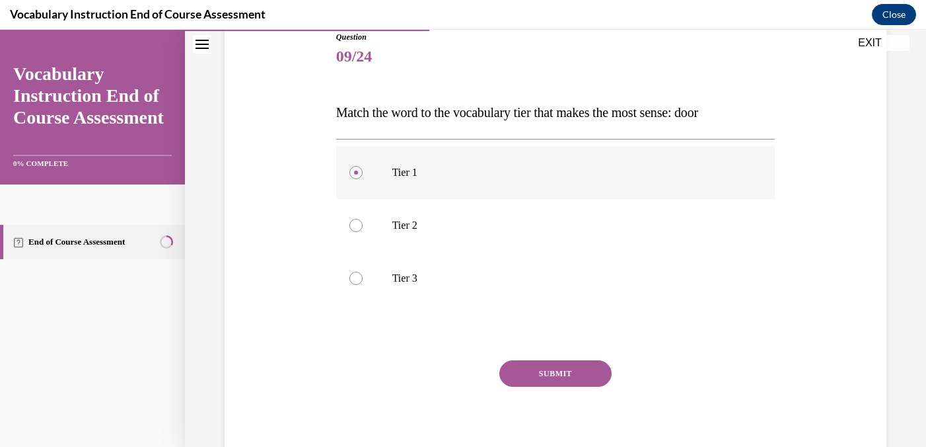
scroll to position [157, 0]
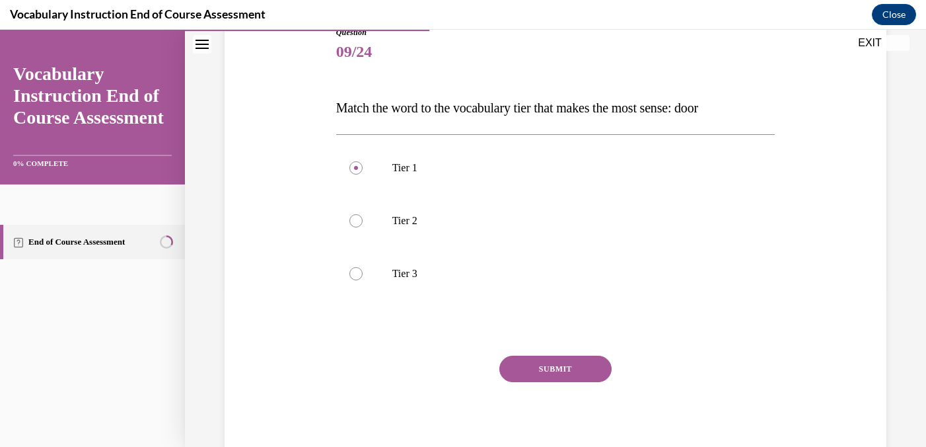
click at [543, 368] on button "SUBMIT" at bounding box center [556, 369] width 112 height 26
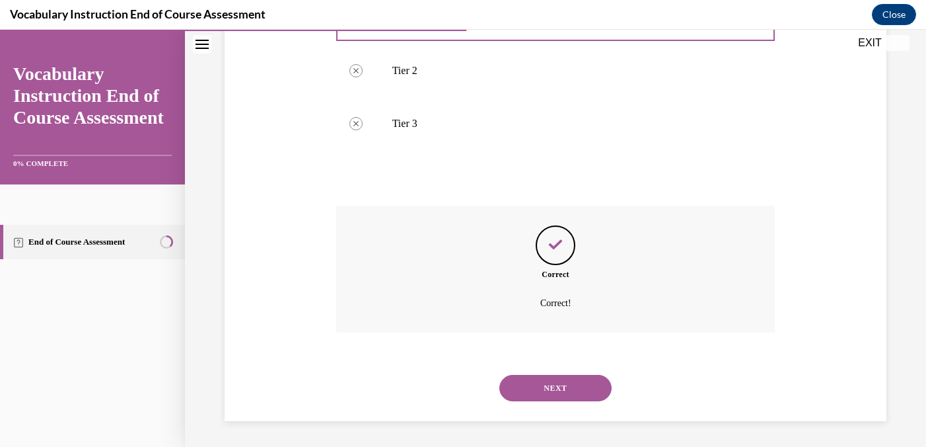
scroll to position [308, 0]
click at [555, 387] on button "NEXT" at bounding box center [556, 387] width 112 height 26
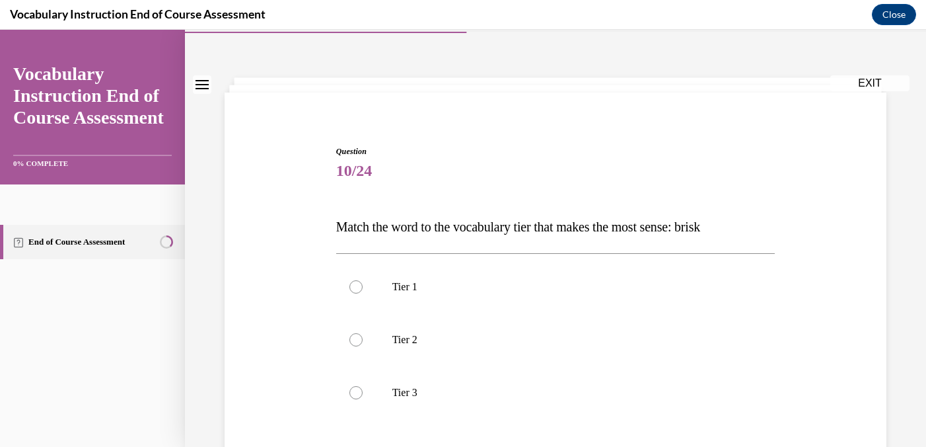
scroll to position [41, 0]
click at [352, 341] on div at bounding box center [356, 336] width 13 height 13
click at [352, 341] on input "Tier 2" at bounding box center [356, 336] width 13 height 13
radio input "true"
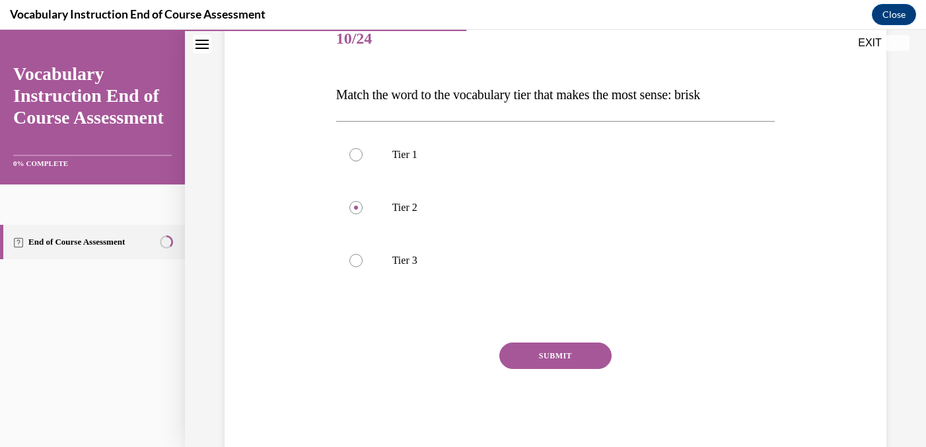
scroll to position [201, 0]
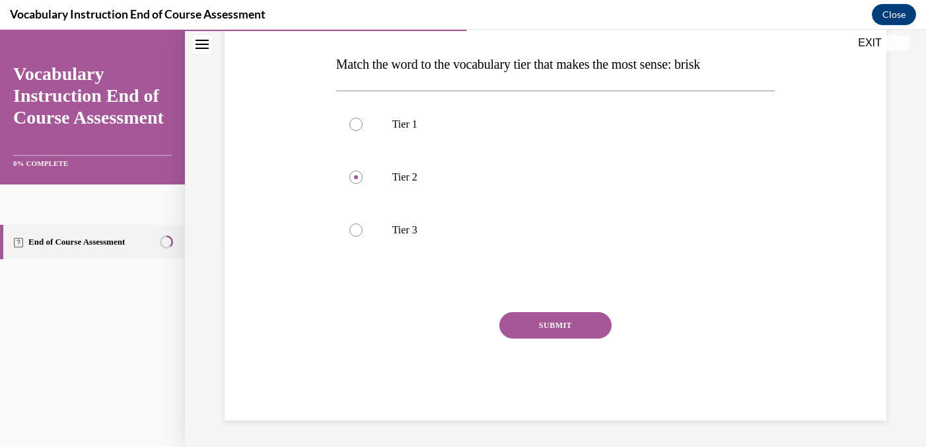
click at [550, 328] on button "SUBMIT" at bounding box center [556, 325] width 112 height 26
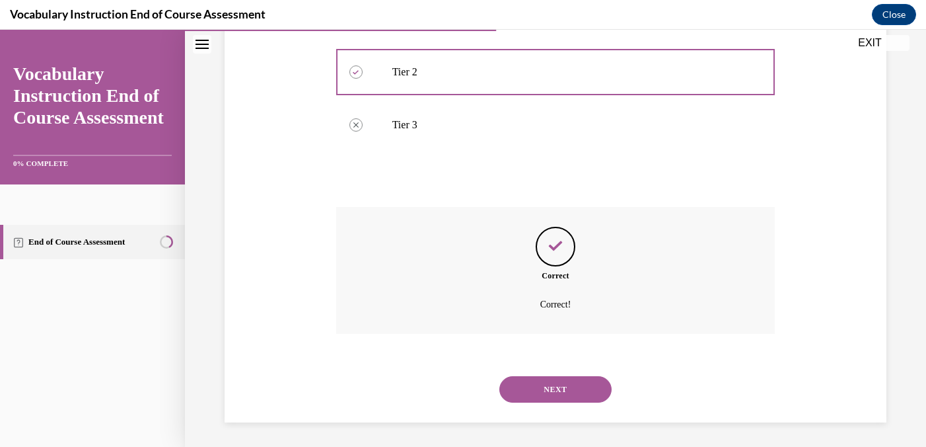
scroll to position [308, 0]
click at [549, 393] on button "NEXT" at bounding box center [556, 387] width 112 height 26
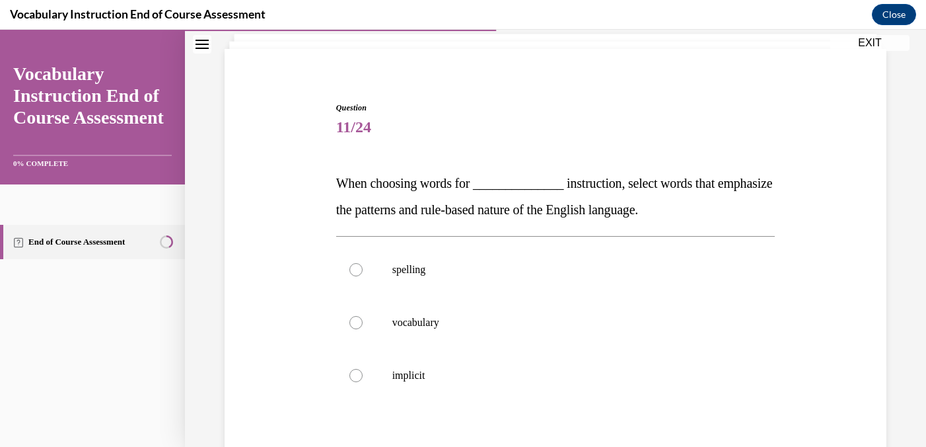
scroll to position [85, 0]
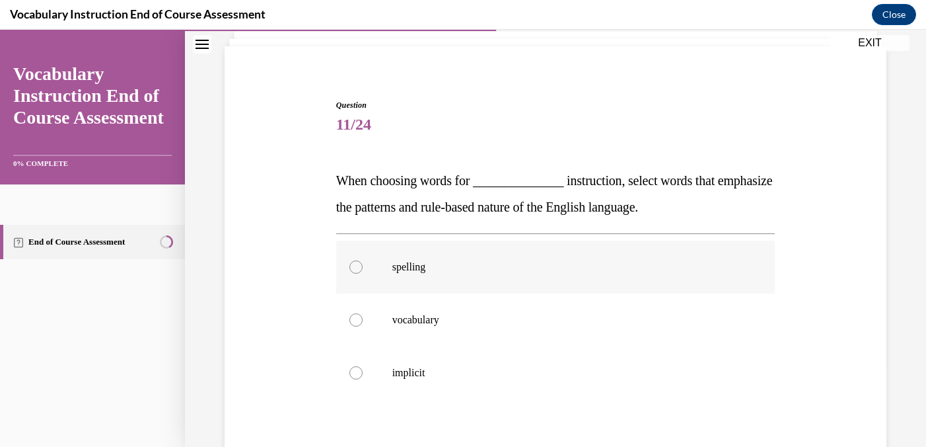
click at [352, 268] on div at bounding box center [356, 266] width 13 height 13
click at [352, 268] on input "spelling" at bounding box center [356, 266] width 13 height 13
radio input "true"
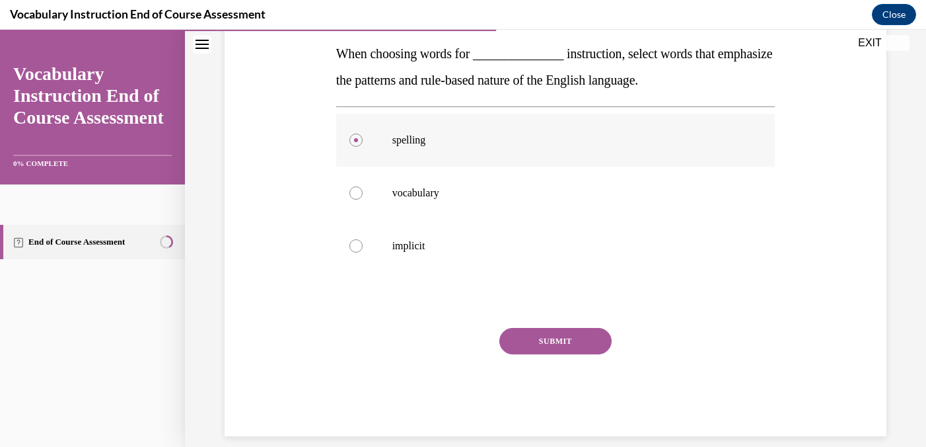
scroll to position [220, 0]
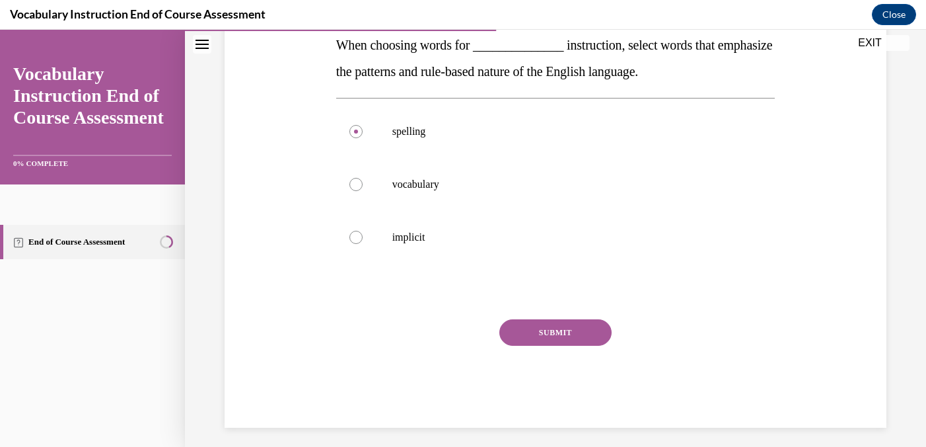
click at [537, 333] on button "SUBMIT" at bounding box center [556, 332] width 112 height 26
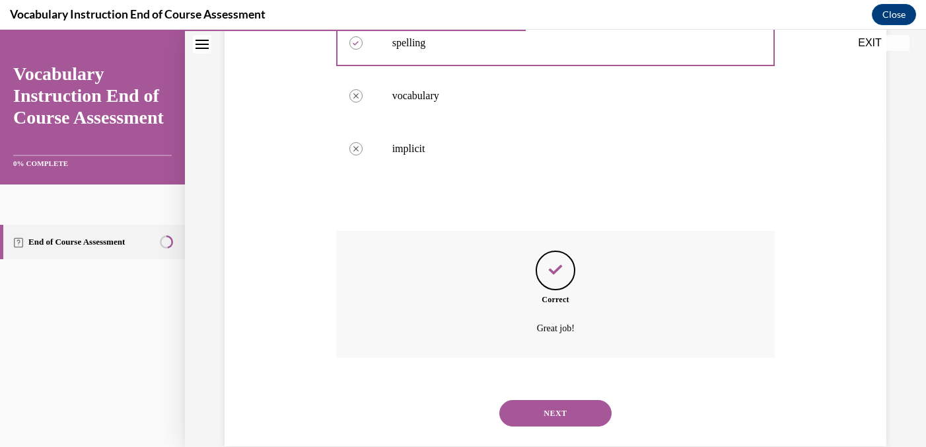
scroll to position [334, 0]
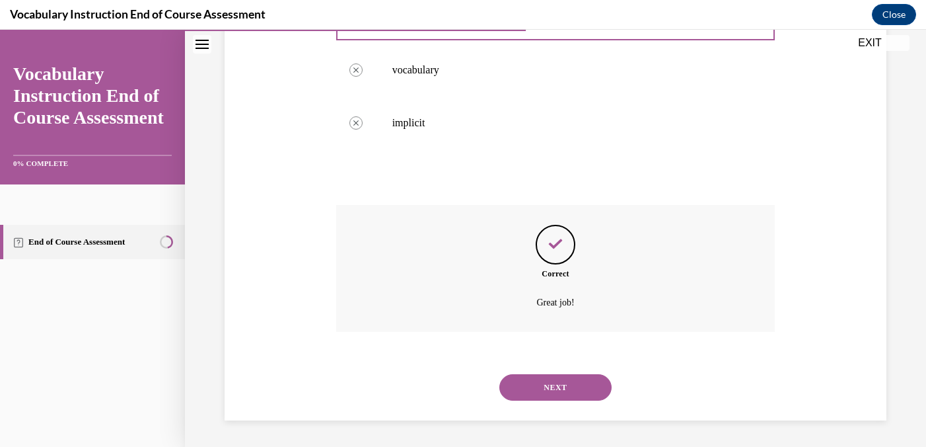
click at [556, 385] on button "NEXT" at bounding box center [556, 387] width 112 height 26
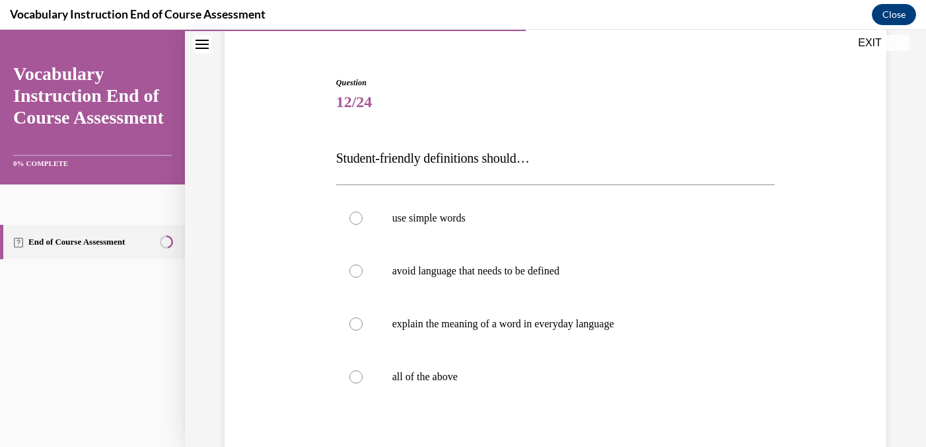
scroll to position [120, 0]
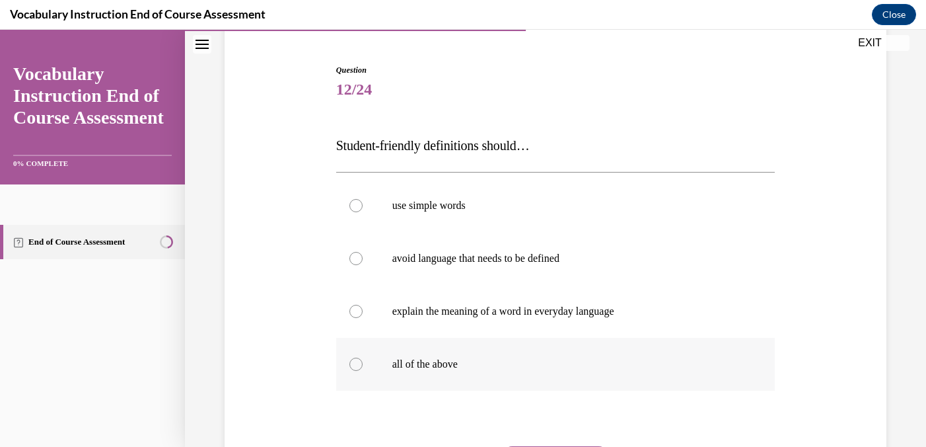
click at [354, 363] on div at bounding box center [356, 364] width 13 height 13
click at [354, 363] on input "all of the above" at bounding box center [356, 364] width 13 height 13
radio input "true"
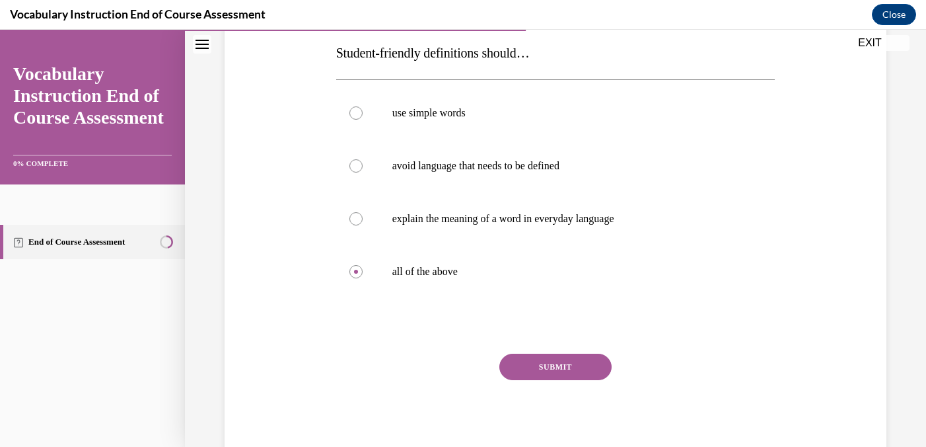
click at [555, 373] on button "SUBMIT" at bounding box center [556, 367] width 112 height 26
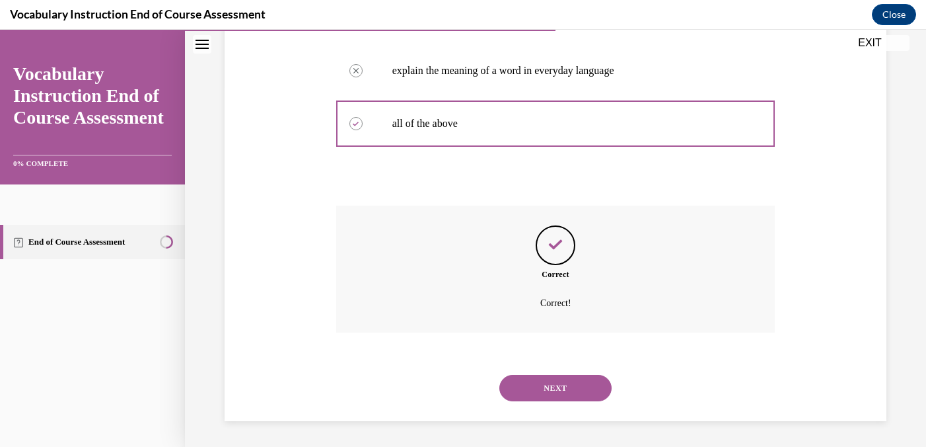
scroll to position [361, 0]
click at [554, 386] on button "NEXT" at bounding box center [556, 387] width 112 height 26
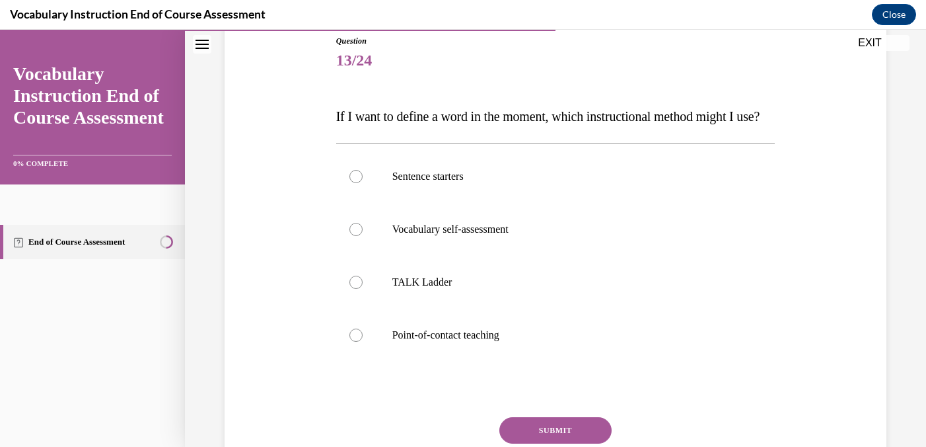
scroll to position [153, 0]
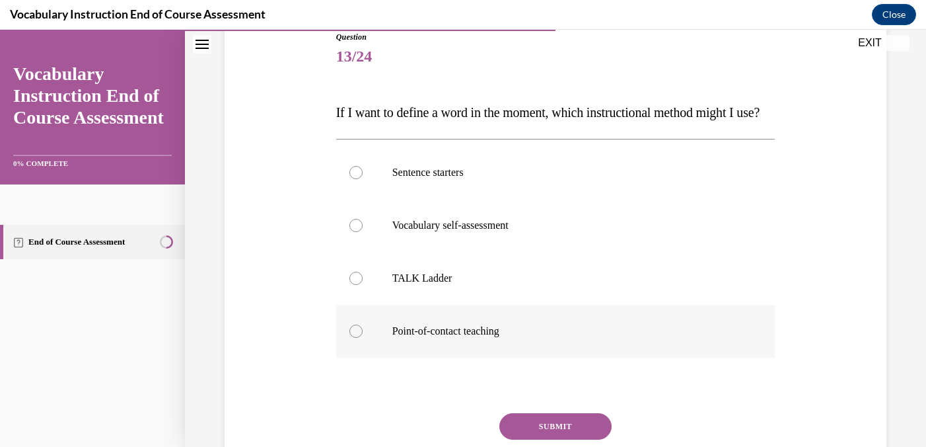
click at [356, 338] on div at bounding box center [356, 330] width 13 height 13
click at [356, 338] on input "Point-of-contact teaching" at bounding box center [356, 330] width 13 height 13
radio input "true"
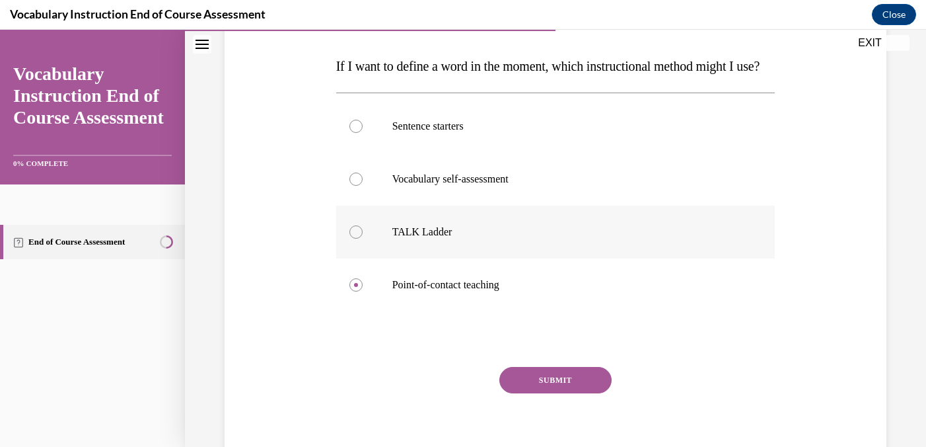
scroll to position [236, 0]
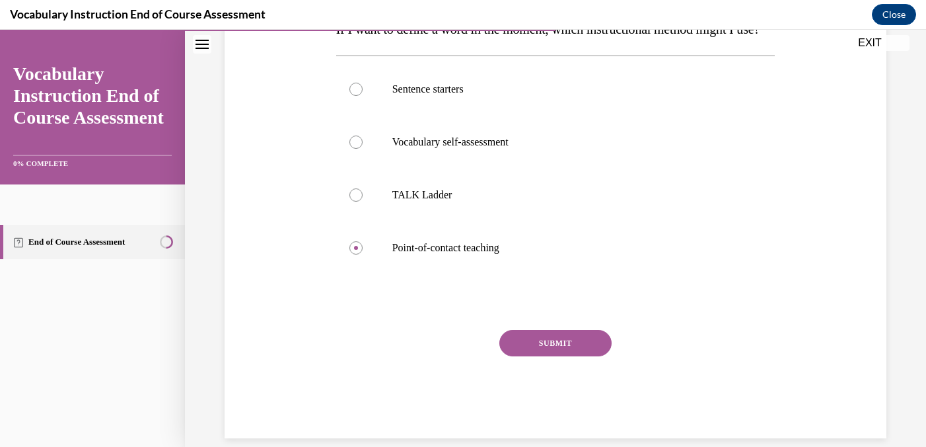
click at [543, 356] on button "SUBMIT" at bounding box center [556, 343] width 112 height 26
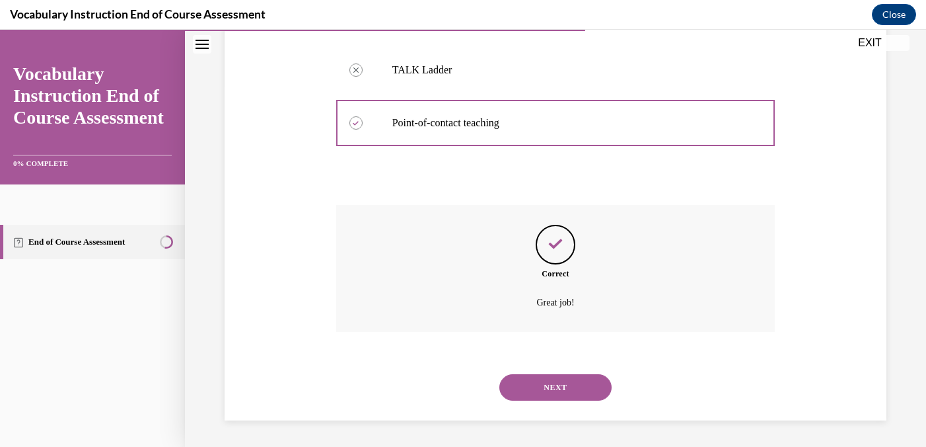
scroll to position [387, 0]
click at [550, 386] on button "NEXT" at bounding box center [556, 387] width 112 height 26
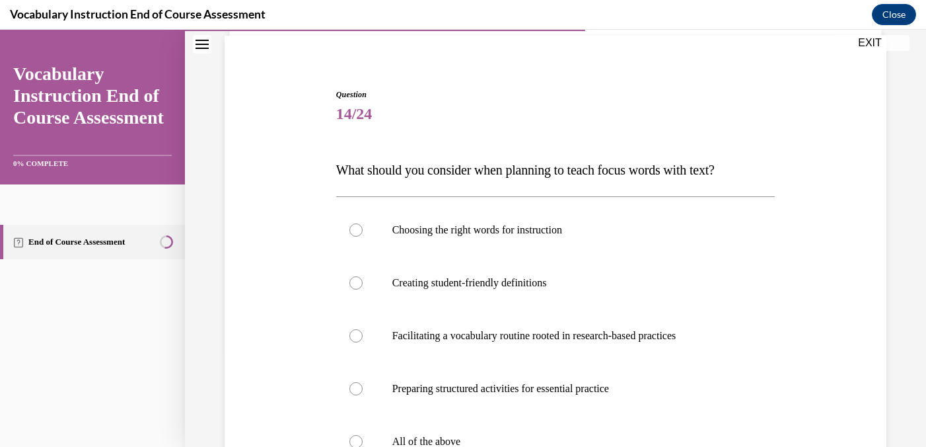
scroll to position [122, 0]
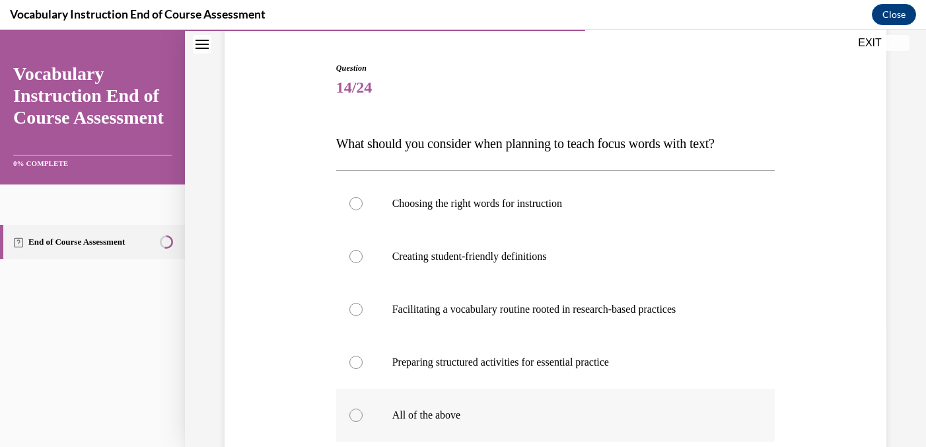
click at [353, 417] on div at bounding box center [356, 414] width 13 height 13
click at [353, 417] on input "All of the above" at bounding box center [356, 414] width 13 height 13
radio input "true"
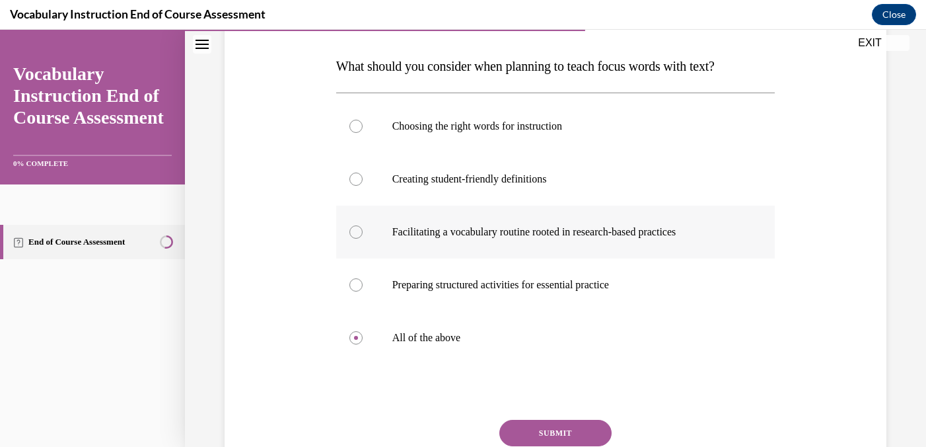
scroll to position [243, 0]
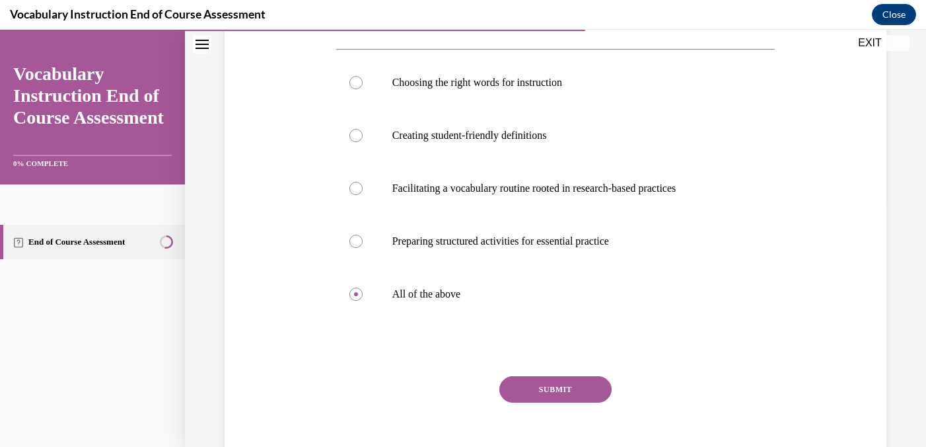
click at [535, 391] on button "SUBMIT" at bounding box center [556, 389] width 112 height 26
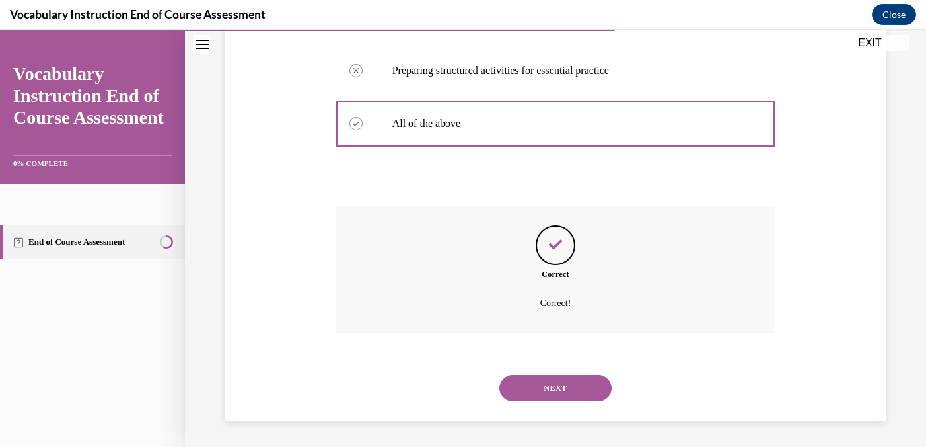
scroll to position [414, 0]
click at [544, 389] on button "NEXT" at bounding box center [556, 387] width 112 height 26
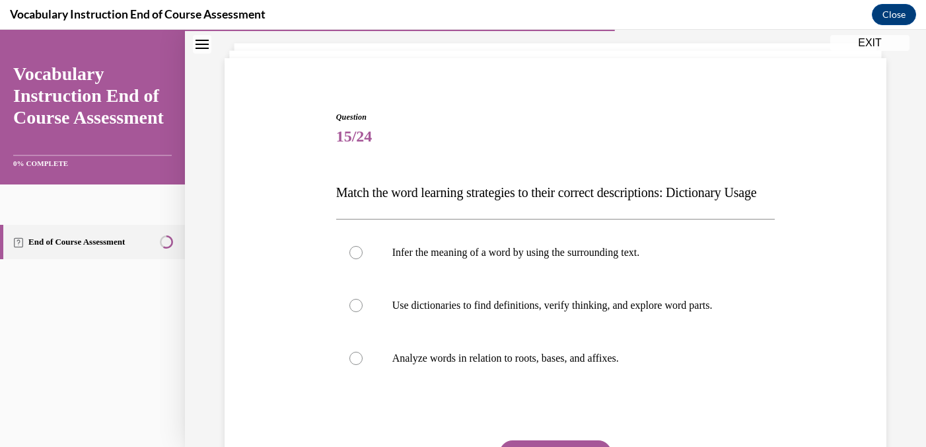
scroll to position [80, 0]
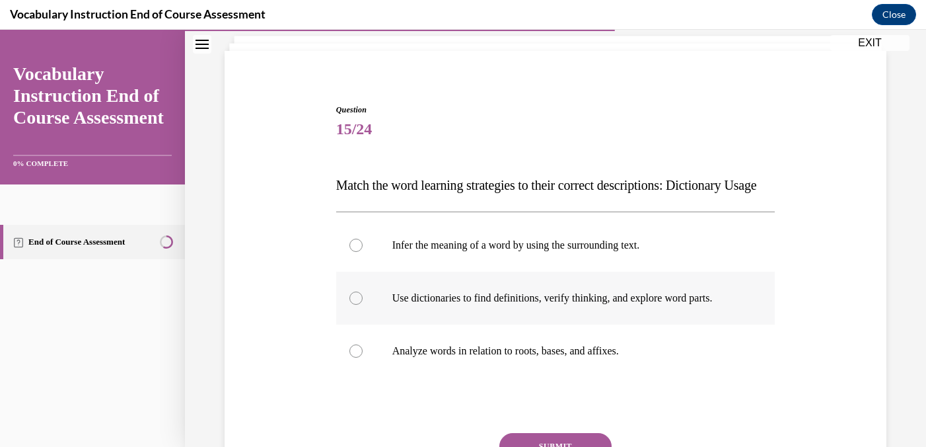
click at [352, 305] on div at bounding box center [356, 297] width 13 height 13
click at [352, 305] on input "Use dictionaries to find definitions, verify thinking, and explore word parts." at bounding box center [356, 297] width 13 height 13
radio input "true"
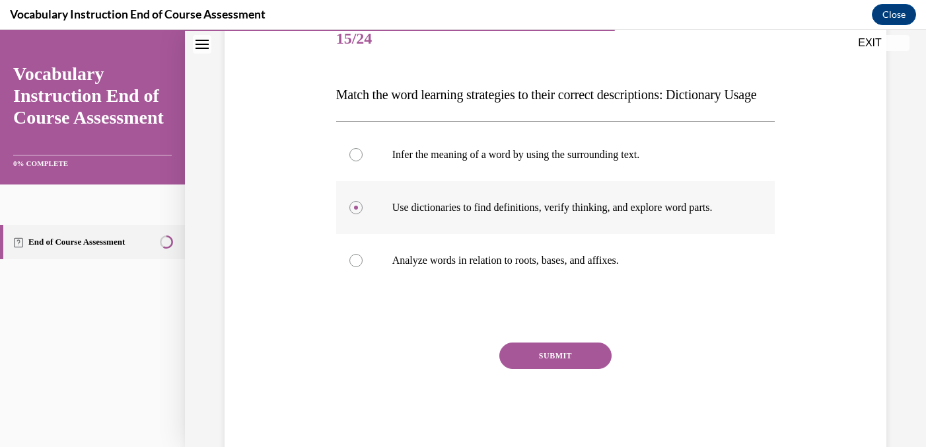
scroll to position [176, 0]
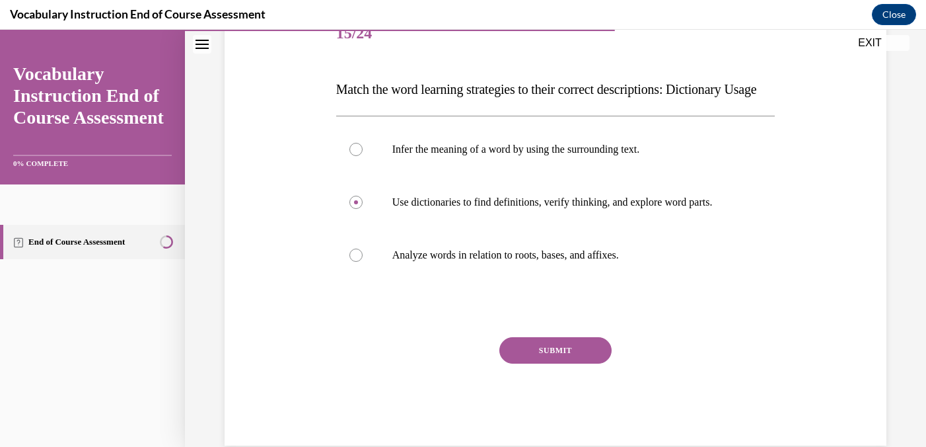
click at [543, 363] on button "SUBMIT" at bounding box center [556, 350] width 112 height 26
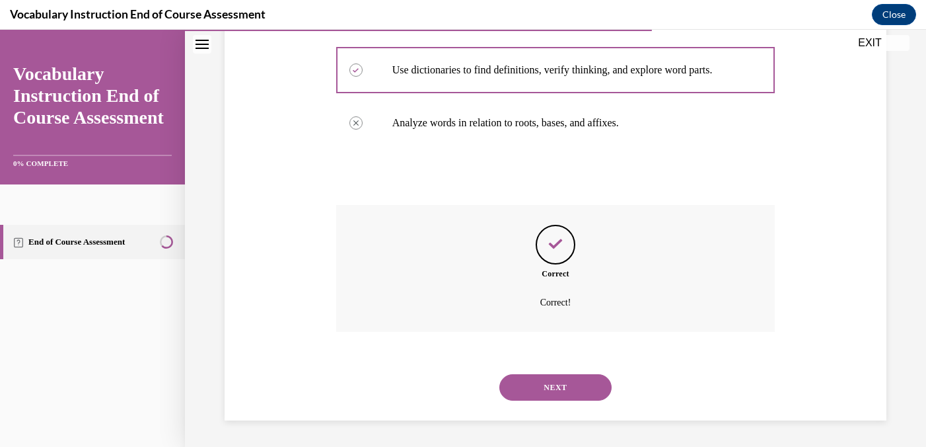
scroll to position [334, 0]
click at [548, 388] on button "NEXT" at bounding box center [556, 387] width 112 height 26
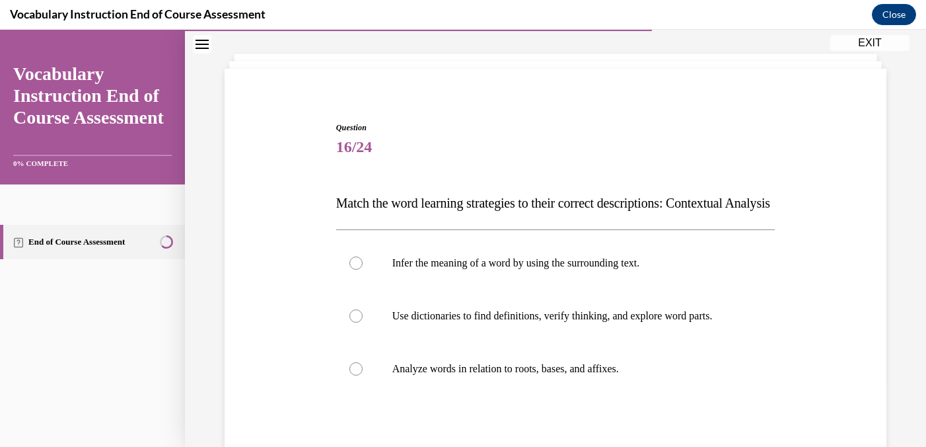
scroll to position [66, 0]
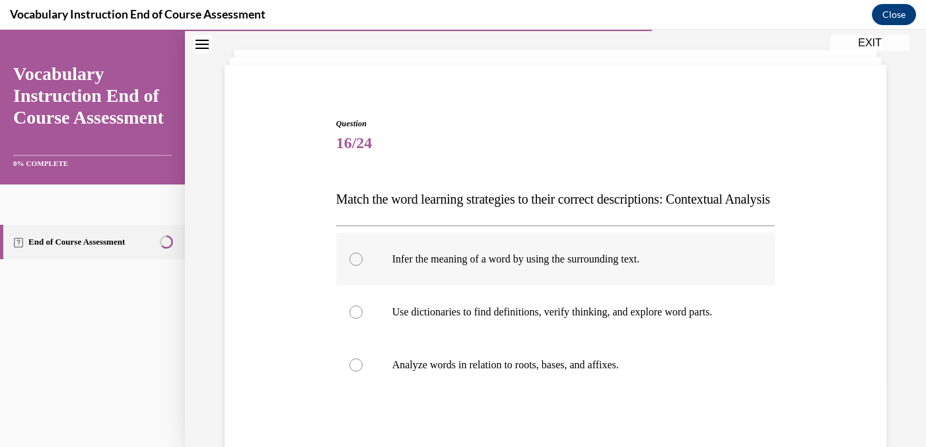
click at [354, 266] on div at bounding box center [356, 258] width 13 height 13
click at [354, 266] on input "Infer the meaning of a word by using the surrounding text." at bounding box center [356, 258] width 13 height 13
radio input "true"
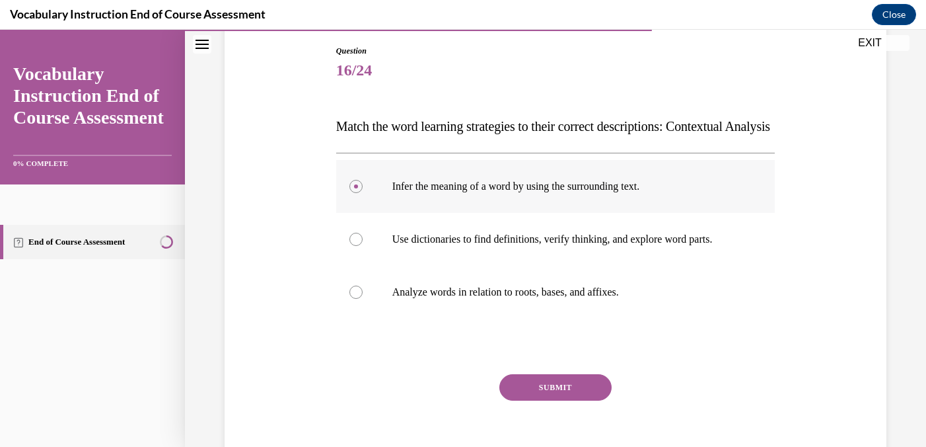
scroll to position [155, 0]
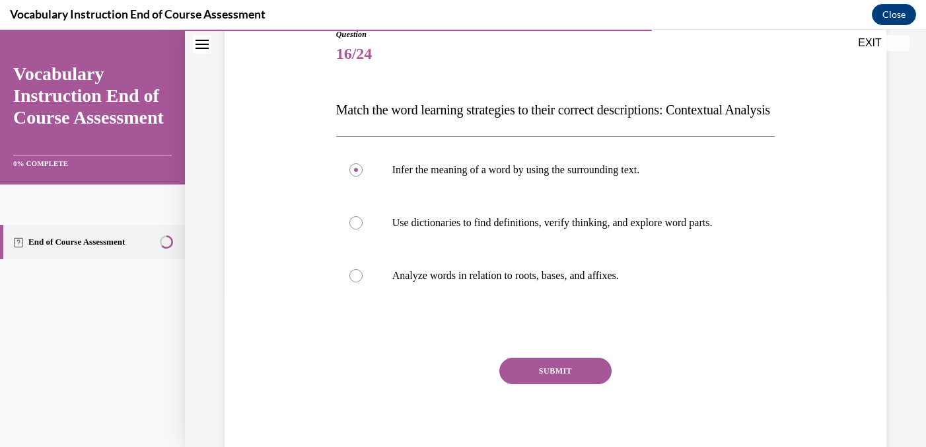
click at [549, 384] on button "SUBMIT" at bounding box center [556, 371] width 112 height 26
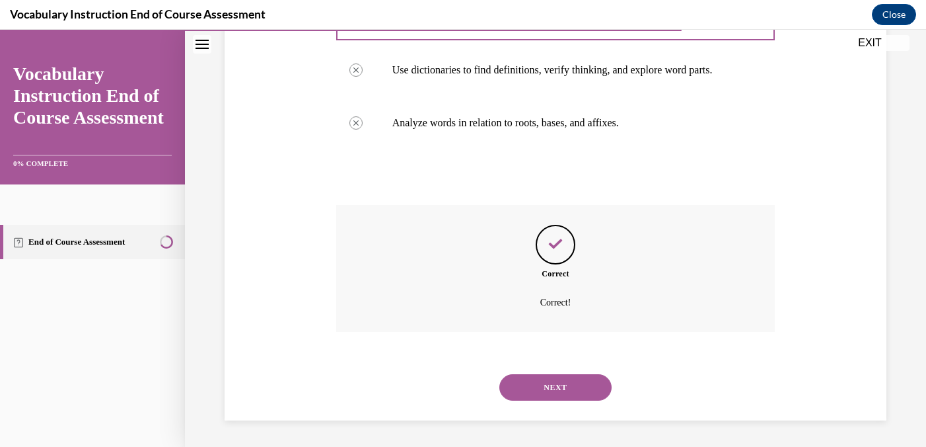
scroll to position [334, 0]
click at [550, 393] on button "NEXT" at bounding box center [556, 387] width 112 height 26
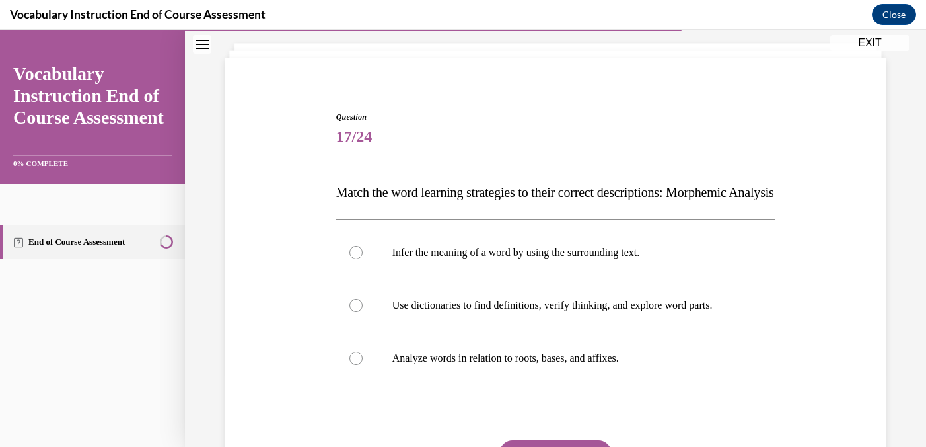
scroll to position [76, 0]
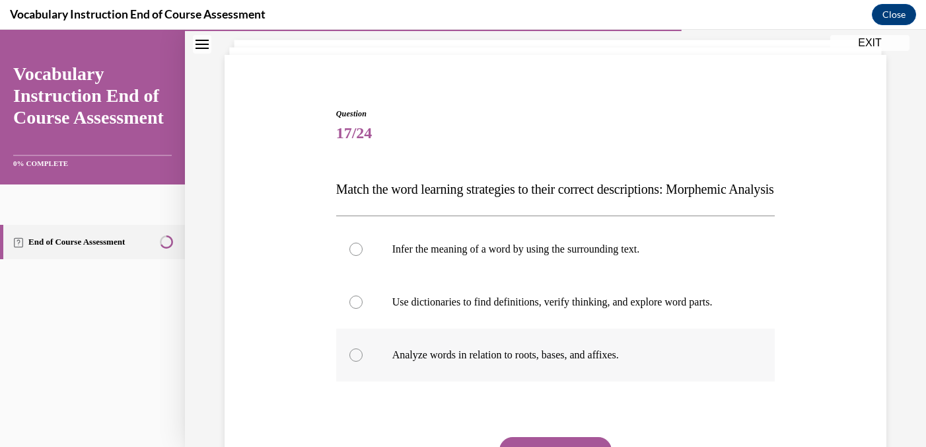
click at [357, 361] on div at bounding box center [356, 354] width 13 height 13
click at [357, 361] on input "Analyze words in relation to roots, bases, and affixes." at bounding box center [356, 354] width 13 height 13
radio input "true"
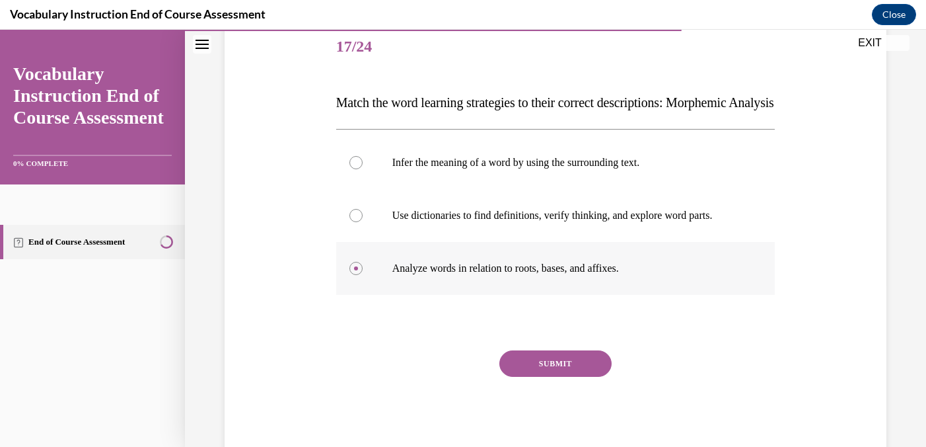
scroll to position [164, 0]
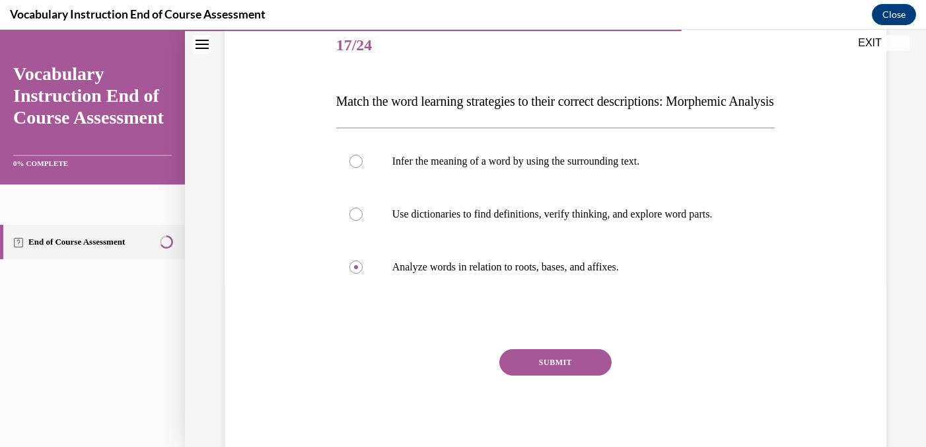
click at [546, 375] on button "SUBMIT" at bounding box center [556, 362] width 112 height 26
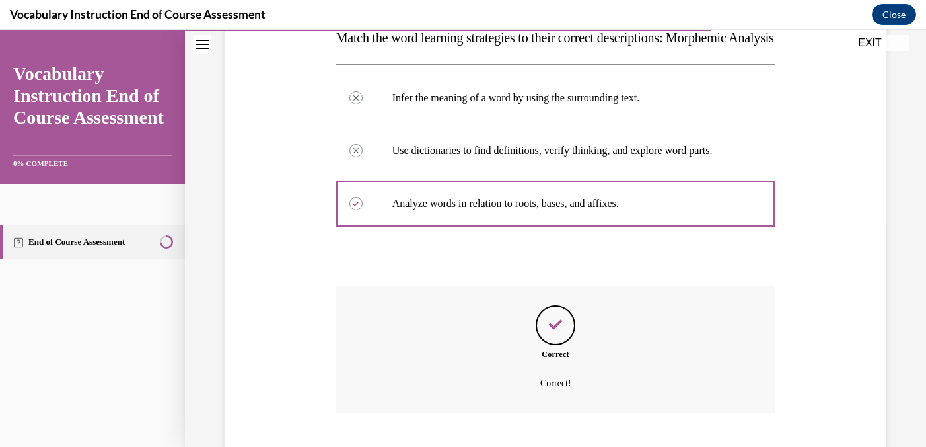
scroll to position [334, 0]
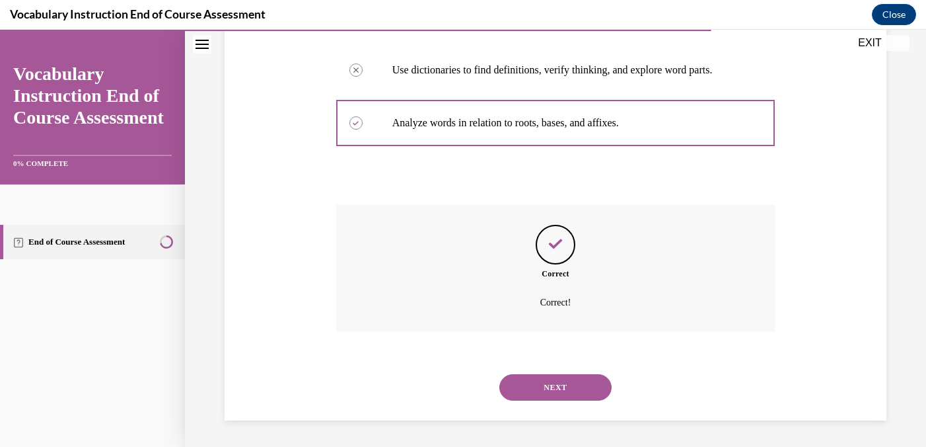
click at [550, 389] on button "NEXT" at bounding box center [556, 387] width 112 height 26
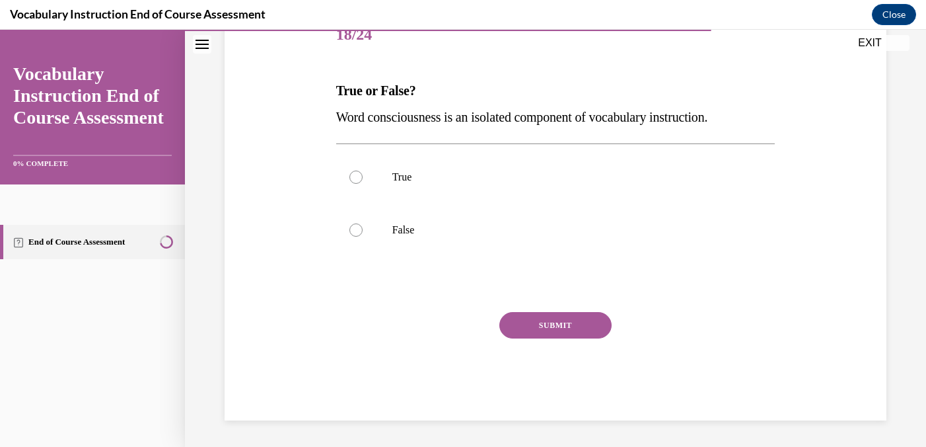
scroll to position [147, 0]
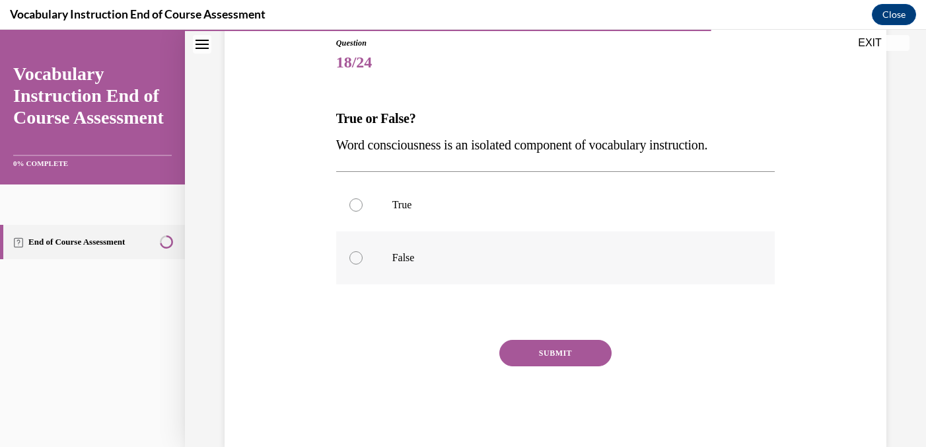
click at [358, 259] on div at bounding box center [356, 257] width 13 height 13
click at [358, 259] on input "False" at bounding box center [356, 257] width 13 height 13
radio input "true"
click at [549, 352] on button "SUBMIT" at bounding box center [556, 353] width 112 height 26
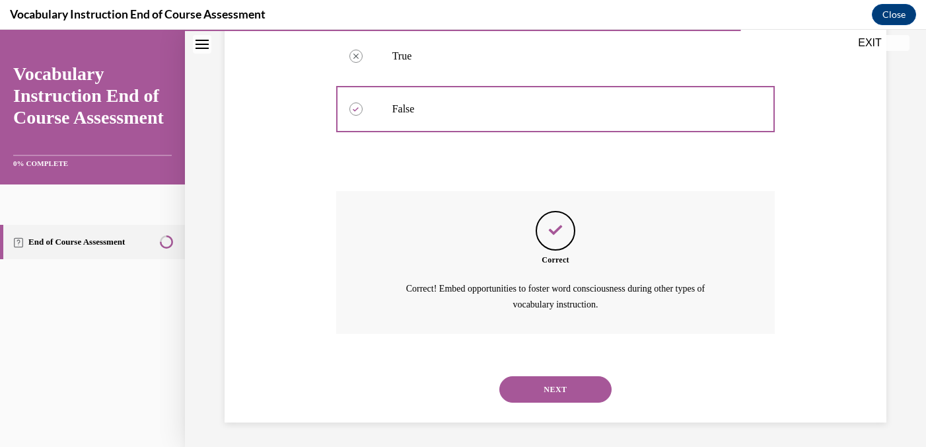
scroll to position [297, 0]
click at [555, 390] on button "NEXT" at bounding box center [556, 388] width 112 height 26
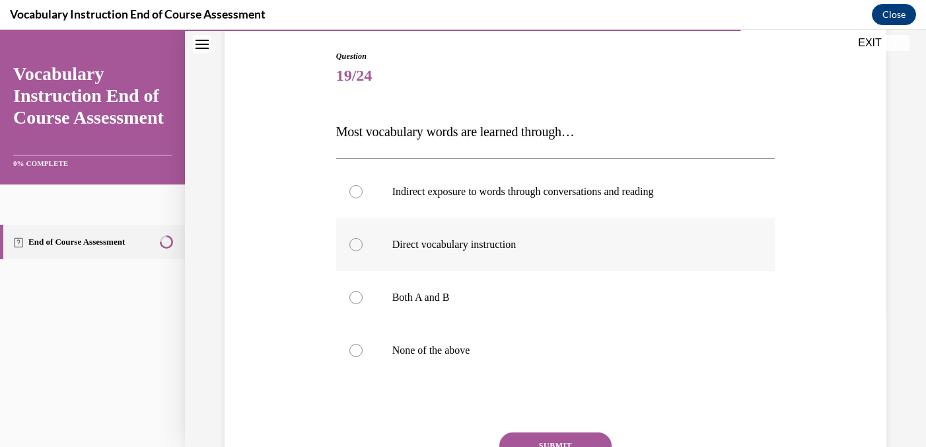
scroll to position [135, 0]
click at [352, 243] on div at bounding box center [356, 243] width 13 height 13
click at [352, 243] on input "Direct vocabulary instruction" at bounding box center [356, 243] width 13 height 13
radio input "true"
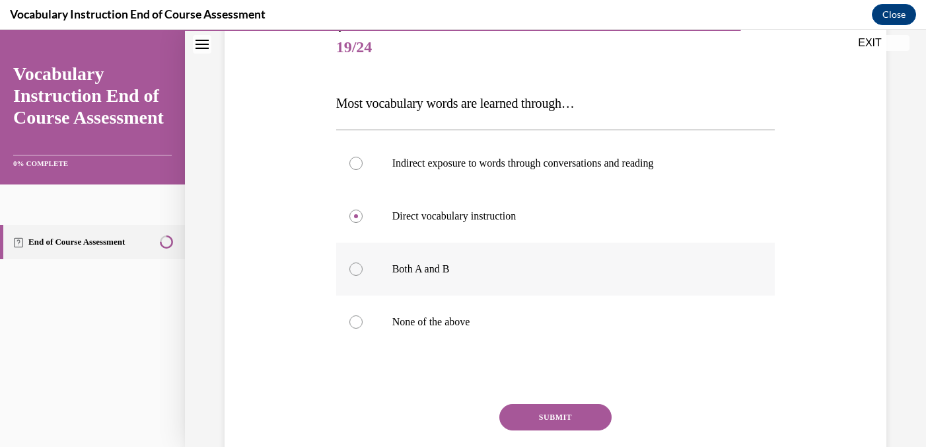
scroll to position [167, 0]
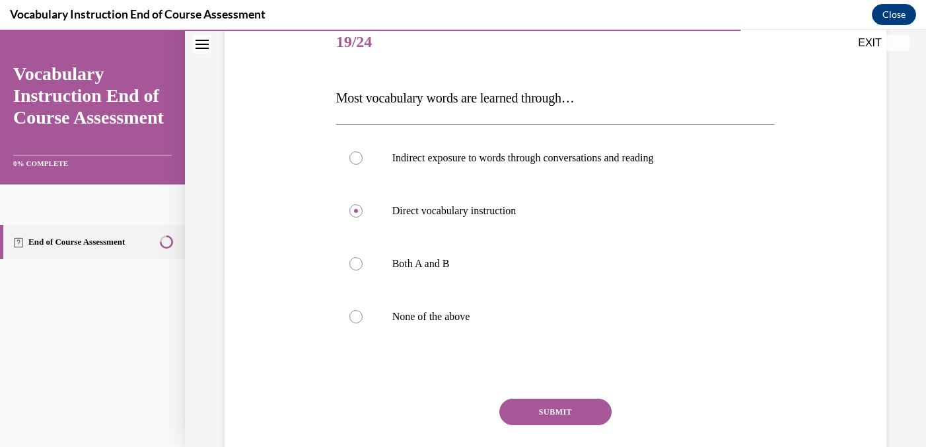
click at [558, 411] on button "SUBMIT" at bounding box center [556, 411] width 112 height 26
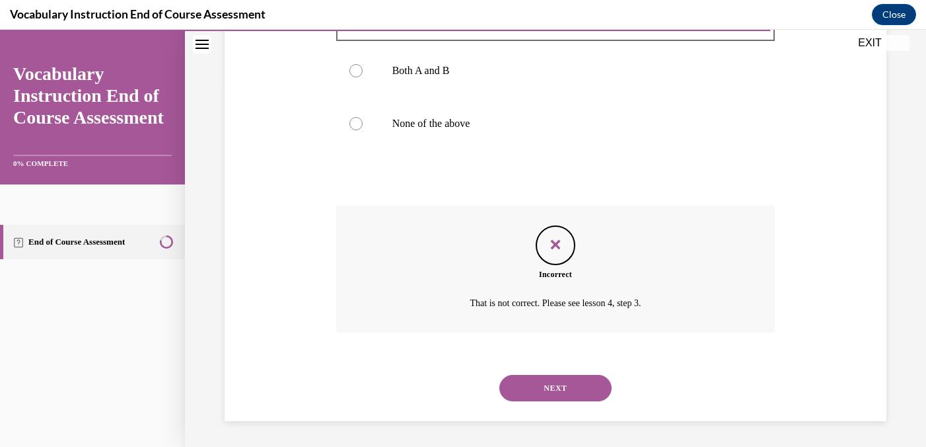
scroll to position [361, 0]
click at [553, 385] on button "NEXT" at bounding box center [556, 387] width 112 height 26
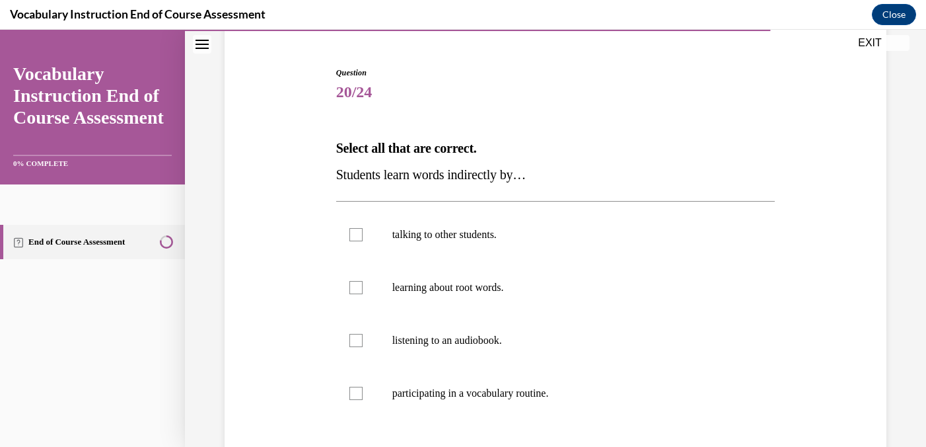
scroll to position [170, 0]
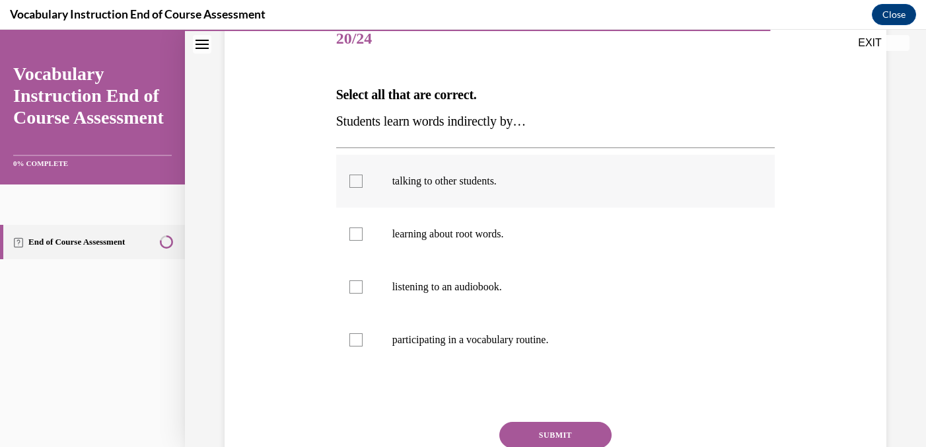
click at [359, 180] on div at bounding box center [356, 180] width 13 height 13
click at [359, 180] on input "talking to other students." at bounding box center [356, 180] width 13 height 13
checkbox input "true"
click at [356, 285] on div at bounding box center [356, 286] width 13 height 13
click at [356, 285] on input "listening to an audiobook." at bounding box center [356, 286] width 13 height 13
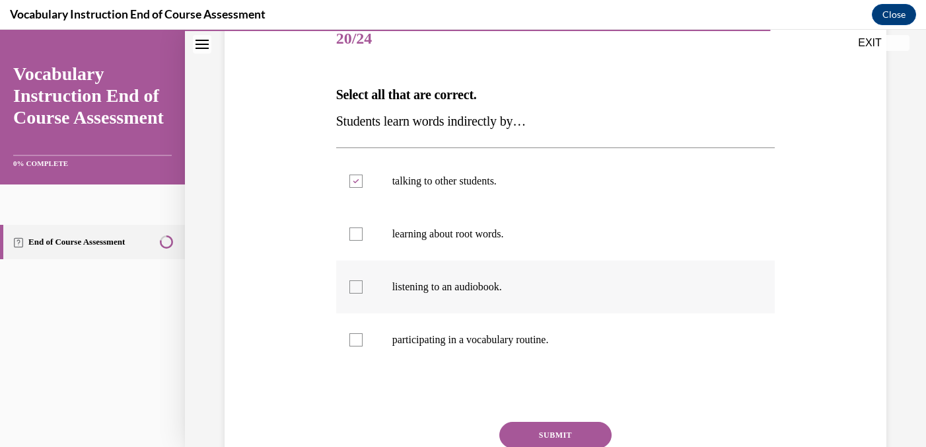
checkbox input "true"
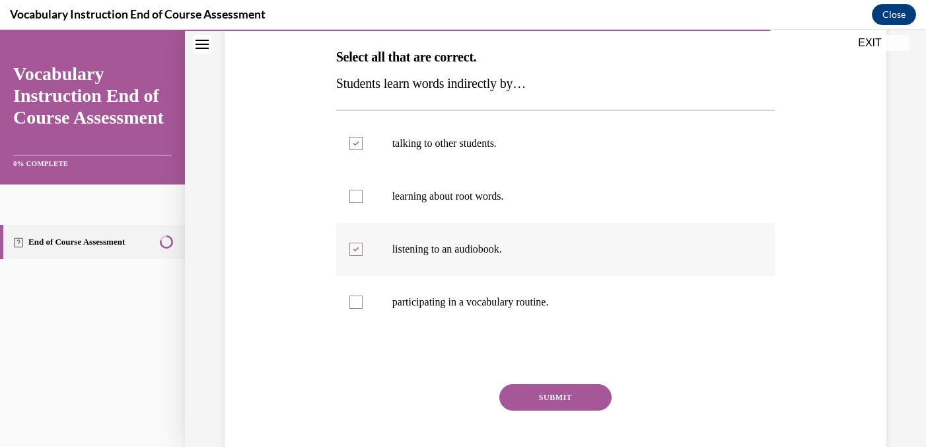
scroll to position [210, 0]
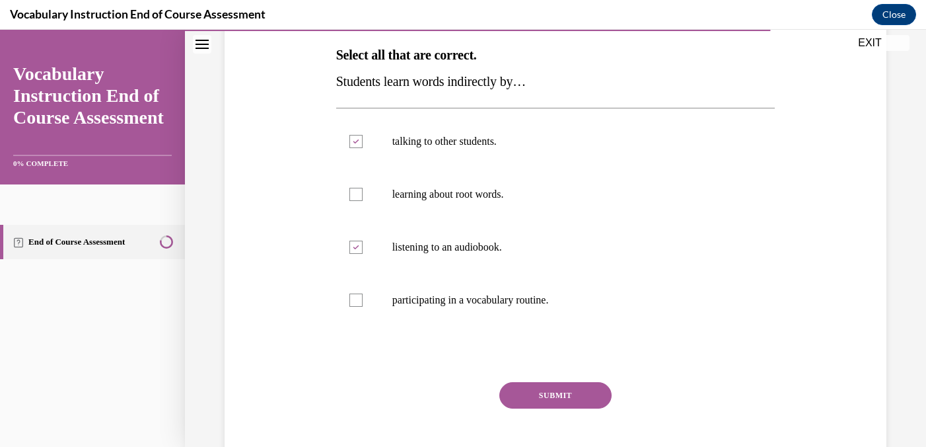
click at [550, 397] on button "SUBMIT" at bounding box center [556, 395] width 112 height 26
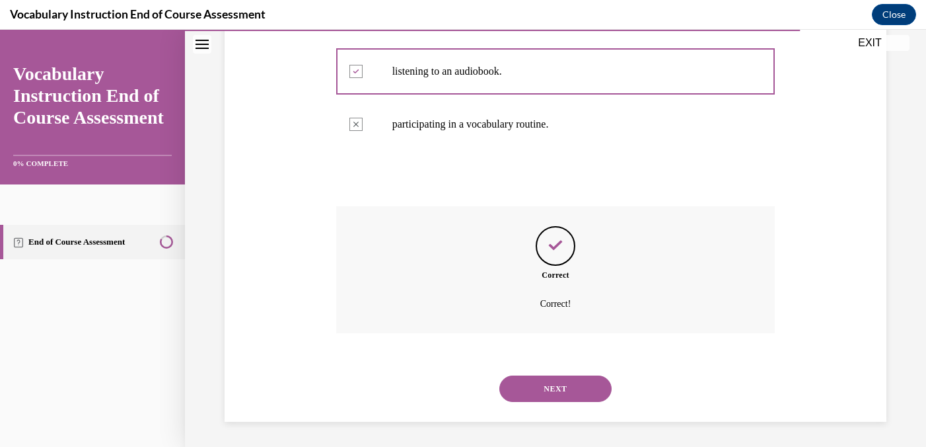
scroll to position [387, 0]
click at [551, 393] on button "NEXT" at bounding box center [556, 387] width 112 height 26
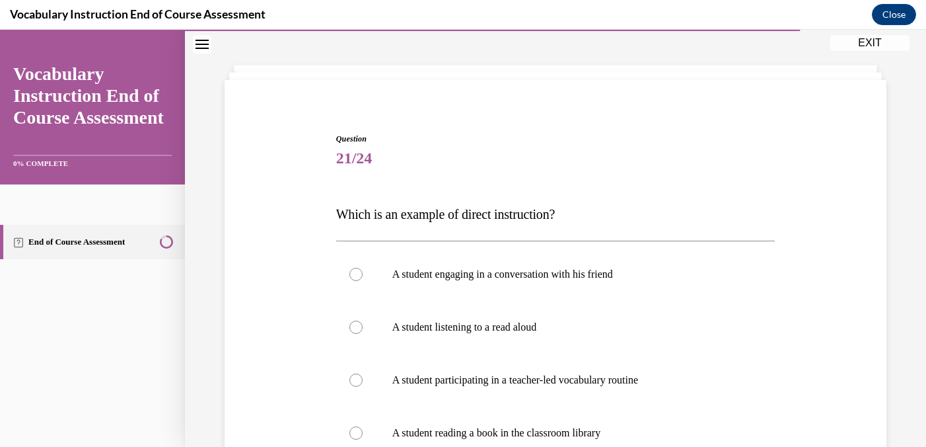
scroll to position [58, 0]
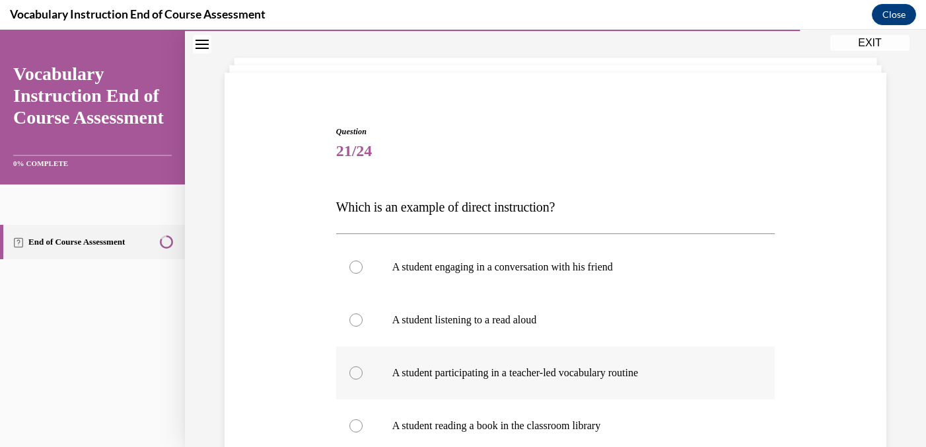
click at [355, 371] on div at bounding box center [356, 372] width 13 height 13
click at [355, 371] on input "A student participating in a teacher-led vocabulary routine" at bounding box center [356, 372] width 13 height 13
radio input "true"
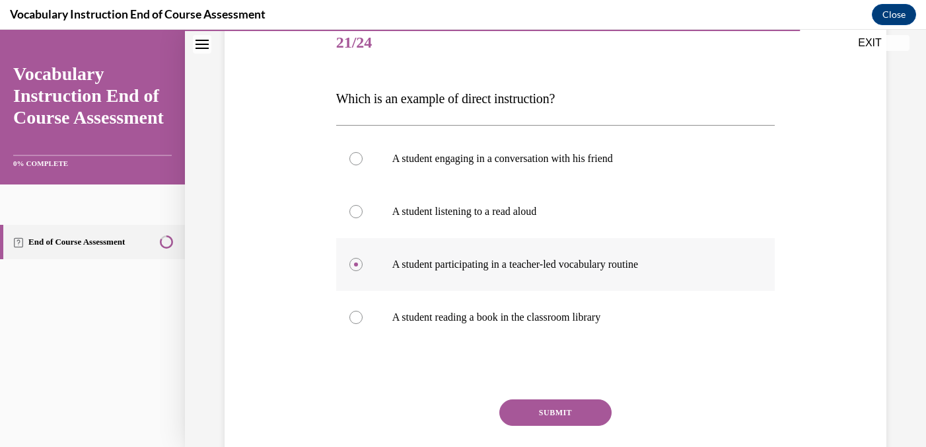
scroll to position [172, 0]
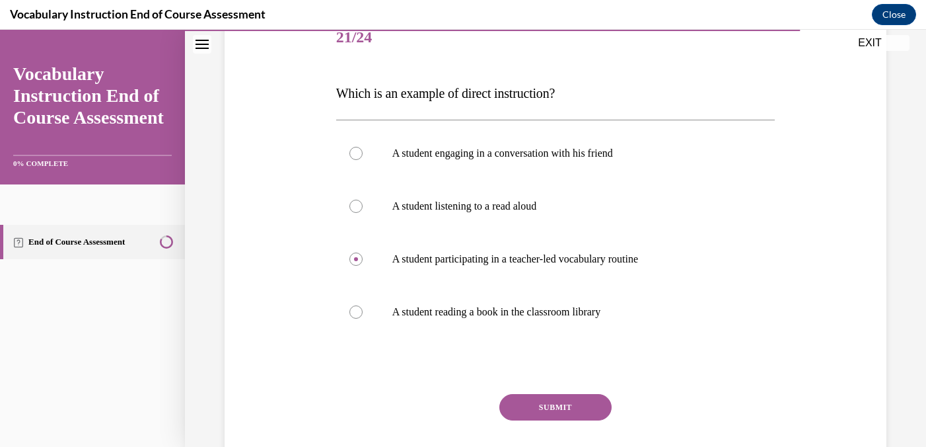
click at [552, 406] on button "SUBMIT" at bounding box center [556, 407] width 112 height 26
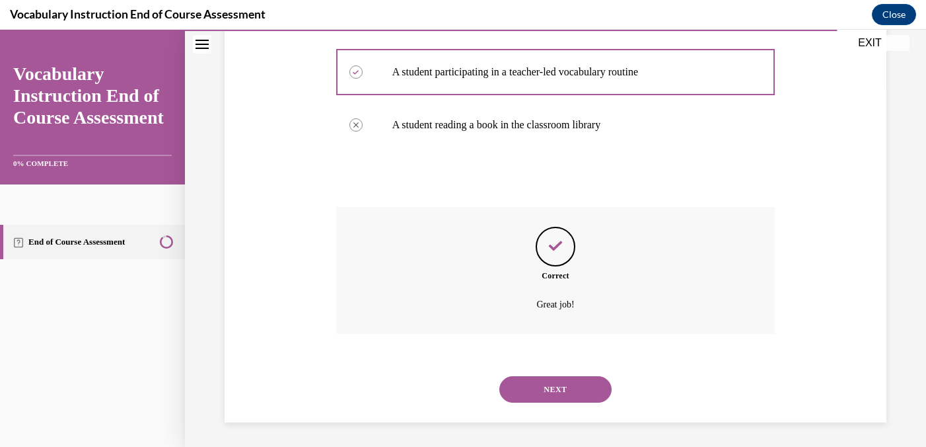
scroll to position [361, 0]
click at [553, 377] on button "NEXT" at bounding box center [556, 387] width 112 height 26
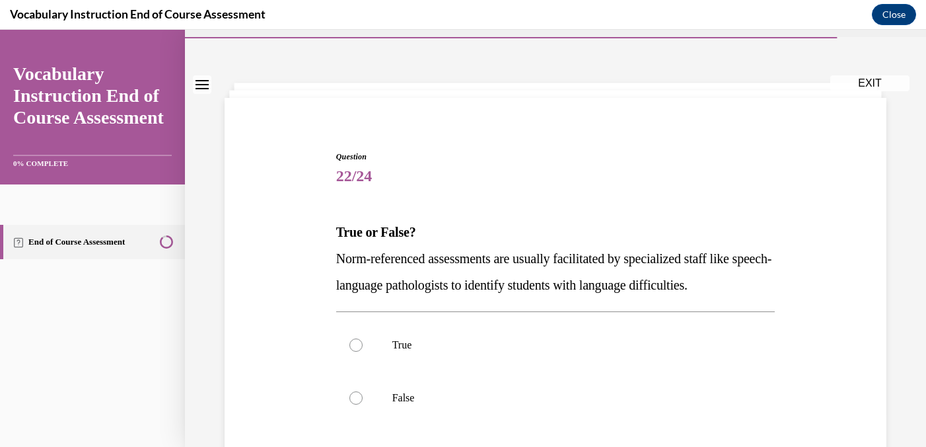
scroll to position [35, 0]
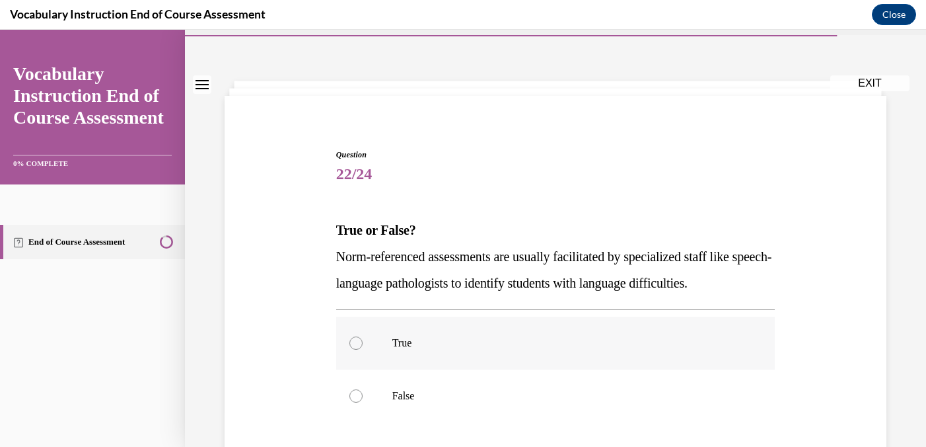
click at [353, 346] on div at bounding box center [356, 342] width 13 height 13
click at [353, 346] on input "True" at bounding box center [356, 342] width 13 height 13
radio input "true"
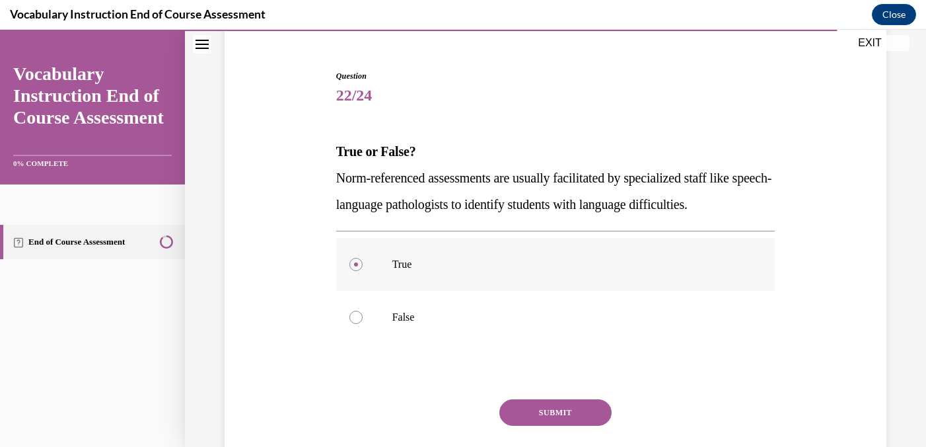
scroll to position [118, 0]
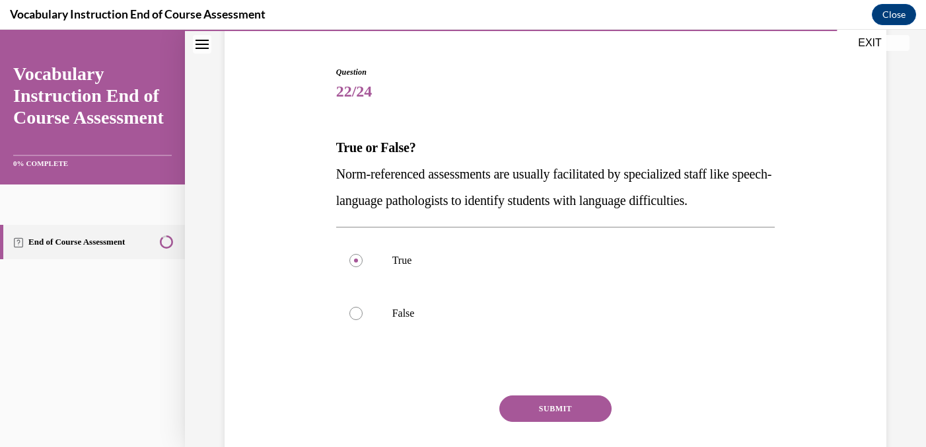
click at [545, 406] on button "SUBMIT" at bounding box center [556, 408] width 112 height 26
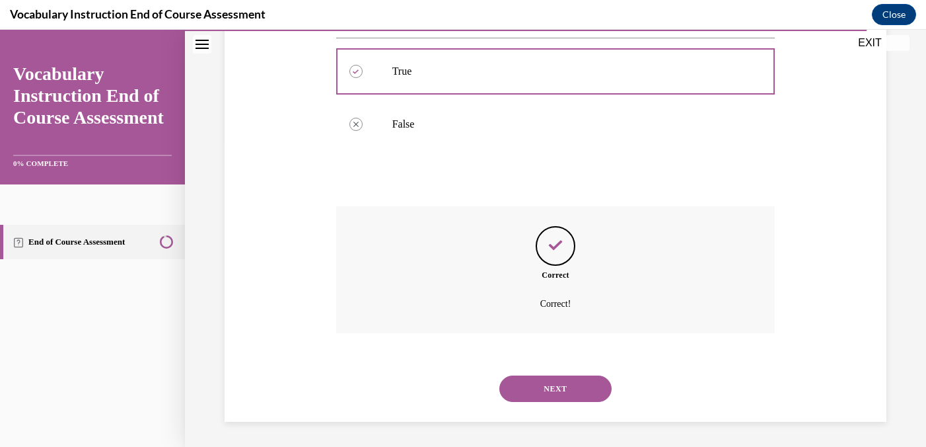
scroll to position [308, 0]
click at [546, 389] on button "NEXT" at bounding box center [556, 387] width 112 height 26
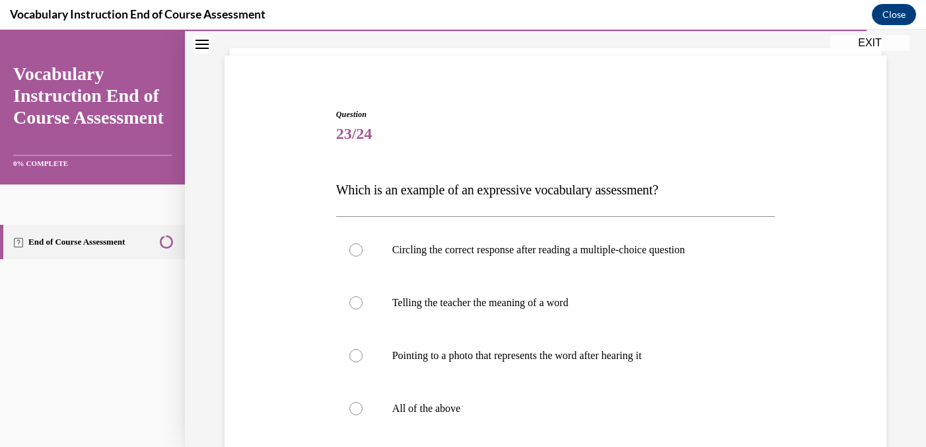
scroll to position [81, 0]
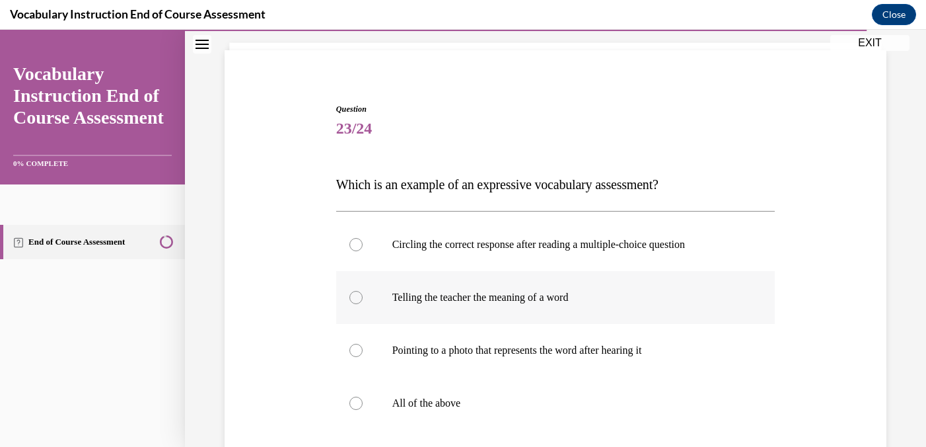
click at [354, 297] on div at bounding box center [356, 297] width 13 height 13
click at [354, 297] on input "Telling the teacher the meaning of a word" at bounding box center [356, 297] width 13 height 13
radio input "true"
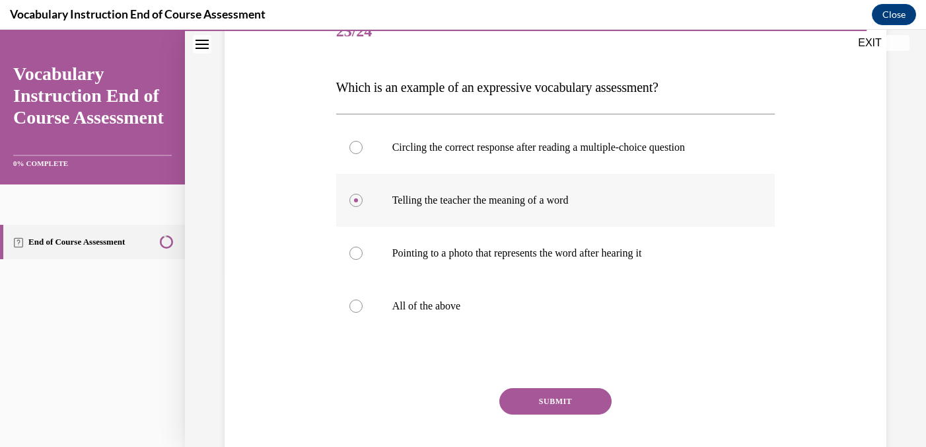
scroll to position [184, 0]
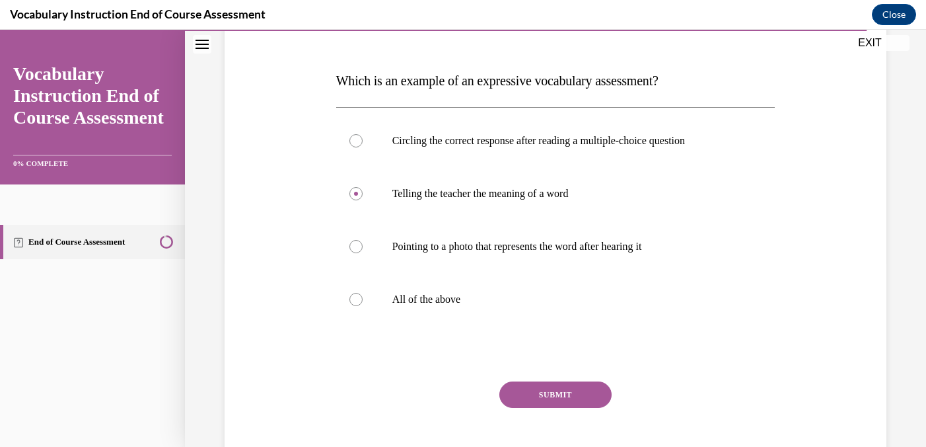
click at [545, 392] on button "SUBMIT" at bounding box center [556, 394] width 112 height 26
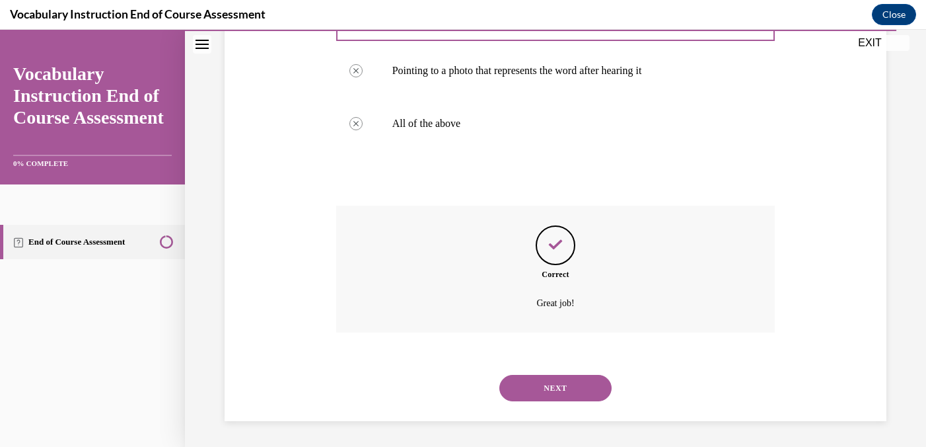
scroll to position [361, 0]
click at [548, 385] on button "NEXT" at bounding box center [556, 387] width 112 height 26
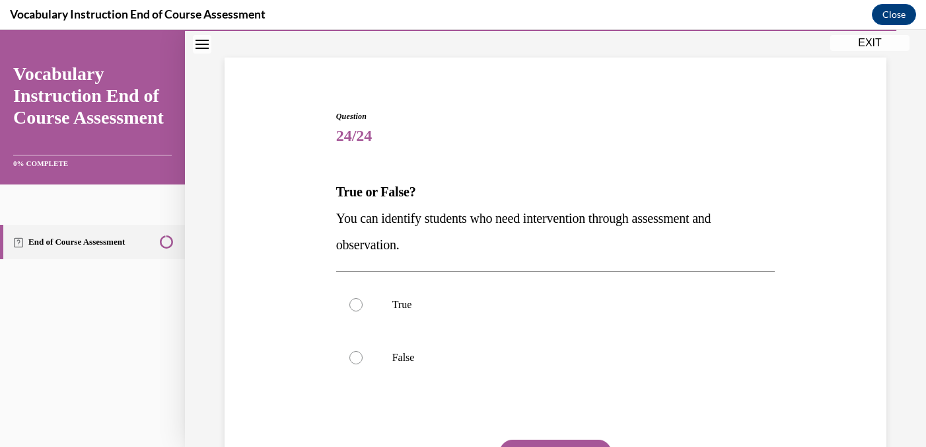
scroll to position [78, 0]
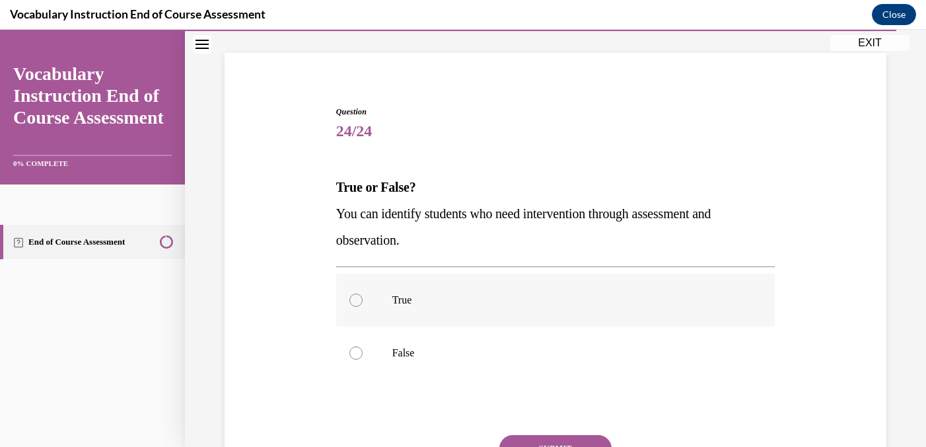
click at [356, 303] on div at bounding box center [356, 299] width 13 height 13
click at [356, 303] on input "True" at bounding box center [356, 299] width 13 height 13
radio input "true"
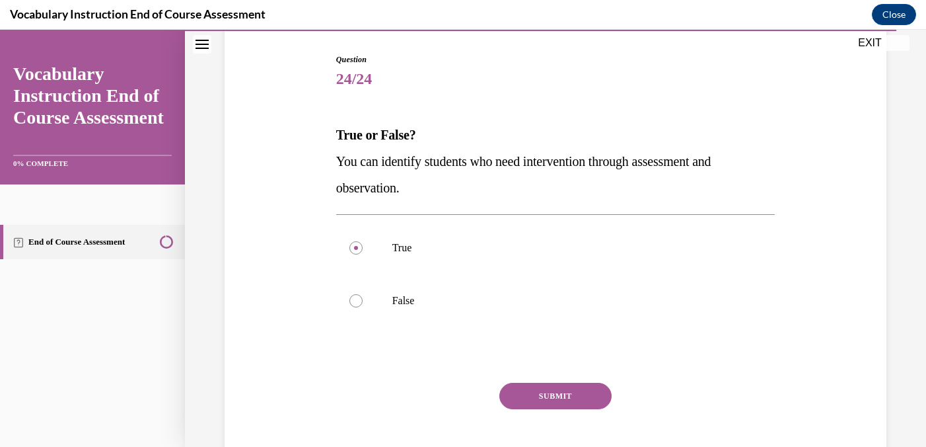
click at [539, 393] on button "SUBMIT" at bounding box center [556, 396] width 112 height 26
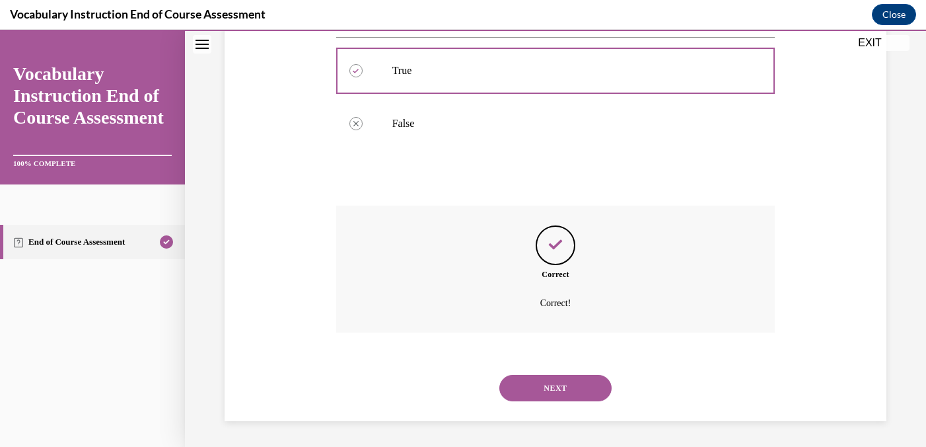
scroll to position [308, 0]
click at [550, 391] on button "NEXT" at bounding box center [556, 387] width 112 height 26
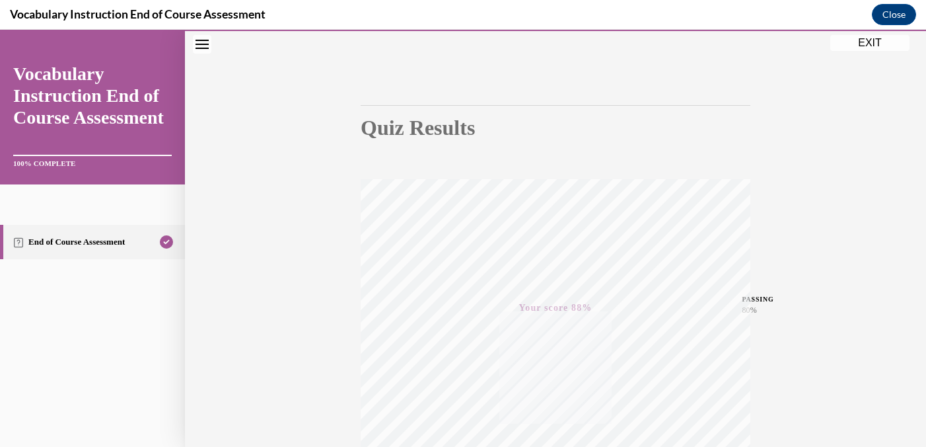
scroll to position [59, 0]
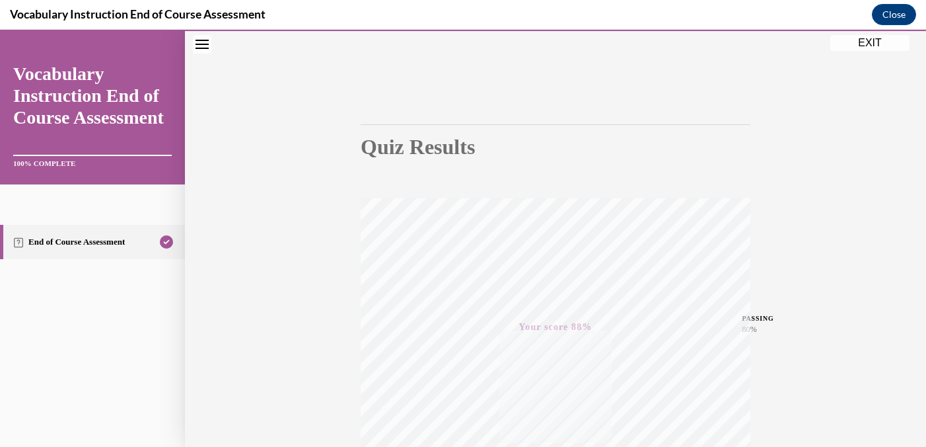
click at [866, 44] on button "EXIT" at bounding box center [870, 43] width 79 height 16
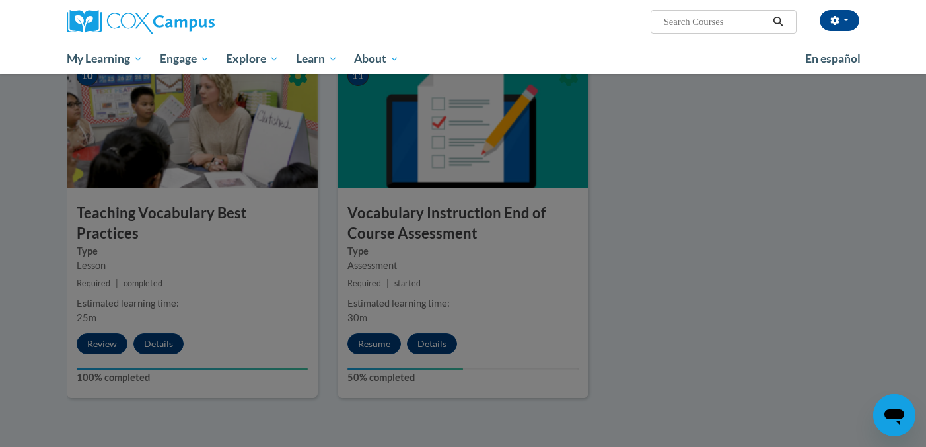
scroll to position [1384, 0]
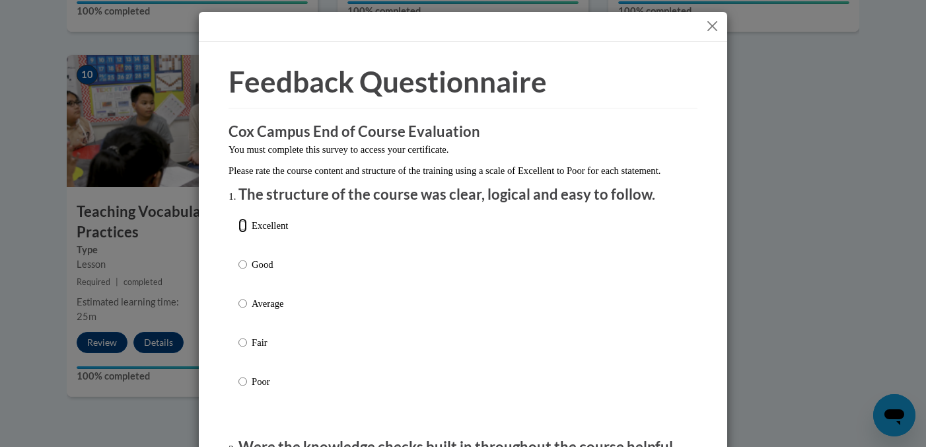
click at [245, 233] on input "Excellent" at bounding box center [243, 225] width 9 height 15
radio input "true"
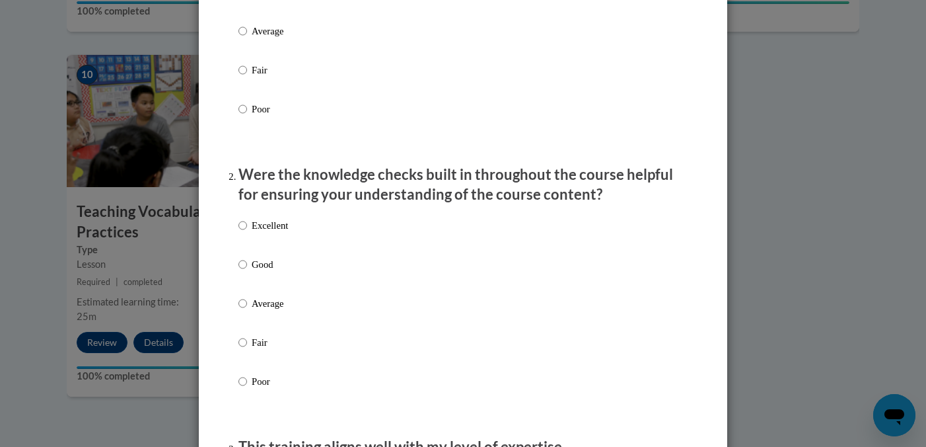
scroll to position [273, 0]
click at [246, 232] on input "Excellent" at bounding box center [243, 224] width 9 height 15
radio input "true"
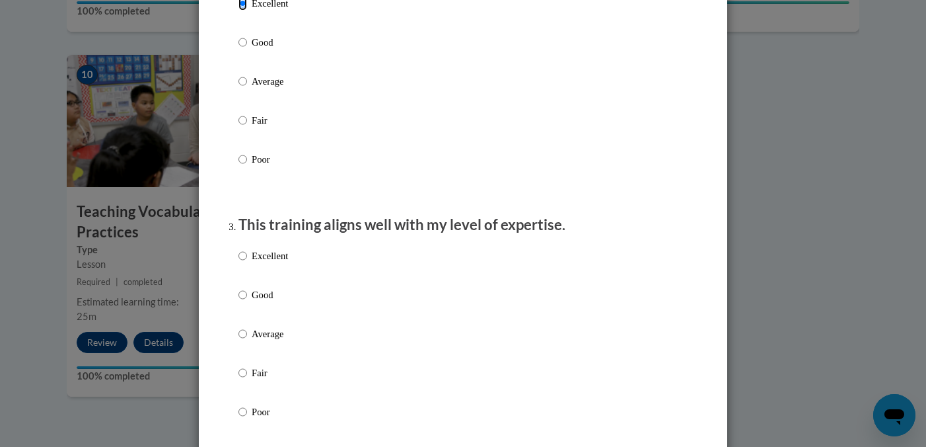
scroll to position [499, 0]
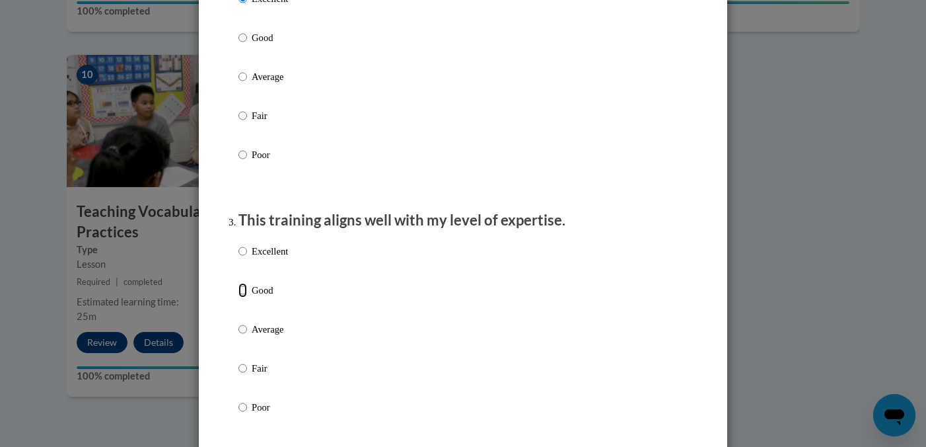
click at [243, 297] on input "Good" at bounding box center [243, 290] width 9 height 15
radio input "true"
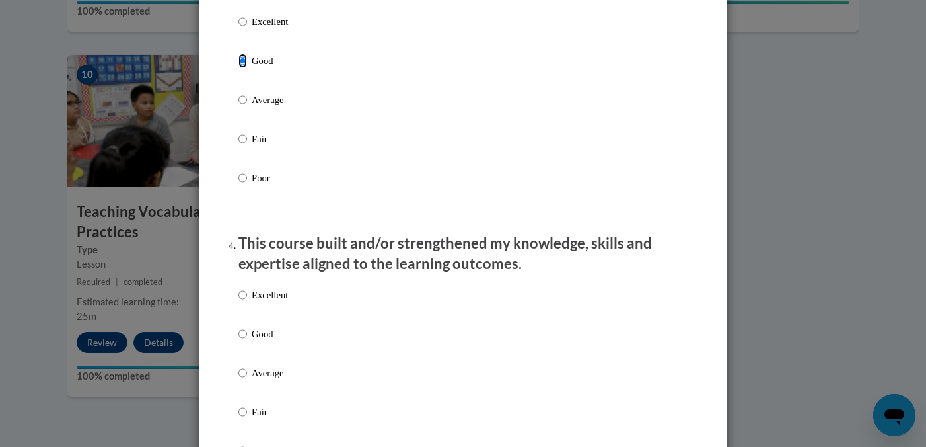
scroll to position [758, 0]
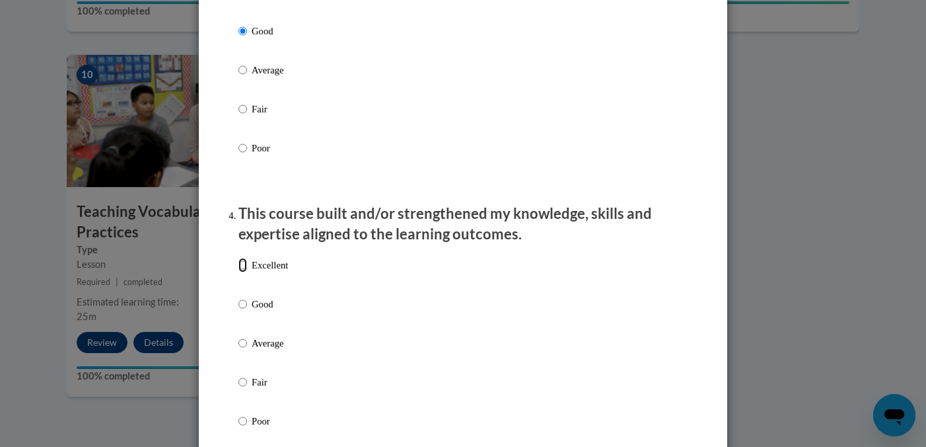
click at [243, 272] on input "Excellent" at bounding box center [243, 265] width 9 height 15
radio input "true"
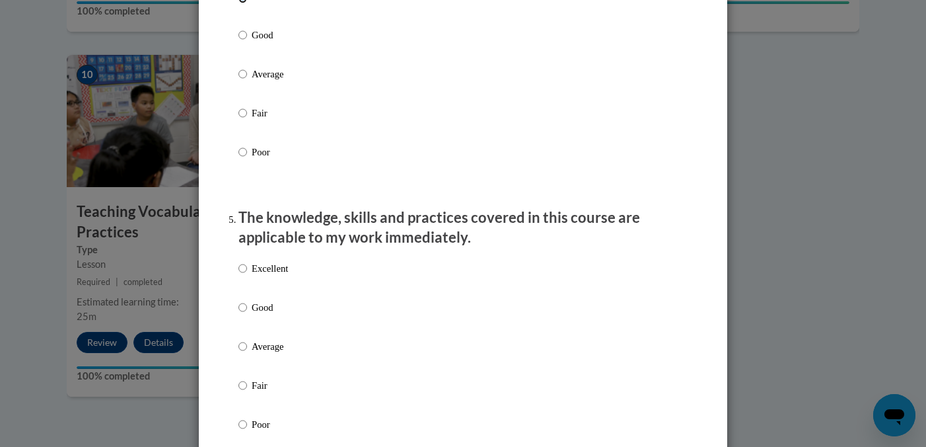
scroll to position [1037, 0]
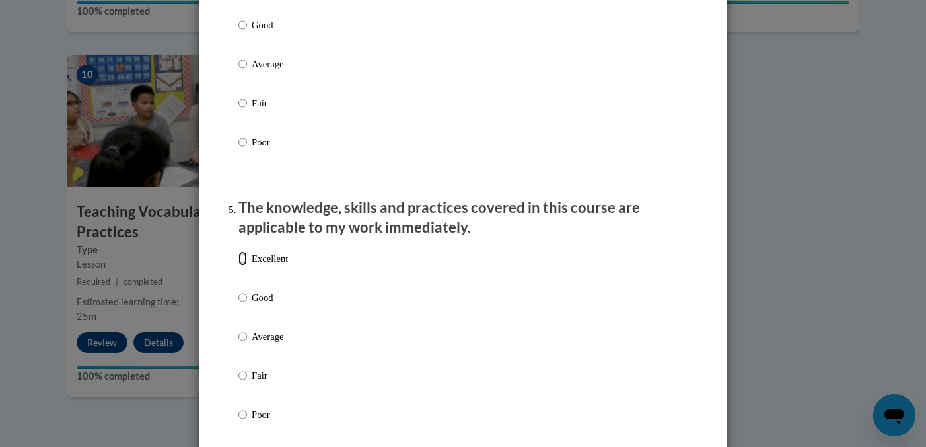
click at [242, 266] on input "Excellent" at bounding box center [243, 258] width 9 height 15
radio input "true"
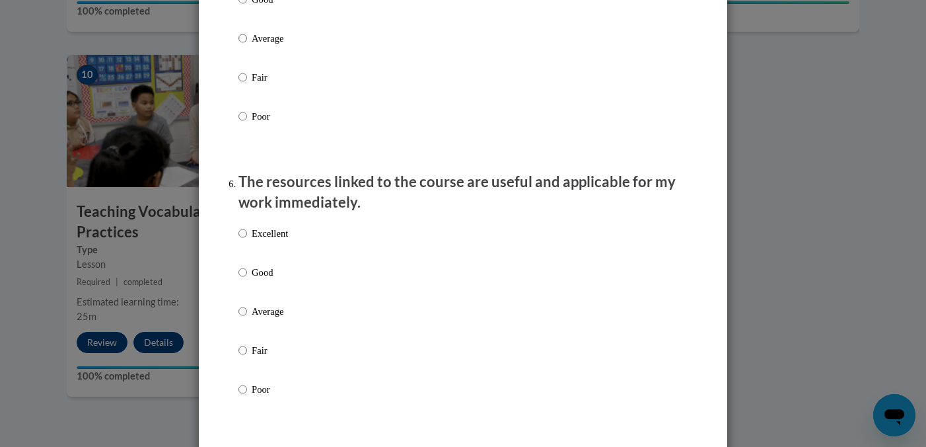
scroll to position [1337, 0]
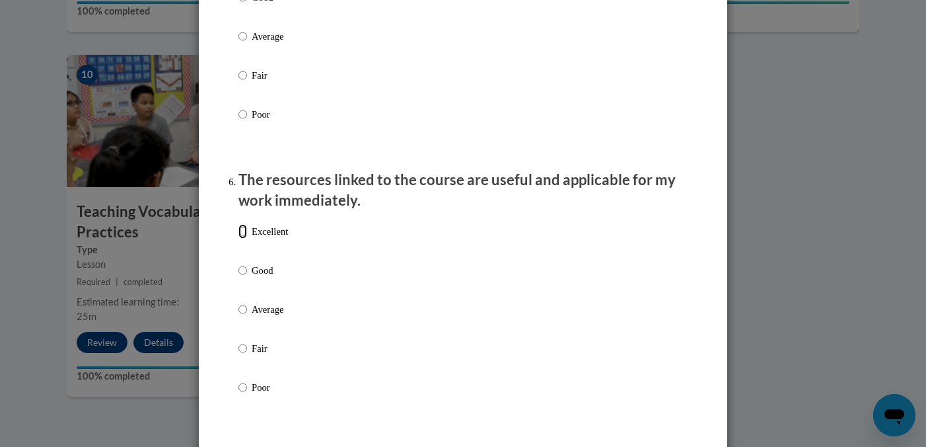
click at [244, 239] on input "Excellent" at bounding box center [243, 231] width 9 height 15
radio input "true"
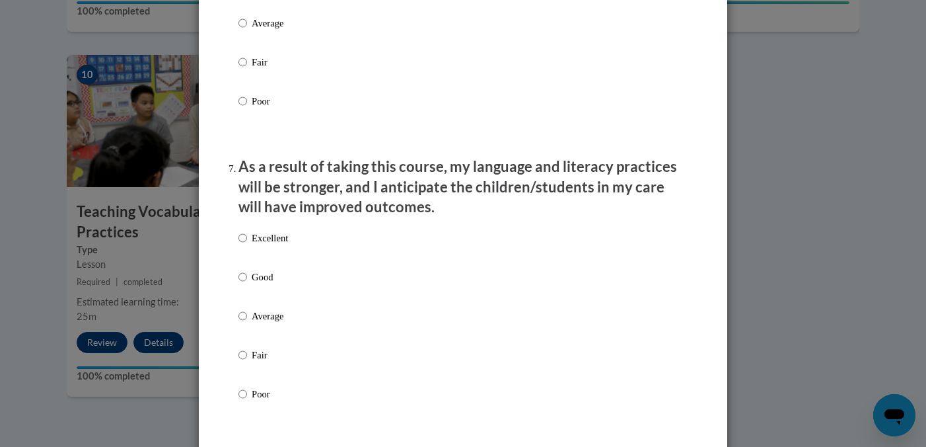
scroll to position [1624, 0]
click at [243, 244] on input "Excellent" at bounding box center [243, 236] width 9 height 15
radio input "true"
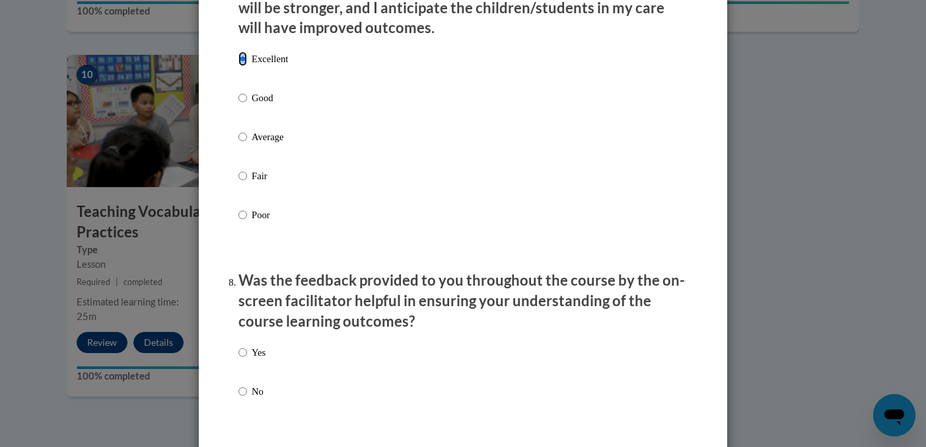
scroll to position [1772, 0]
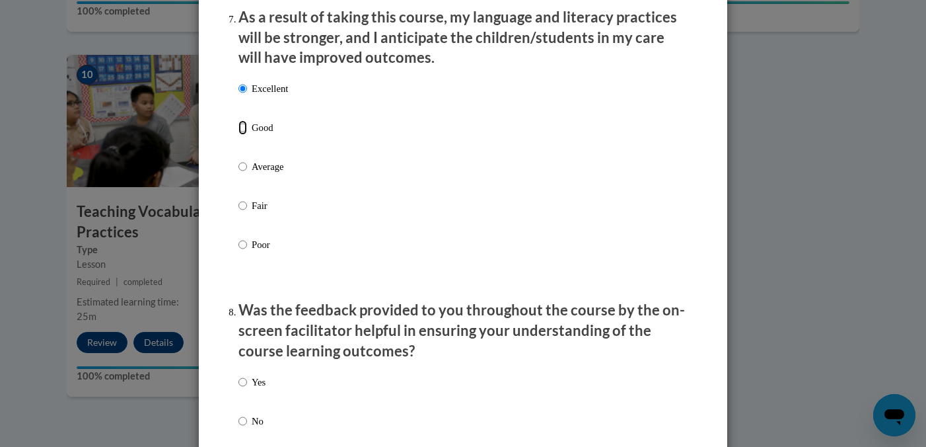
click at [243, 135] on input "Good" at bounding box center [243, 127] width 9 height 15
radio input "true"
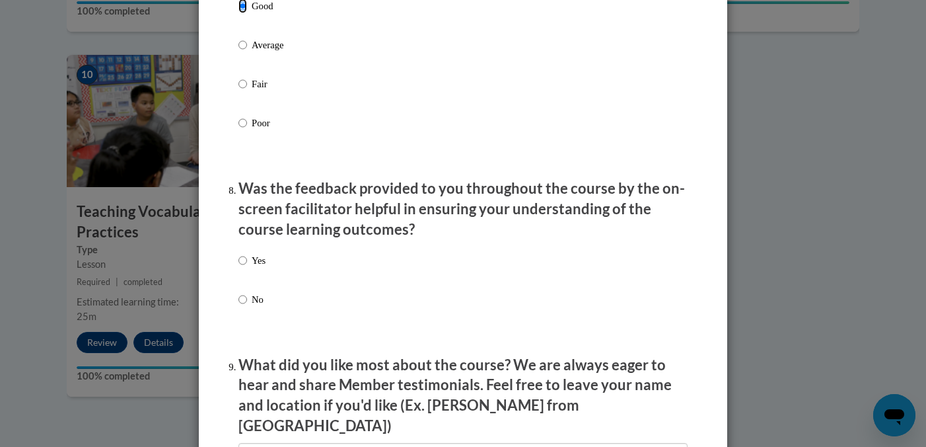
scroll to position [1897, 0]
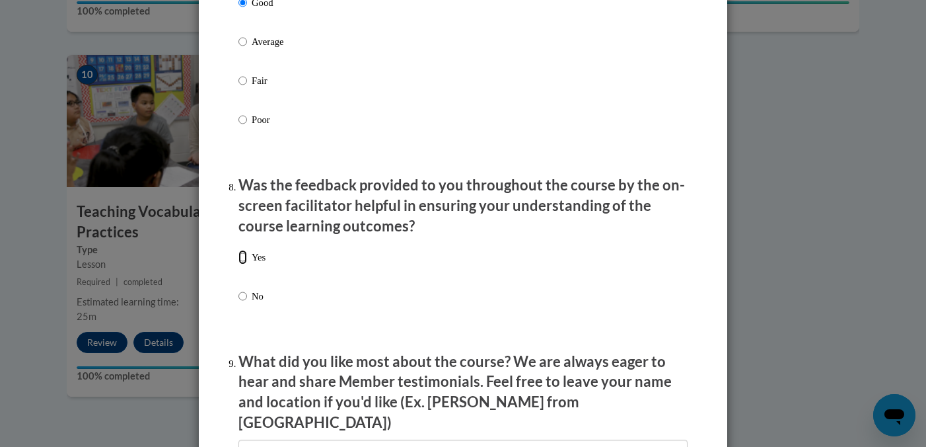
click at [244, 264] on input "Yes" at bounding box center [243, 257] width 9 height 15
radio input "true"
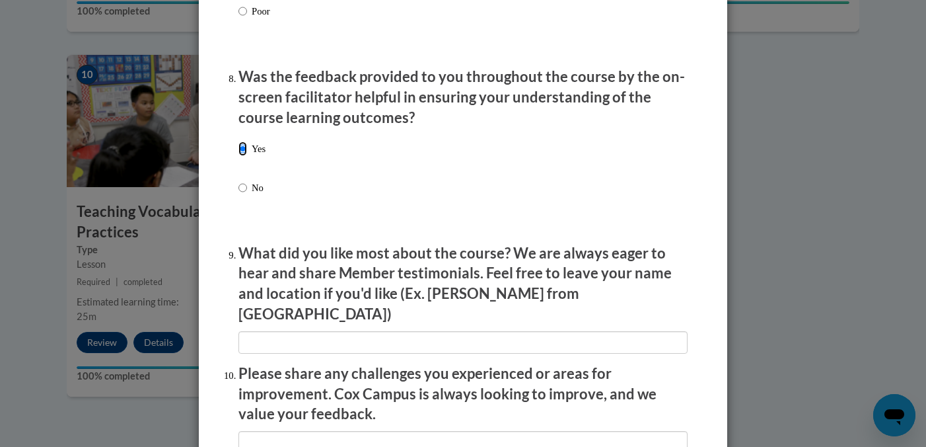
scroll to position [2010, 0]
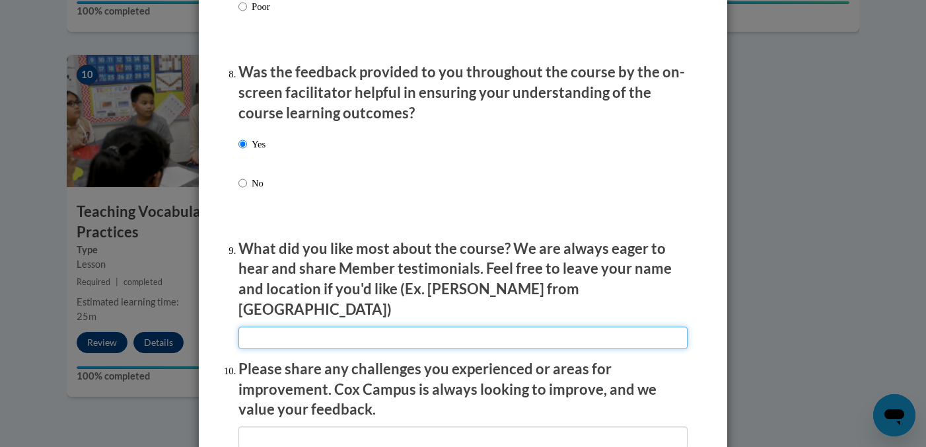
click at [310, 329] on input "textbox" at bounding box center [463, 337] width 449 height 22
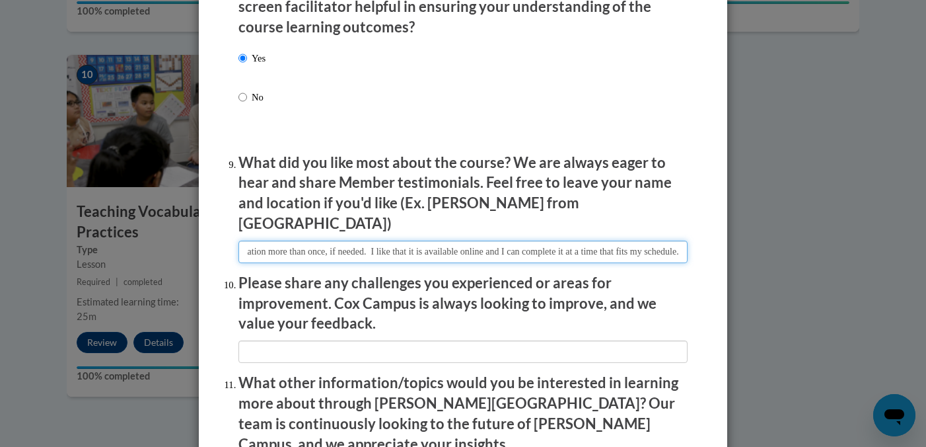
scroll to position [0, 233]
type input "I like that there is an option to review information more than once, if needed.…"
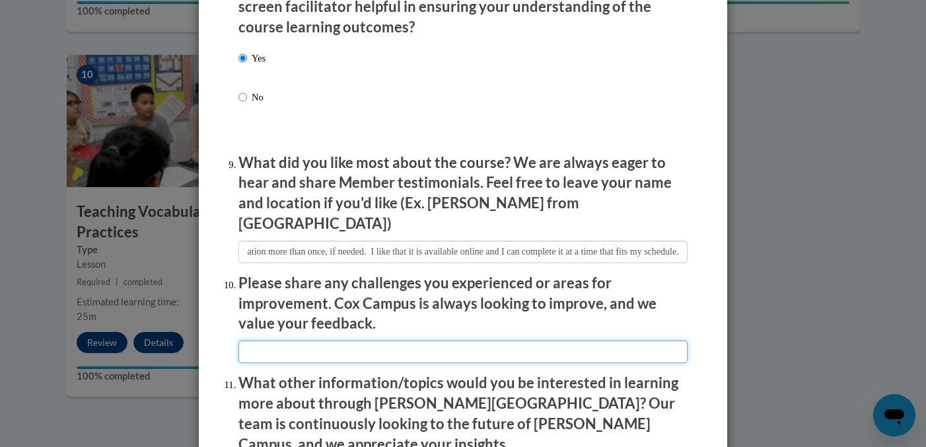
scroll to position [0, 0]
click at [278, 346] on input "textbox" at bounding box center [463, 351] width 449 height 22
type input "S"
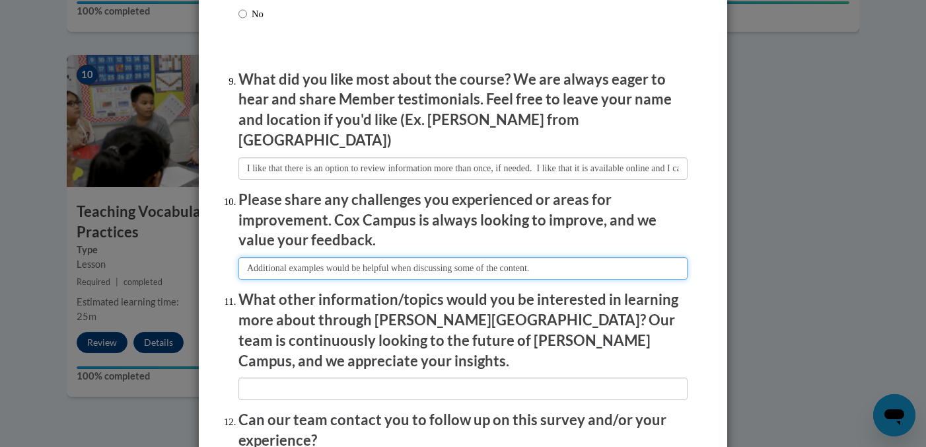
scroll to position [2262, 0]
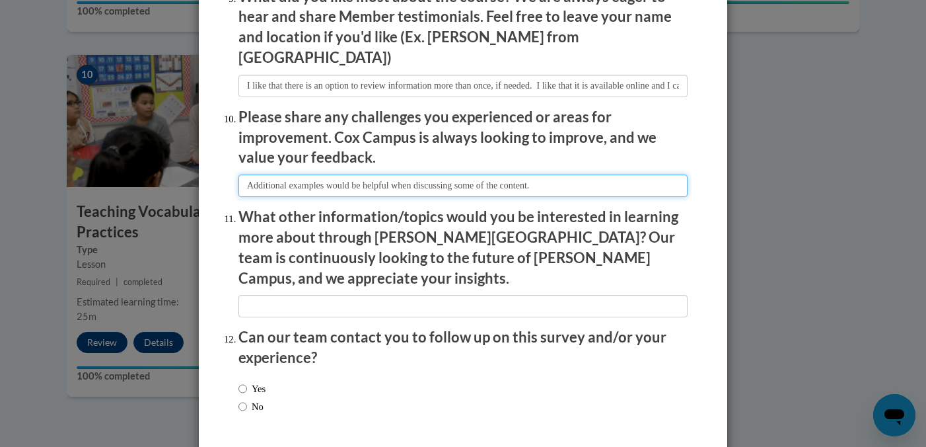
type input "Additional examples would be helpful when discussing some of the content."
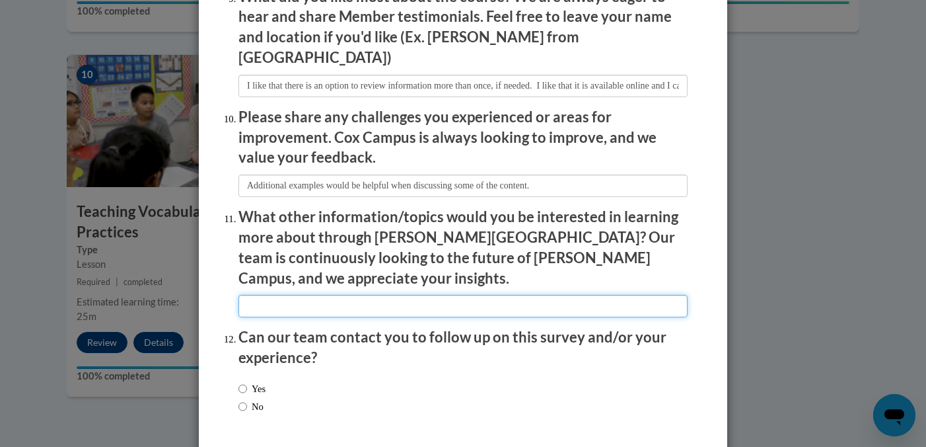
click at [252, 295] on input "textbox" at bounding box center [463, 306] width 449 height 22
type input "reading and writing in the content areas and best practices at the elementary l…"
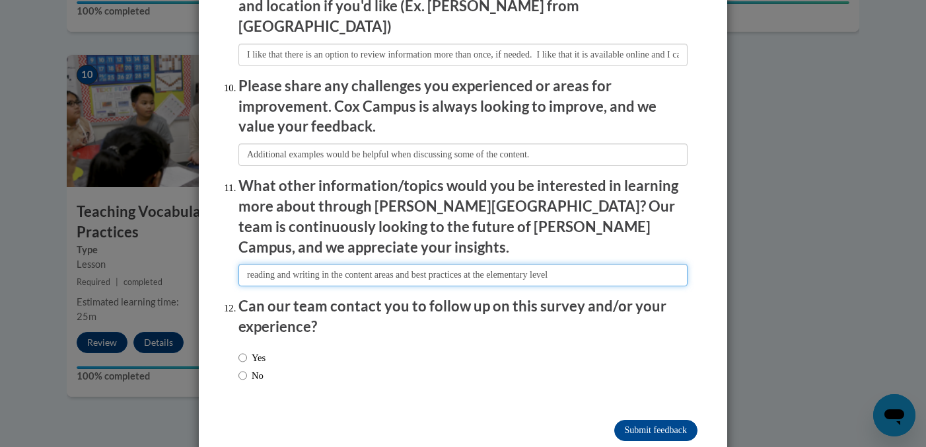
scroll to position [2302, 0]
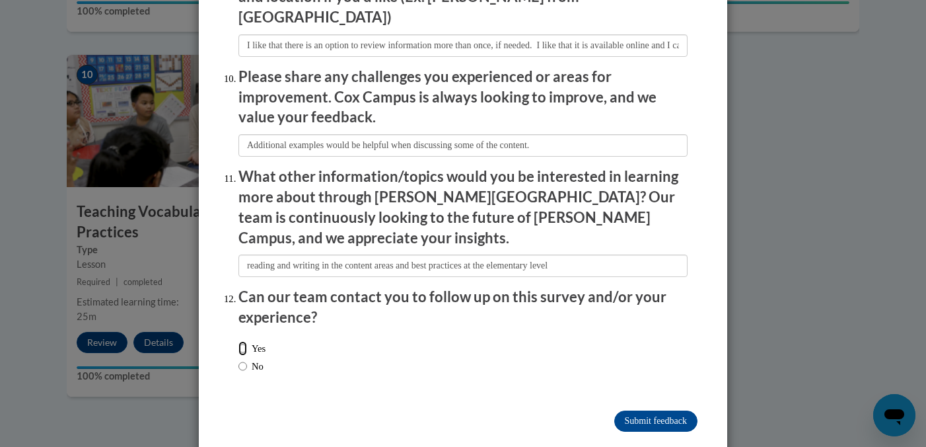
click at [239, 341] on input "Yes" at bounding box center [243, 348] width 9 height 15
radio input "true"
click at [652, 410] on input "Submit feedback" at bounding box center [656, 420] width 83 height 21
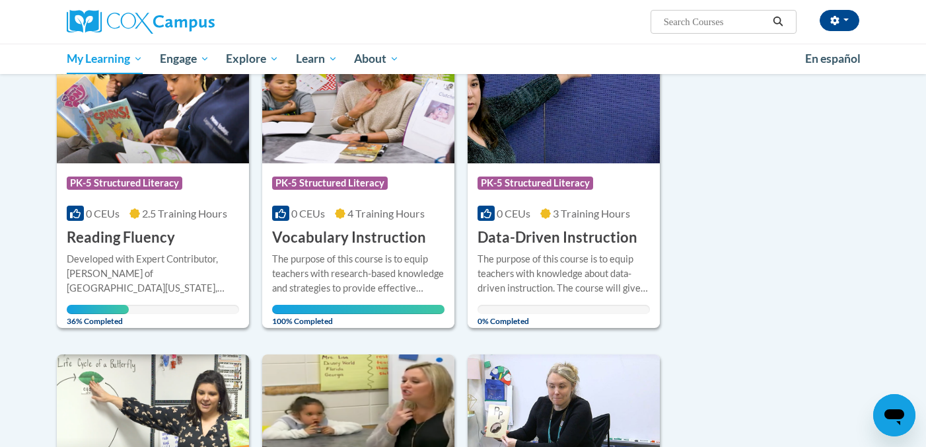
scroll to position [216, 0]
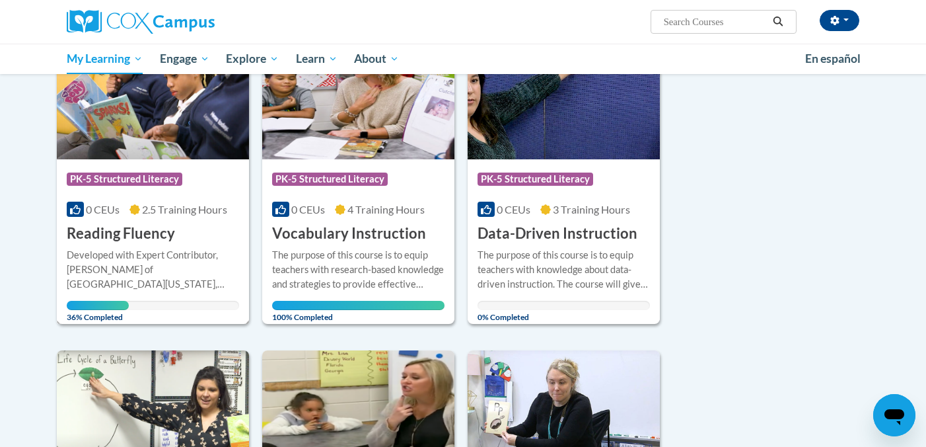
click at [140, 213] on icon at bounding box center [135, 209] width 11 height 11
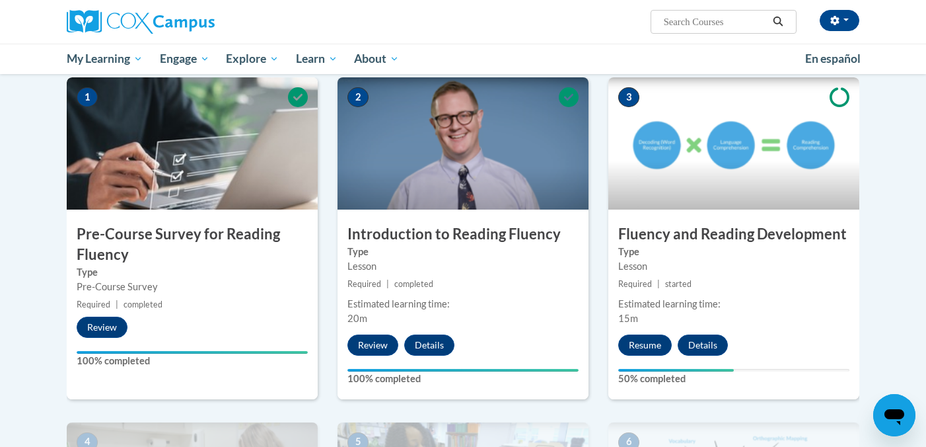
scroll to position [270, 0]
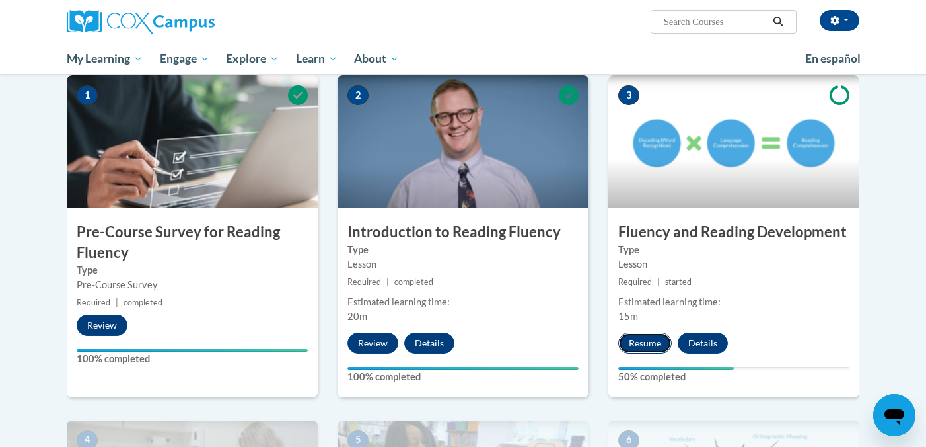
click at [628, 346] on button "Resume" at bounding box center [646, 342] width 54 height 21
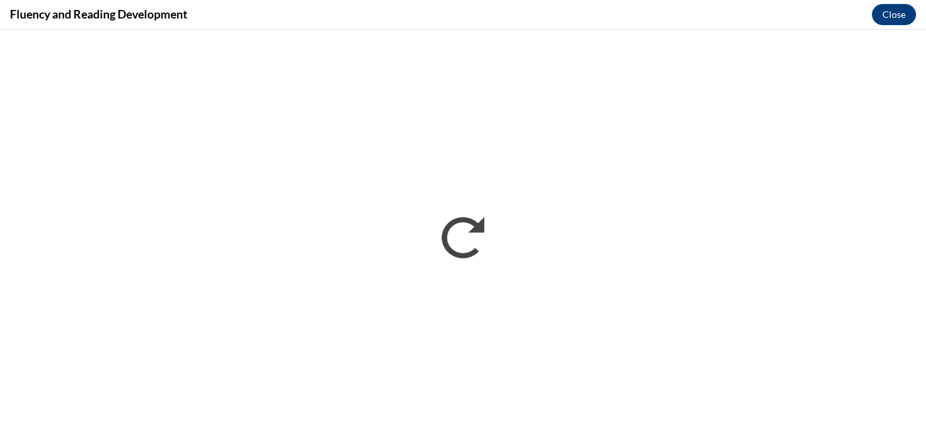
scroll to position [0, 0]
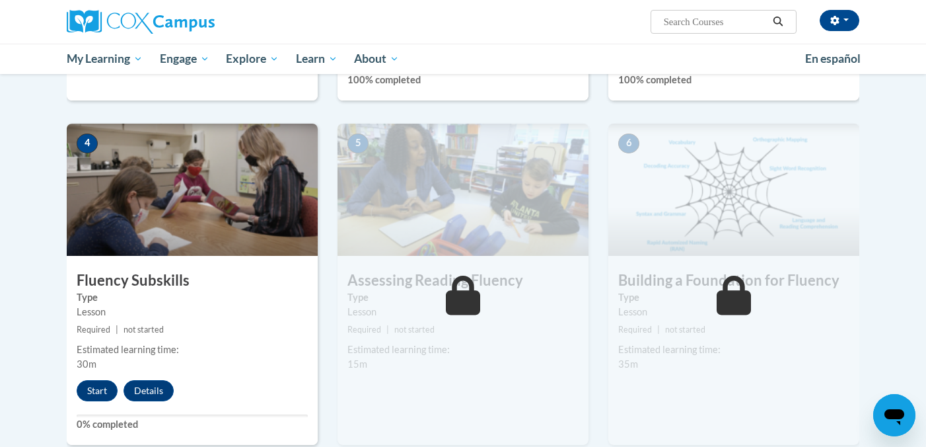
scroll to position [568, 0]
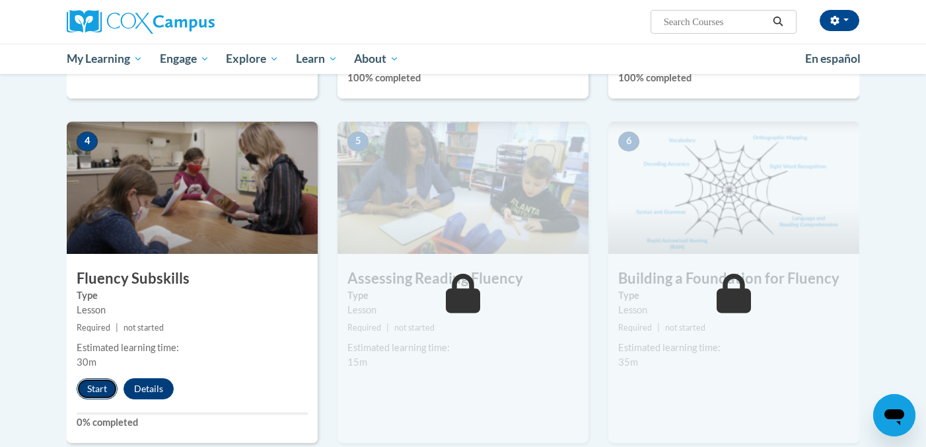
click at [93, 388] on button "Start" at bounding box center [97, 388] width 41 height 21
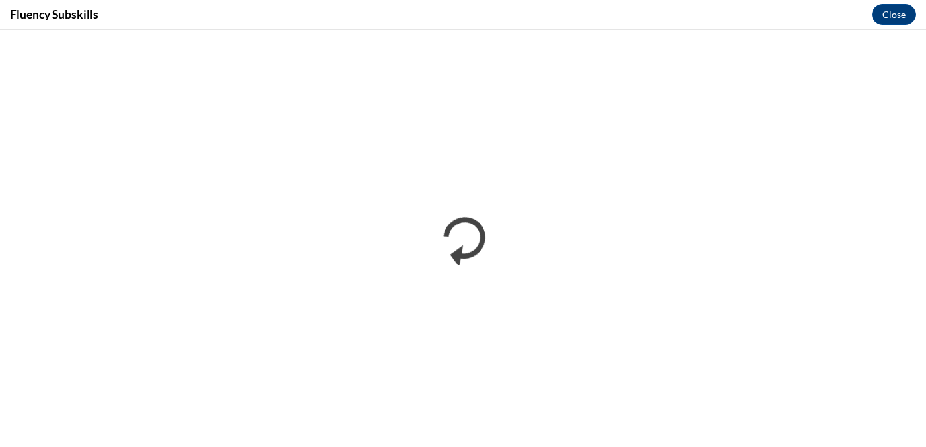
scroll to position [0, 0]
